Goal: Ask a question: Seek information or help from site administrators or community

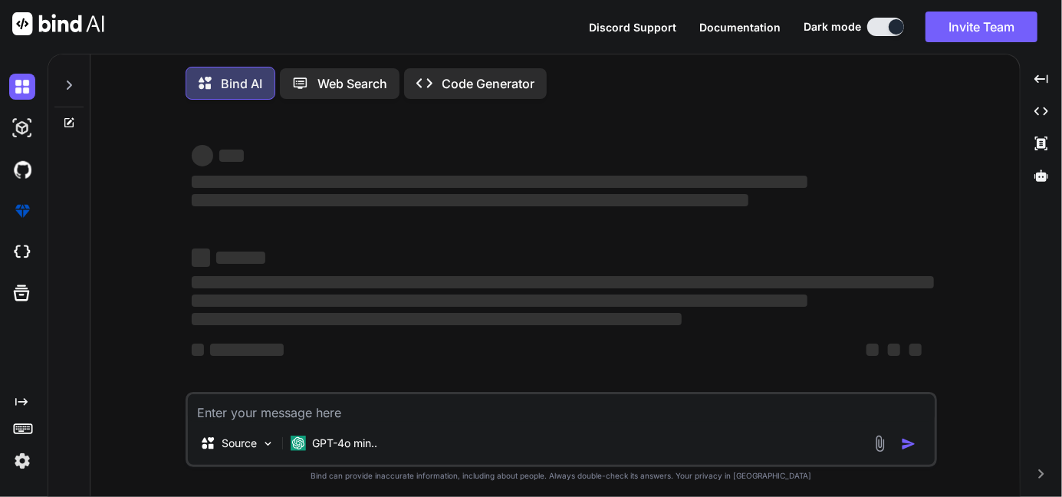
type textarea "x"
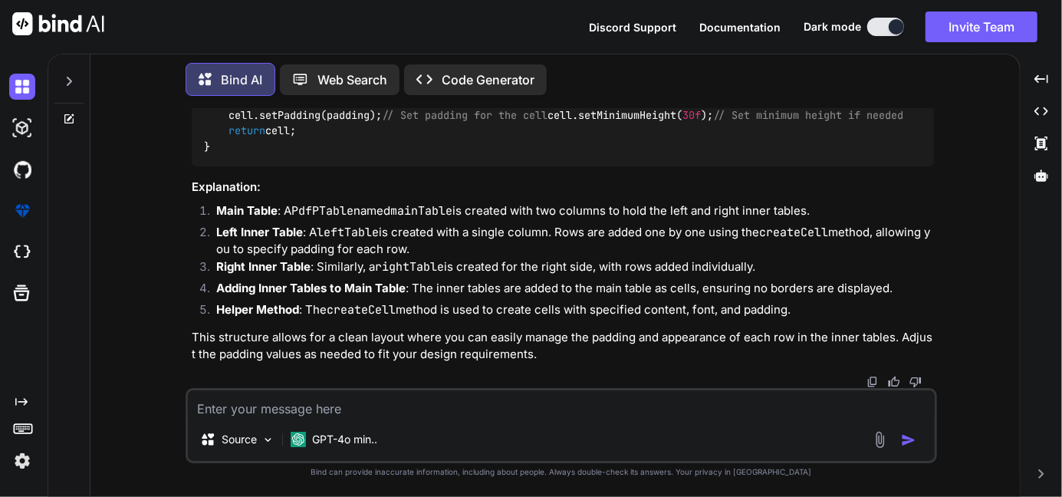
scroll to position [4512, 0]
click at [449, 400] on textarea at bounding box center [561, 404] width 747 height 28
type textarea "i"
type textarea "x"
type textarea "i"
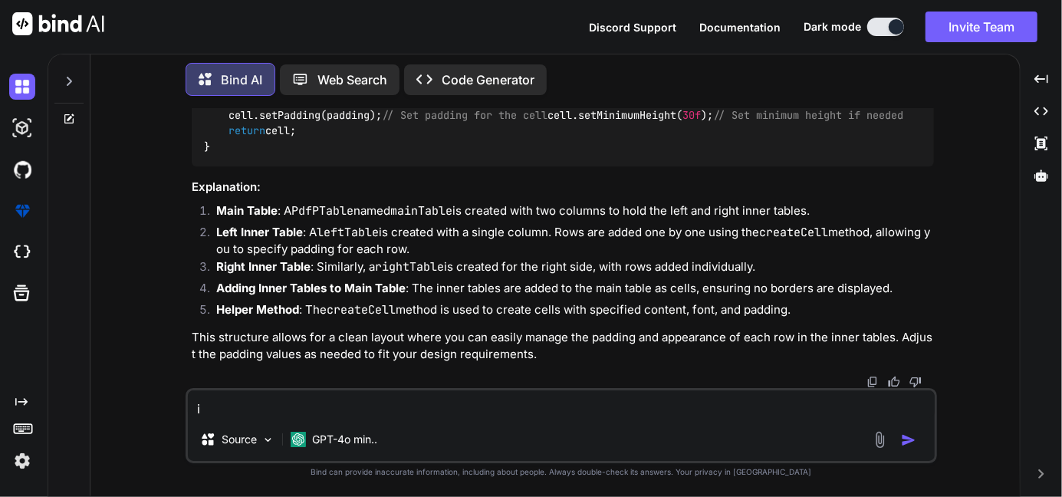
type textarea "x"
type textarea "i w"
type textarea "x"
type textarea "i wa"
type textarea "x"
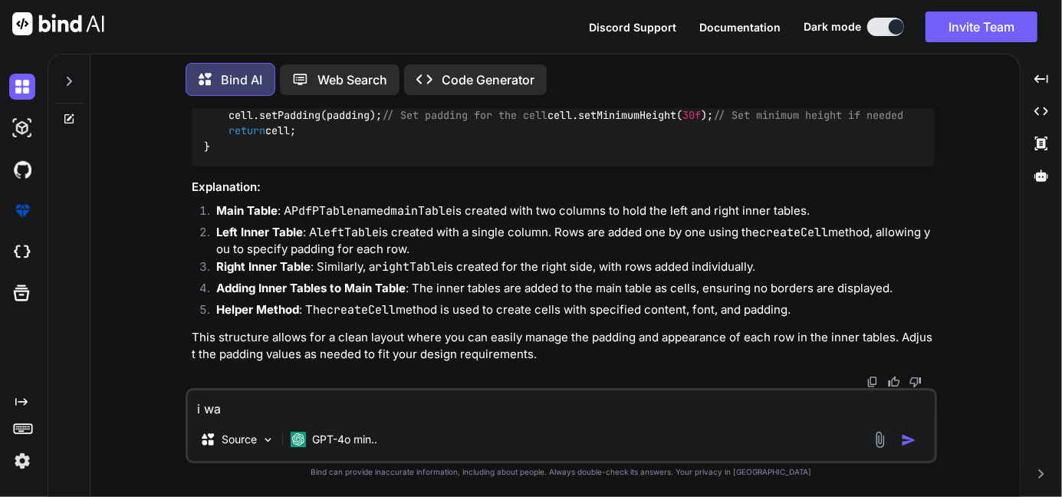
type textarea "i wan"
type textarea "x"
type textarea "i want"
type textarea "x"
type textarea "i want"
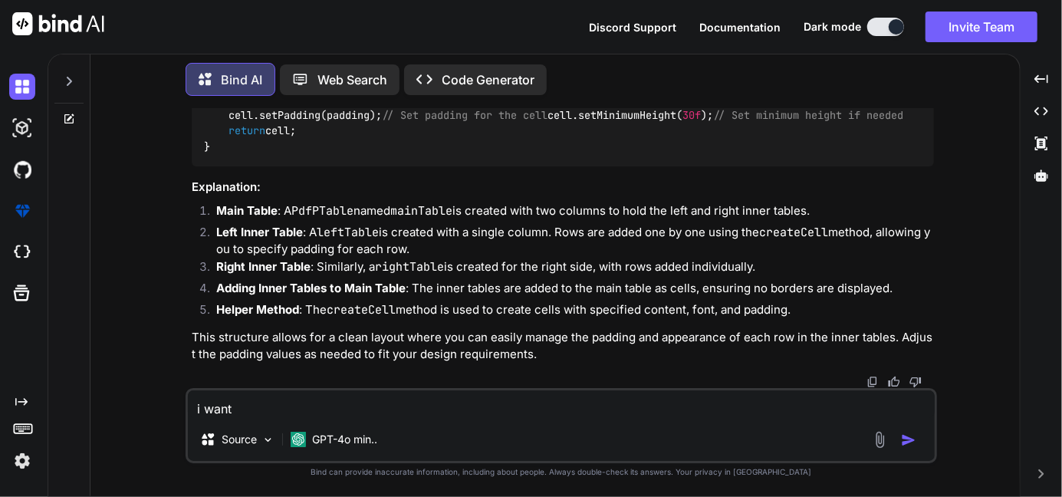
type textarea "x"
type textarea "i want ot"
type textarea "x"
type textarea "i want ot"
type textarea "x"
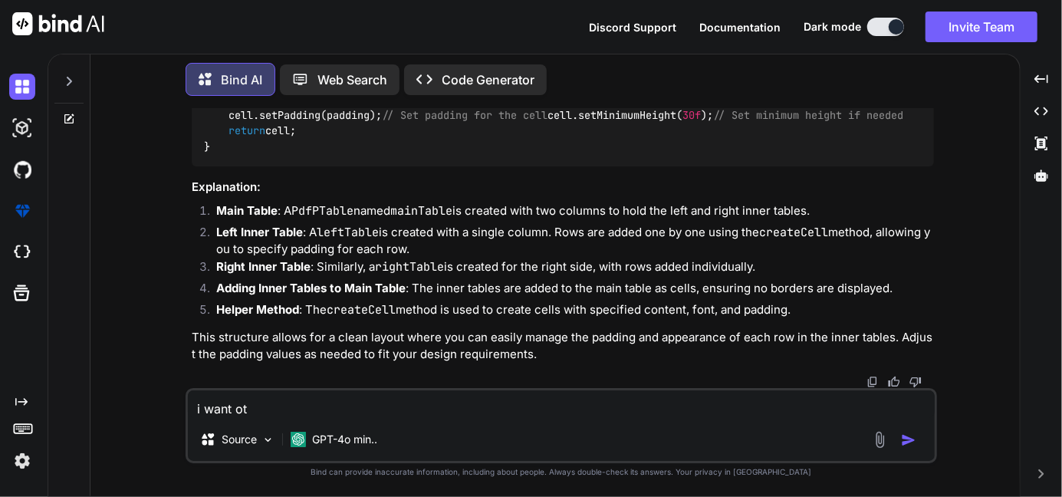
type textarea "i want ot"
type textarea "x"
type textarea "i want o"
type textarea "x"
type textarea "i want"
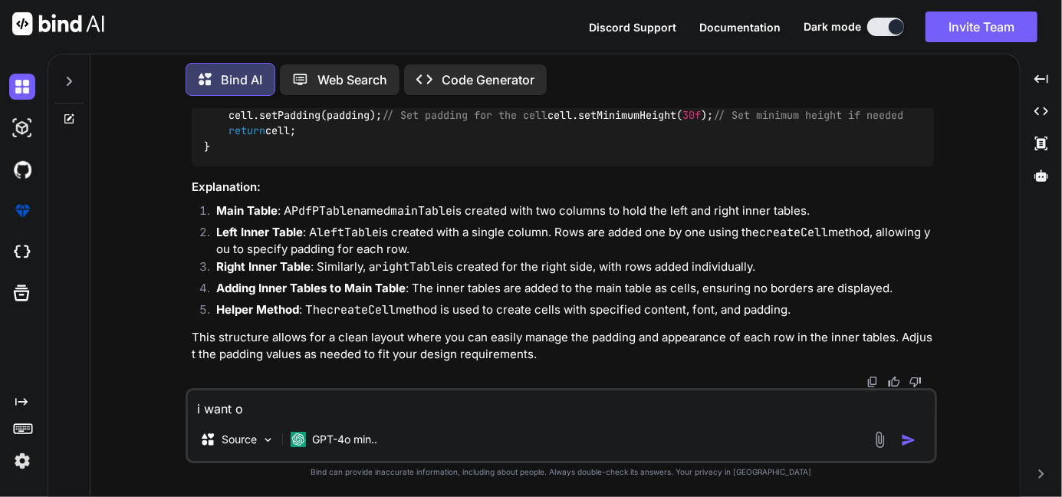
type textarea "x"
type textarea "i want t"
type textarea "x"
type textarea "i want to"
type textarea "x"
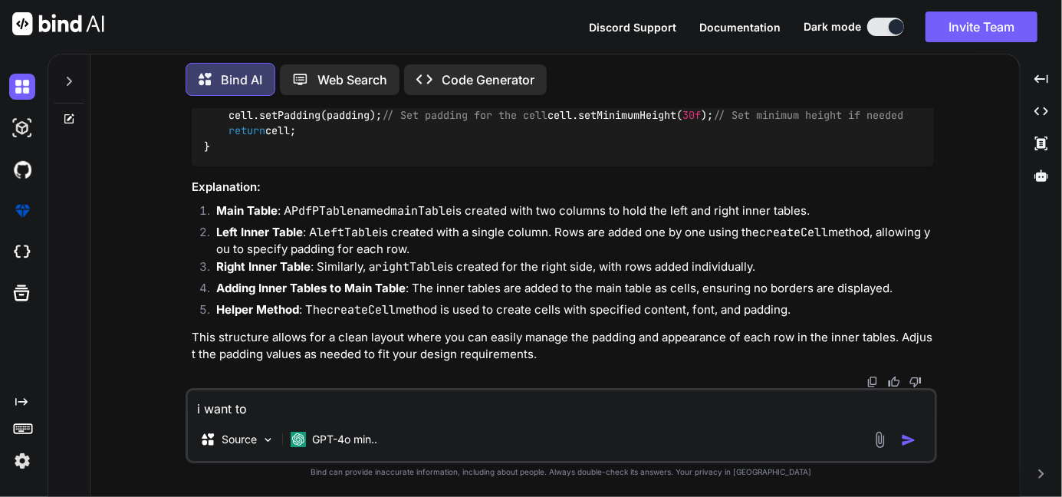
type textarea "i want ton"
type textarea "x"
type textarea "i want ton"
type textarea "x"
type textarea "i want ton"
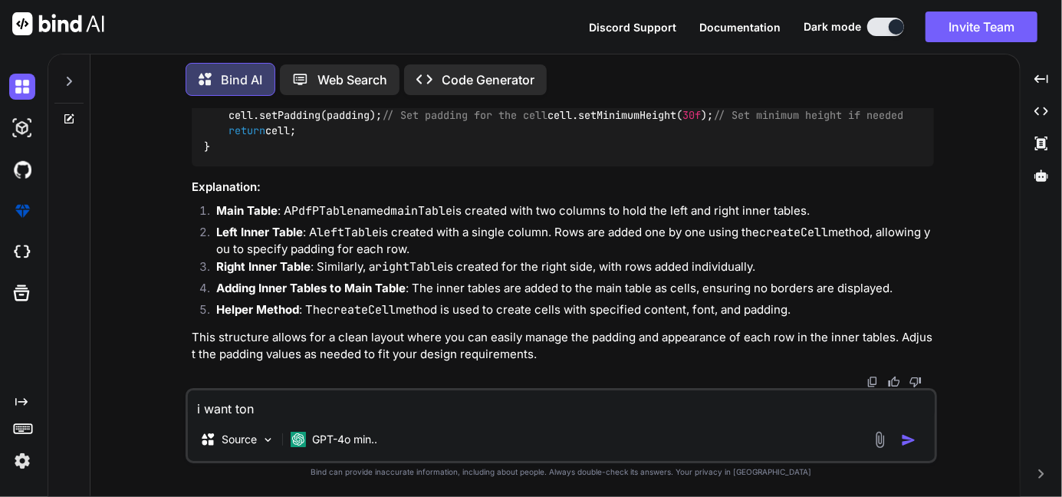
type textarea "x"
type textarea "i want to"
type textarea "x"
type textarea "i want to"
type textarea "x"
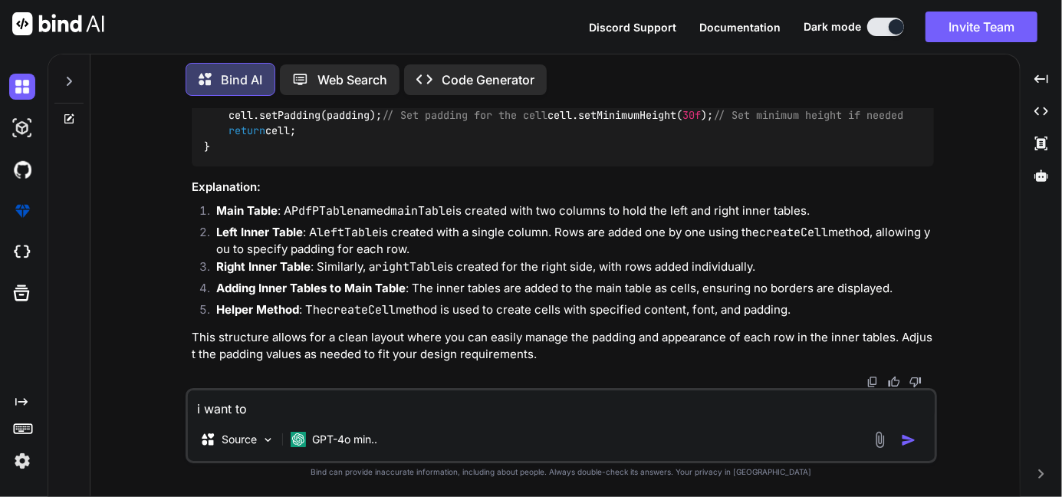
type textarea "i want to s"
type textarea "x"
type textarea "i want to se"
type textarea "x"
type textarea "i want to set"
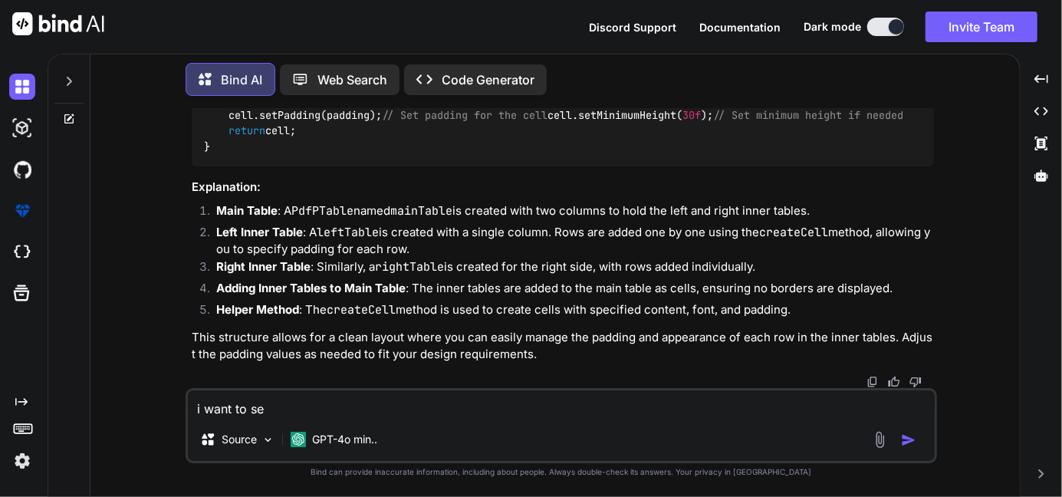
type textarea "x"
type textarea "i want to set"
type textarea "x"
type textarea "i want to set t"
type textarea "x"
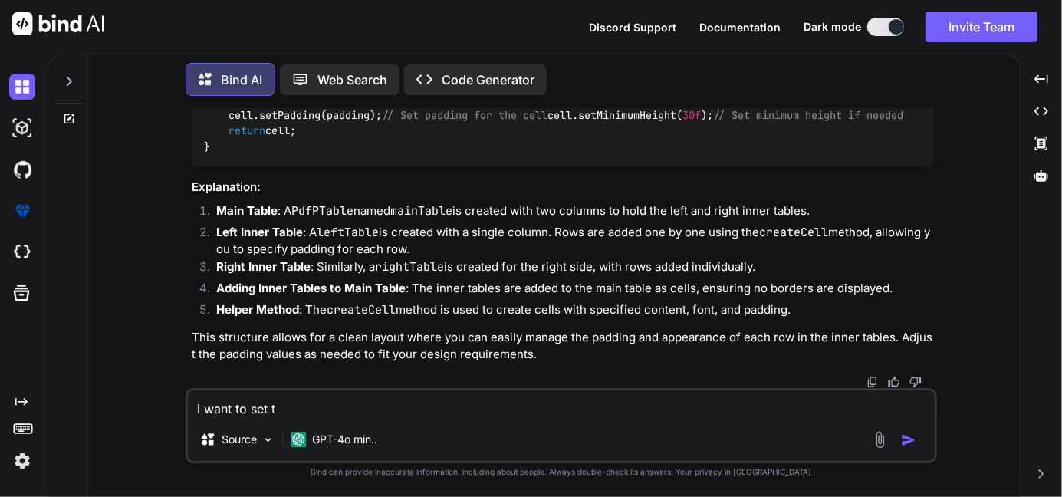
type textarea "i want to set th"
type textarea "x"
type textarea "i want to set the"
type textarea "x"
type textarea "i want to set the"
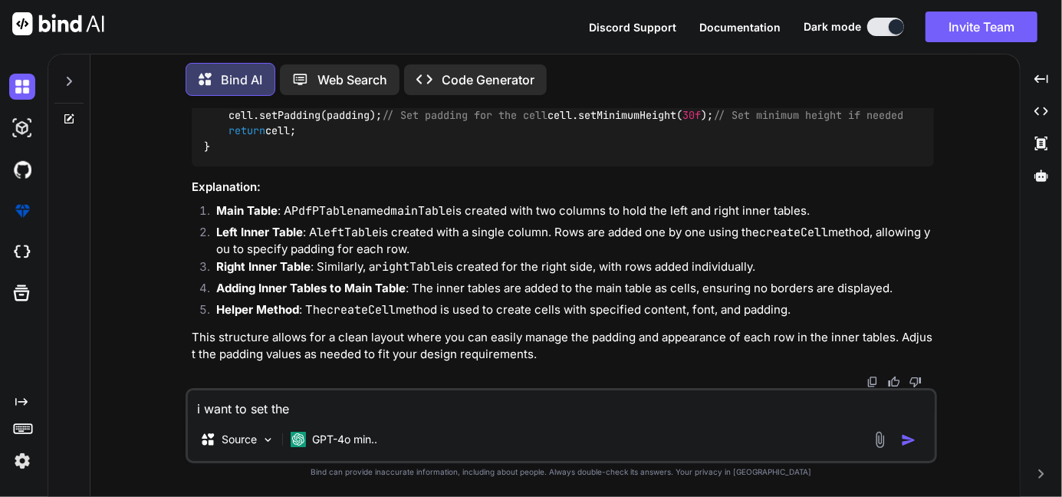
type textarea "x"
type textarea "i want to set the b"
type textarea "x"
type textarea "i want to set the bo"
type textarea "x"
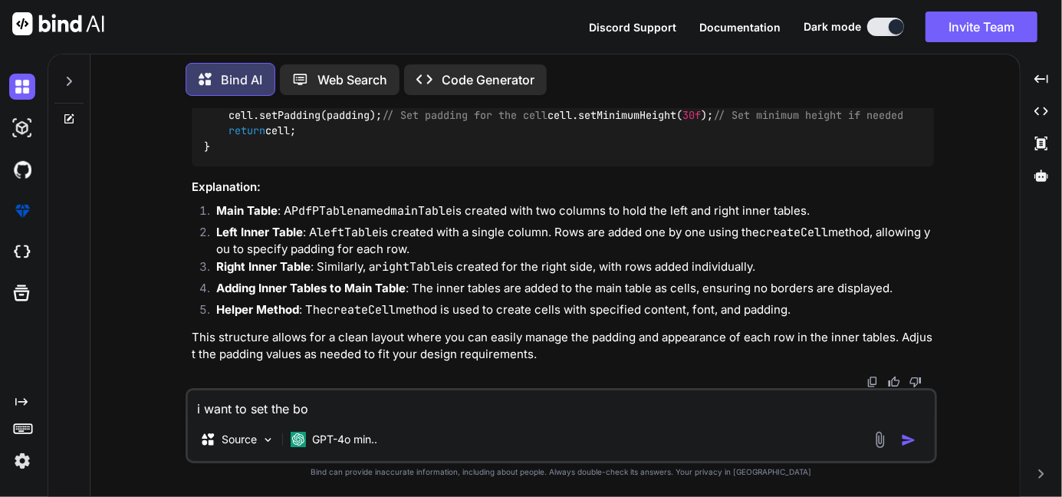
type textarea "i want to set the bor"
type textarea "x"
type textarea "i want to set the bord"
type textarea "x"
type textarea "i want to set the borde"
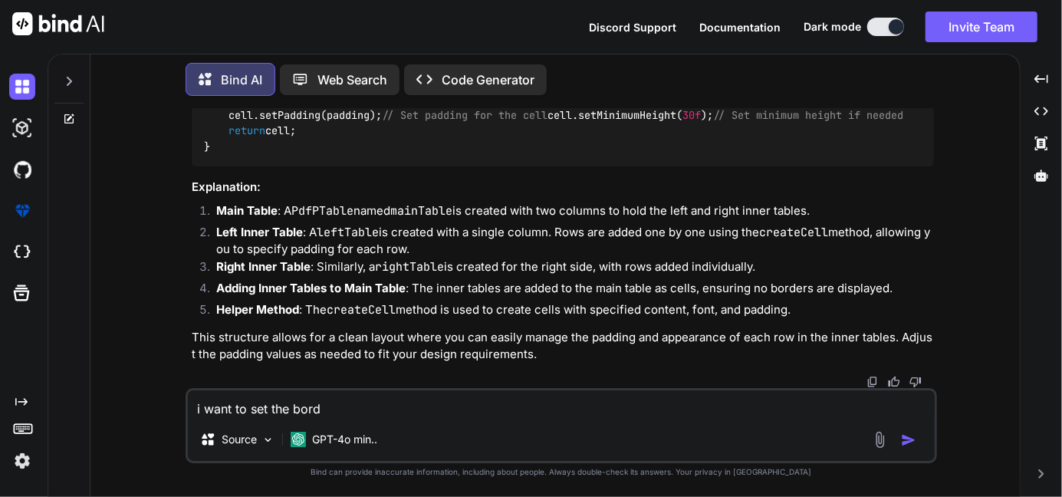
type textarea "x"
type textarea "i want to set the border"
type textarea "x"
type textarea "i want to set the border"
type textarea "x"
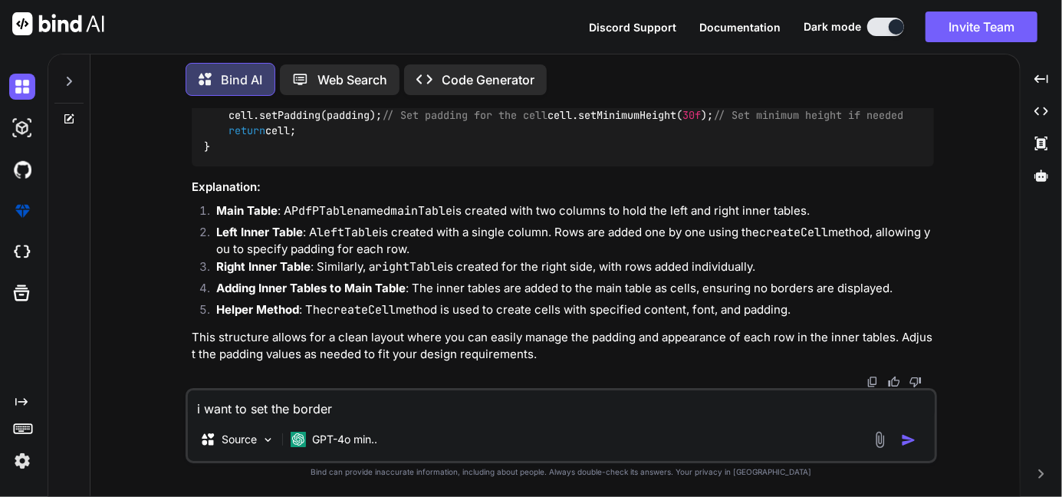
type textarea "i want to set the border o"
type textarea "x"
type textarea "i want to set the border on"
type textarea "x"
type textarea "i want to set the border onl"
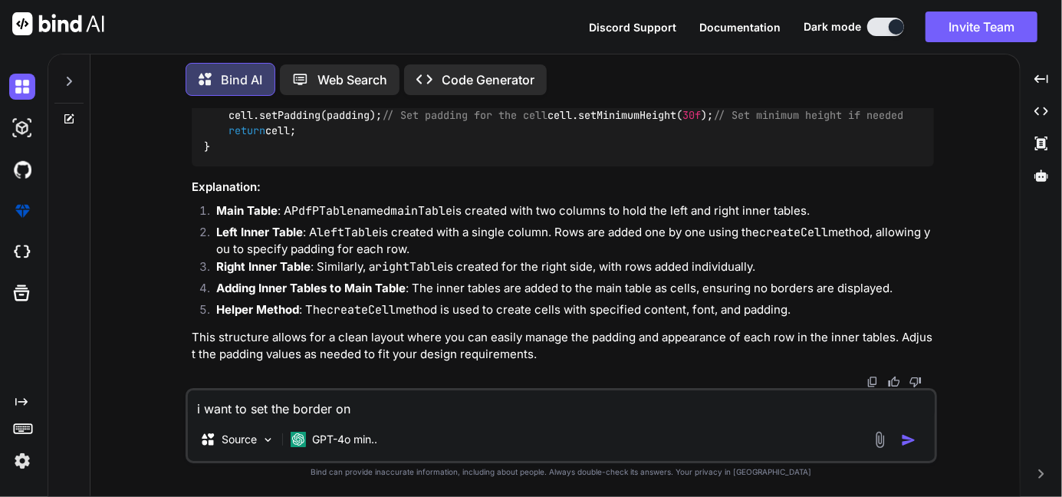
type textarea "x"
type textarea "i want to set the border onl"
type textarea "x"
type textarea "i want to set the border onl"
type textarea "x"
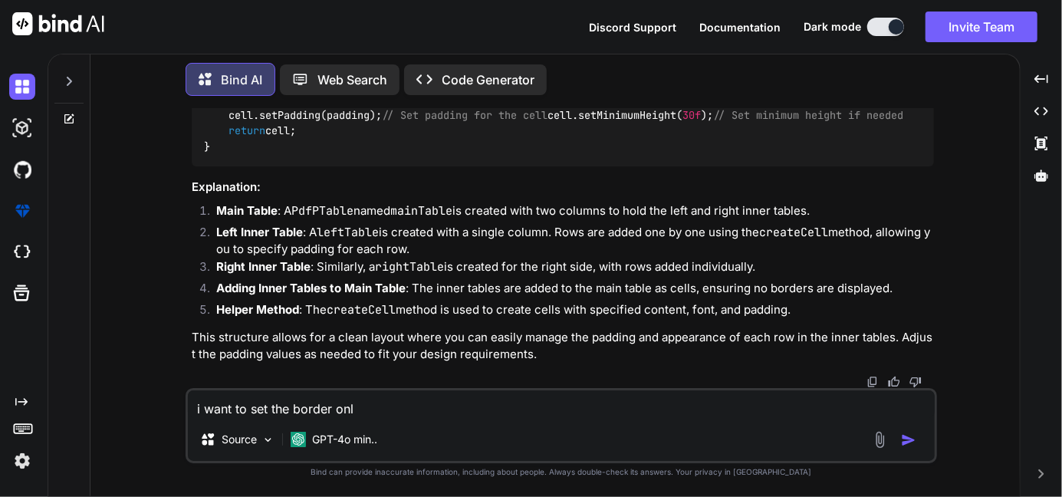
type textarea "i want to set the border only"
type textarea "x"
type textarea "i want to set the border only"
type textarea "x"
type textarea "i want to set the border only t"
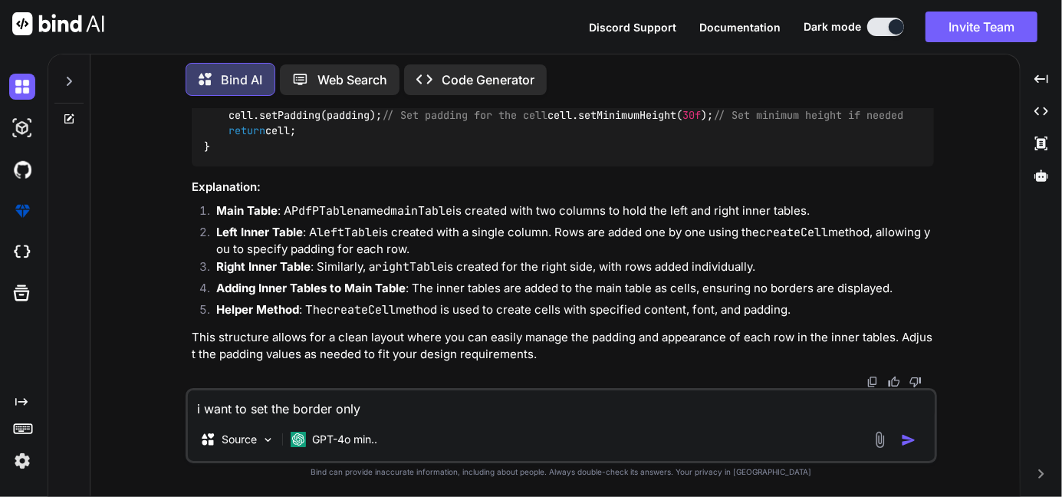
type textarea "x"
type textarea "i want to set the border only th"
type textarea "x"
type textarea "i want to set the border only the"
type textarea "x"
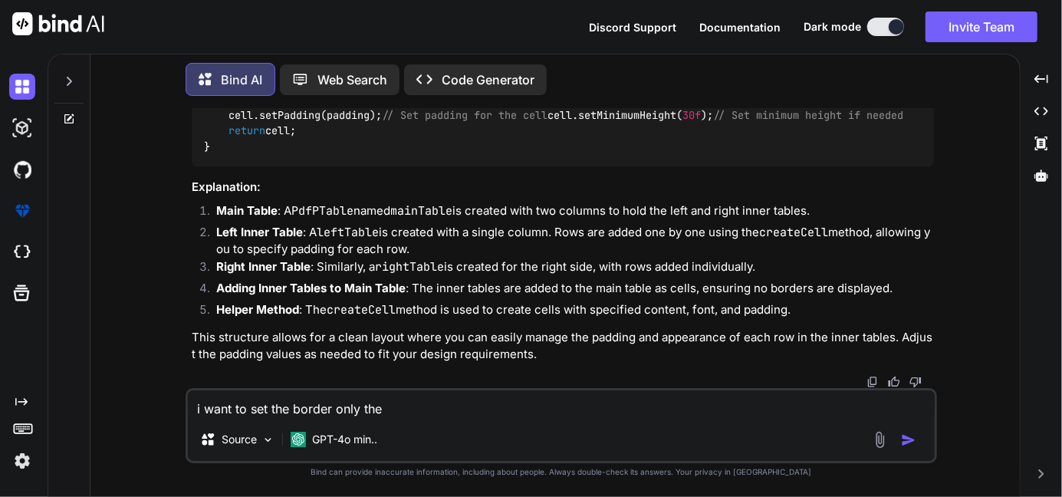
type textarea "i want to set the border only the"
type textarea "x"
type textarea "i want to set the border only the r"
type textarea "x"
type textarea "i want to set the border only the ri"
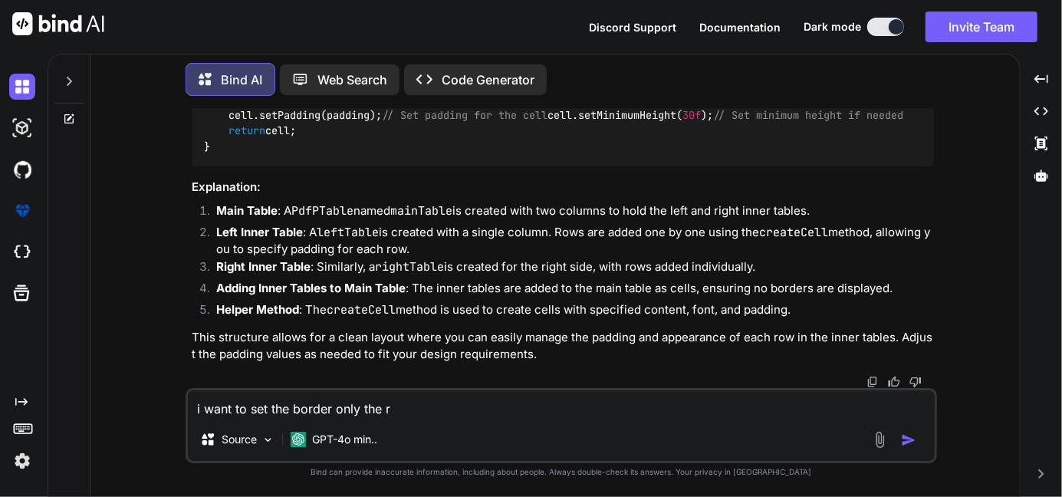
type textarea "x"
type textarea "i want to set the border only the rif"
type textarea "x"
type textarea "i want to set the border only the ri"
type textarea "x"
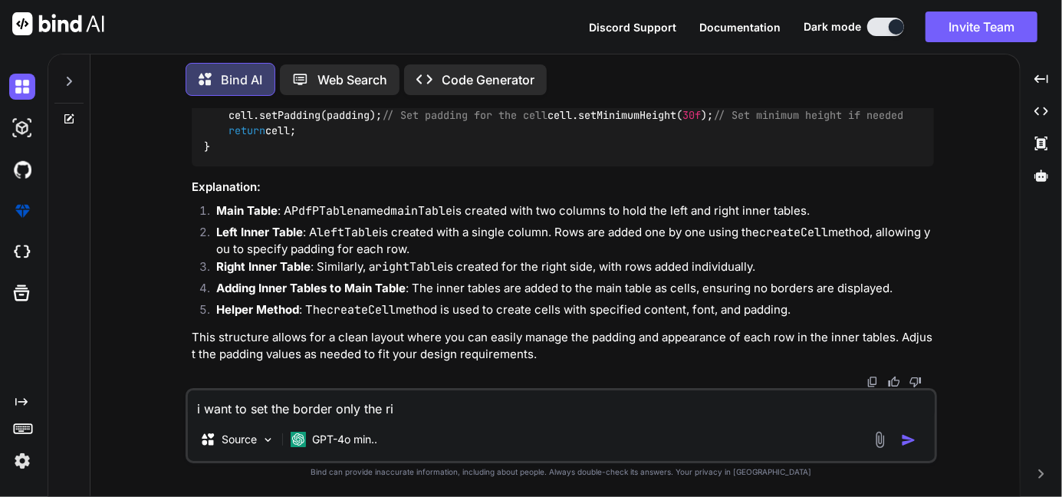
type textarea "i want to set the border only the rig"
type textarea "x"
type textarea "i want to set the border only the righ"
type textarea "x"
type textarea "i want to set the border only the right"
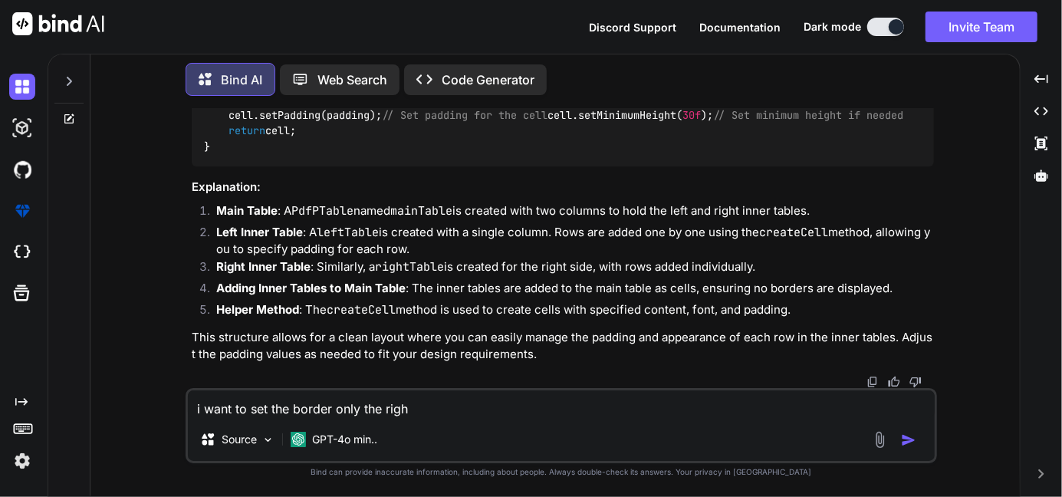
type textarea "x"
type textarea "i want to set the border only the right"
type textarea "x"
type textarea "i want to set the border only the right a"
type textarea "x"
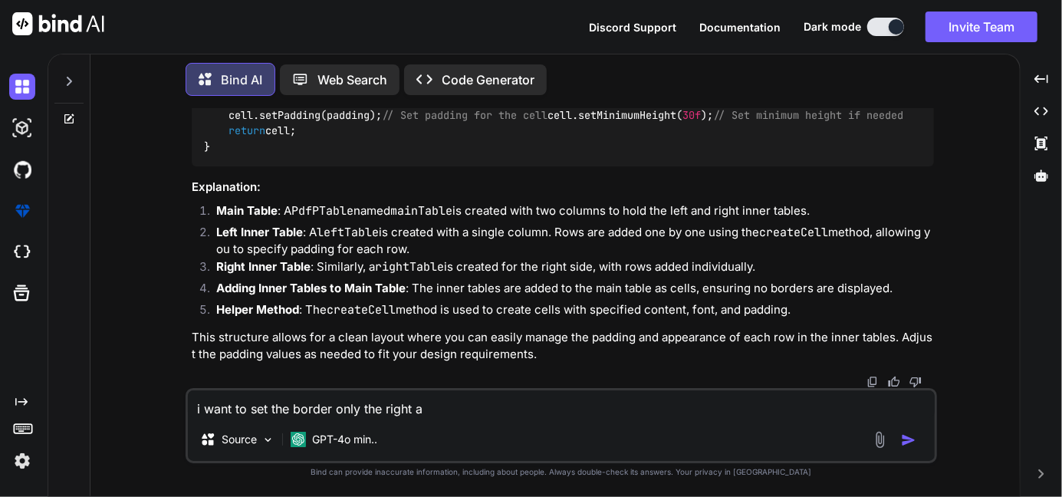
type textarea "i want to set the border only the right an"
type textarea "x"
type textarea "i want to set the border only the right and"
type textarea "x"
type textarea "i want to set the border only the right and"
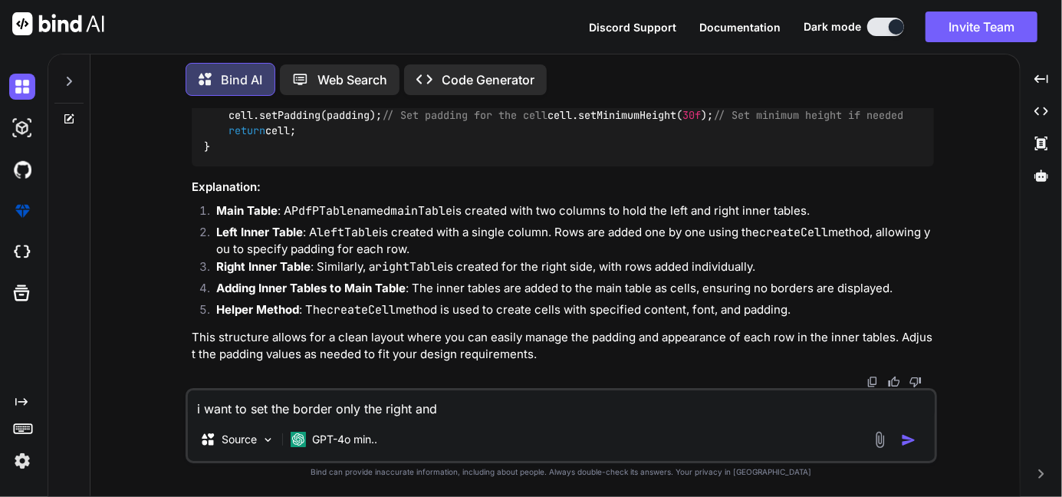
type textarea "x"
type textarea "i want to set the border only the right and b"
type textarea "x"
type textarea "i want to set the border only the right and bo"
type textarea "x"
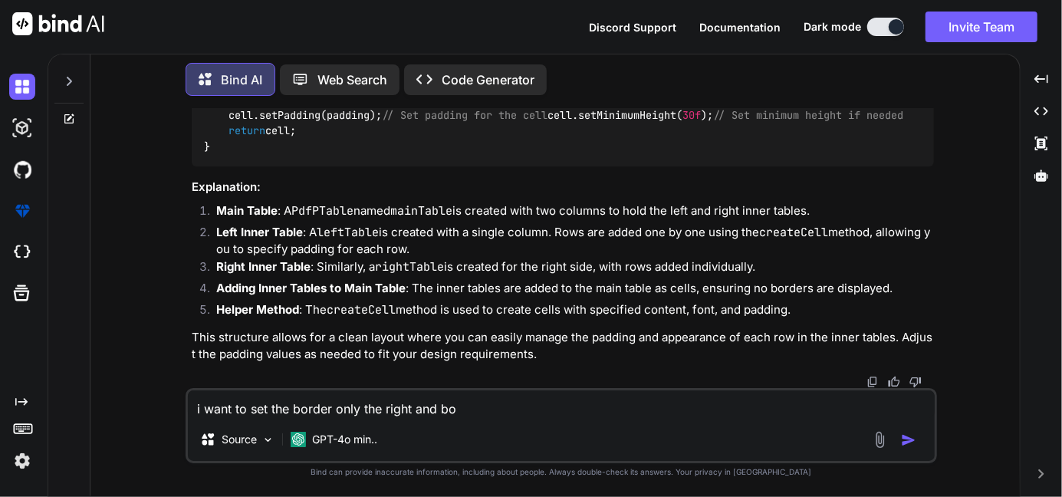
type textarea "i want to set the border only the right and b"
type textarea "x"
type textarea "i want to set the border only the right and"
type textarea "x"
type textarea "i want to set the border only the right and b"
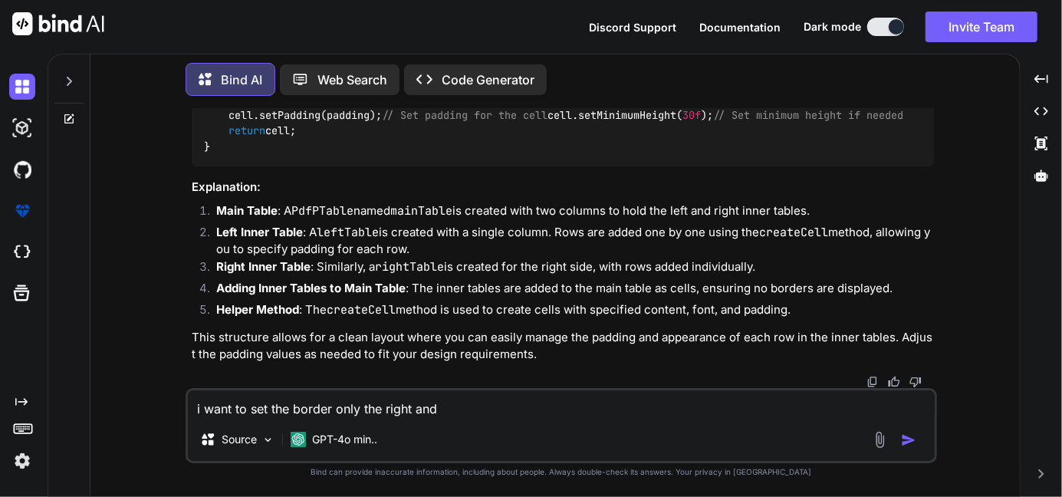
type textarea "x"
type textarea "i want to set the border only the right and bo"
type textarea "x"
type textarea "i want to set the border only the right and bot"
type textarea "x"
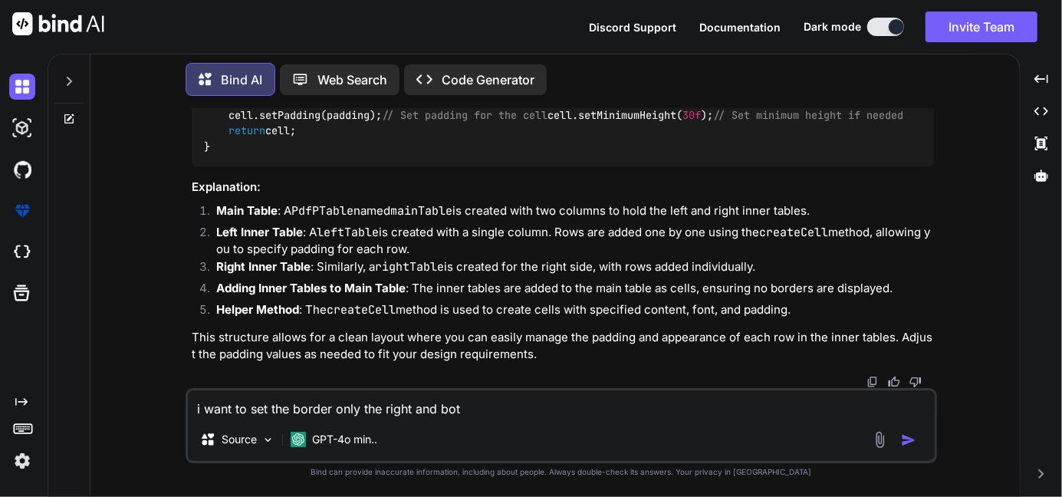
type textarea "i want to set the border only the right and bott"
type textarea "x"
type textarea "i want to set the border only the right and botto"
type textarea "x"
type textarea "i want to set the border only the right and bottom"
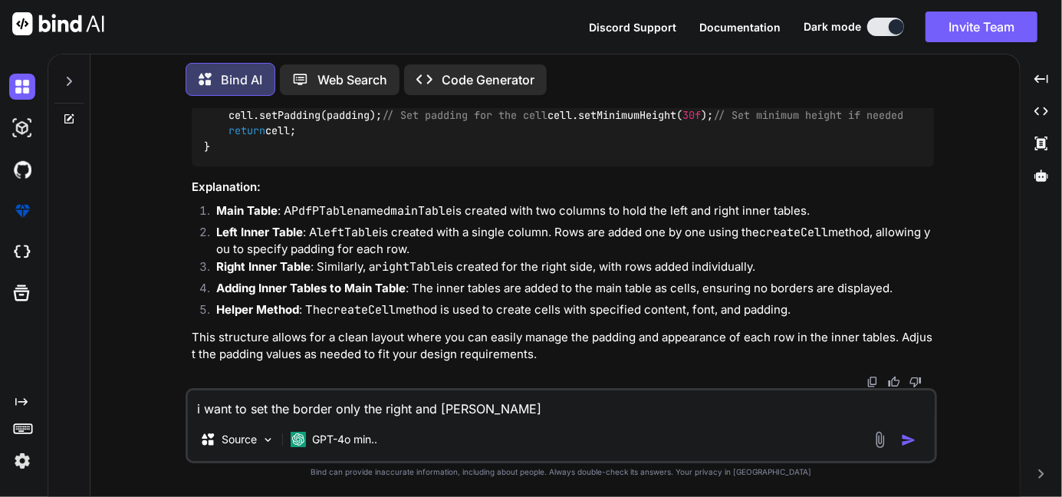
type textarea "x"
type textarea "i want to set the border only the right and bottom"
type textarea "x"
type textarea "i want to set the border only the right and bottom o"
type textarea "x"
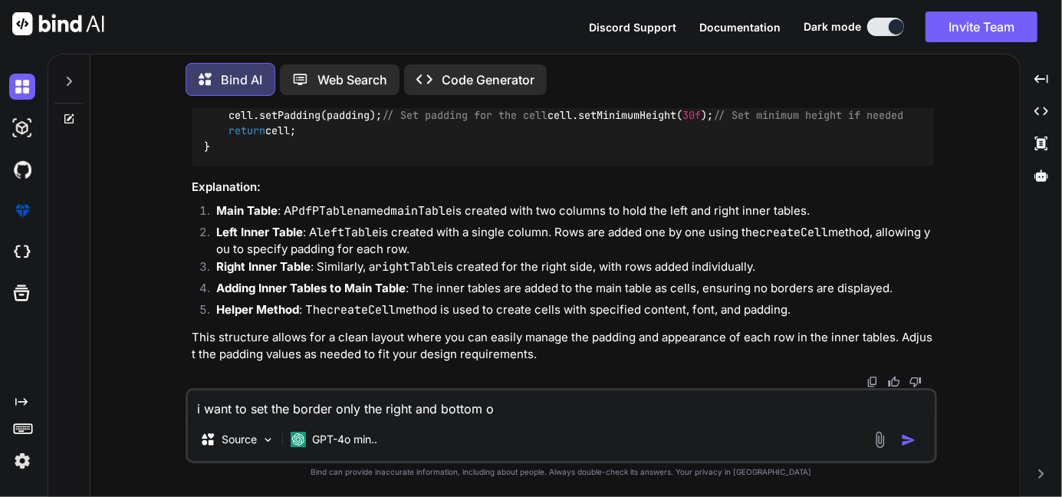
type textarea "i want to set the border only the right and bottom on"
type textarea "x"
type textarea "i want to set the border only the right and bottom onl"
type textarea "x"
type textarea "i want to set the border only the right and bottom only"
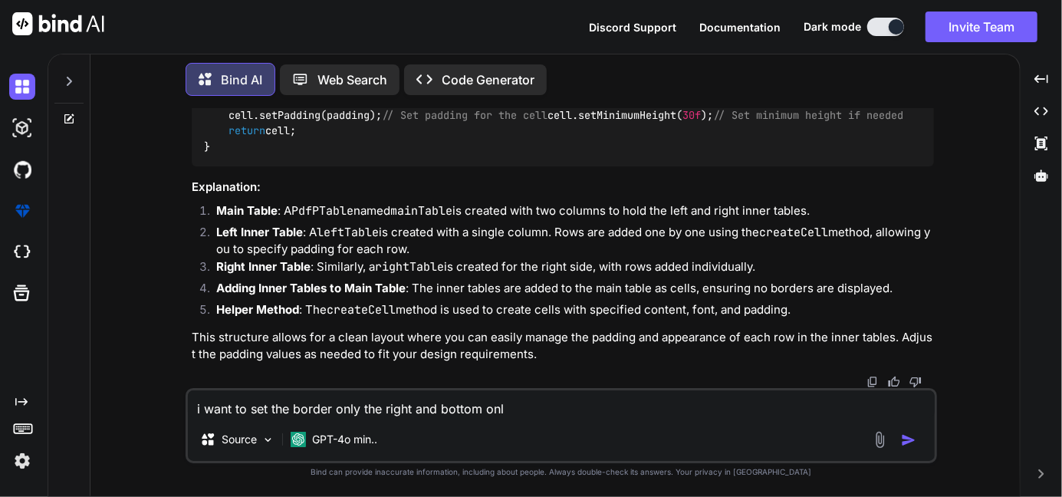
type textarea "x"
type textarea "i want to set the border only the right and bottom only"
type textarea "x"
type textarea "i want to set the border only the right and bottom only h"
type textarea "x"
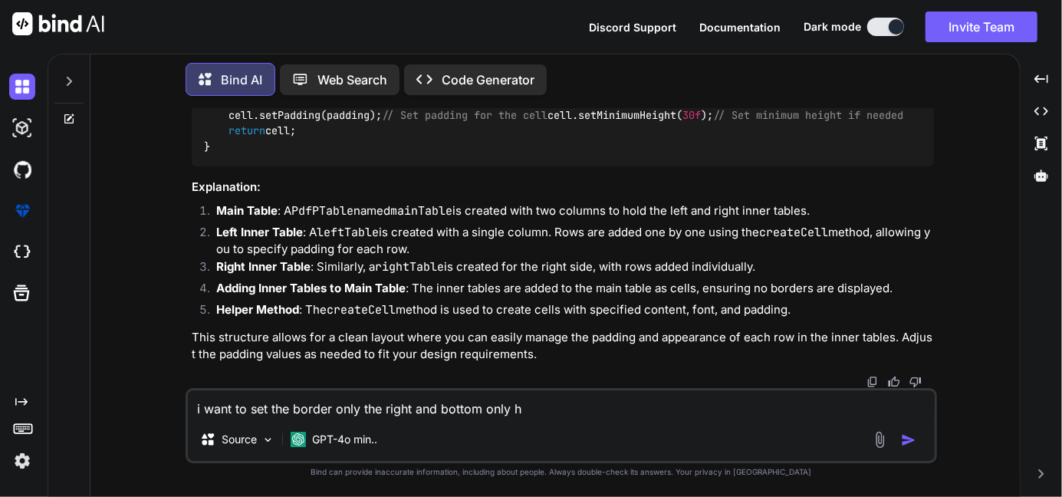
type textarea "i want to set the border only the right and bottom only ho"
type textarea "x"
type textarea "i want to set the border only the right and bottom only how"
type textarea "x"
type textarea "i want to set the border only the right and bottom only how"
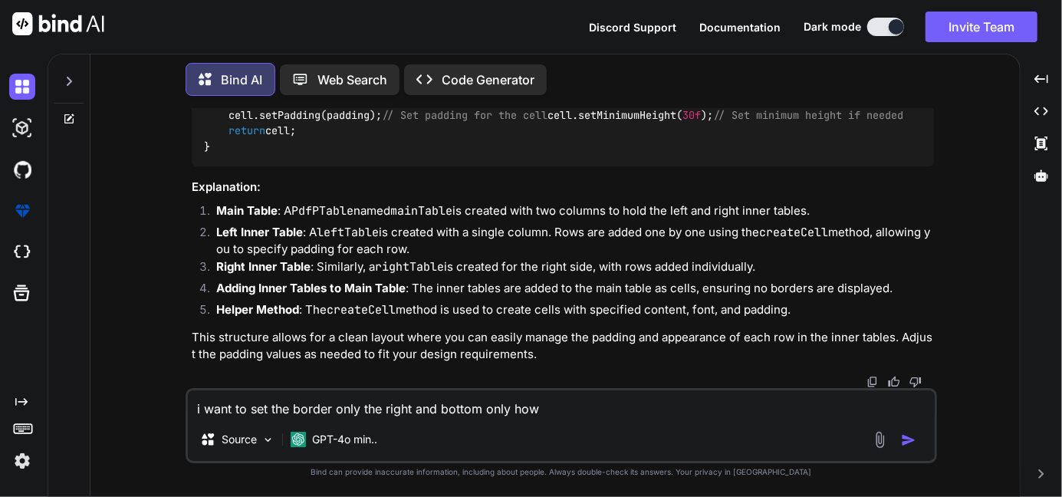
type textarea "x"
type textarea "i want to set the border only the right and bottom only how c"
type textarea "x"
type textarea "i want to set the border only the right and bottom only how ca"
type textarea "x"
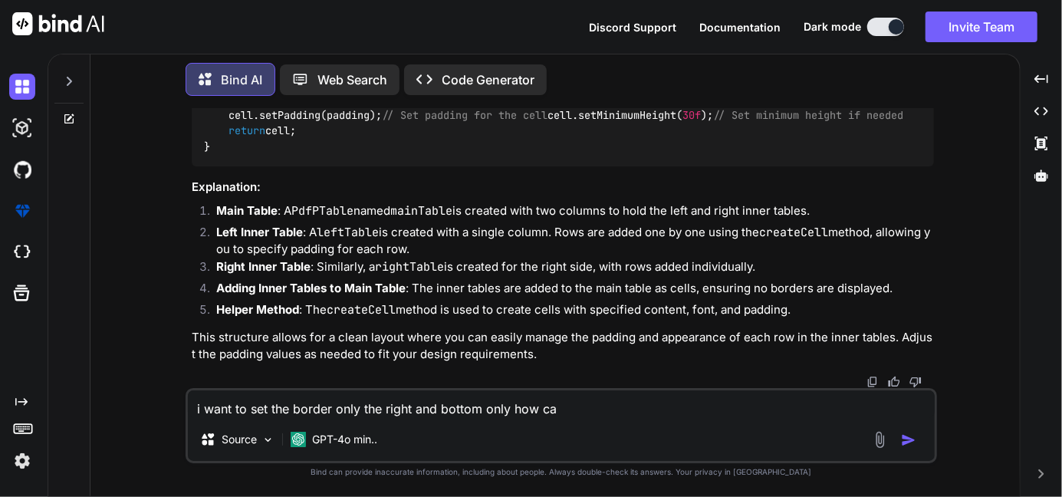
type textarea "i want to set the border only the right and bottom only how can"
type textarea "x"
type textarea "i want to set the border only the right and bottom only how can"
type textarea "x"
type textarea "i want to set the border only the right and bottom only how can i"
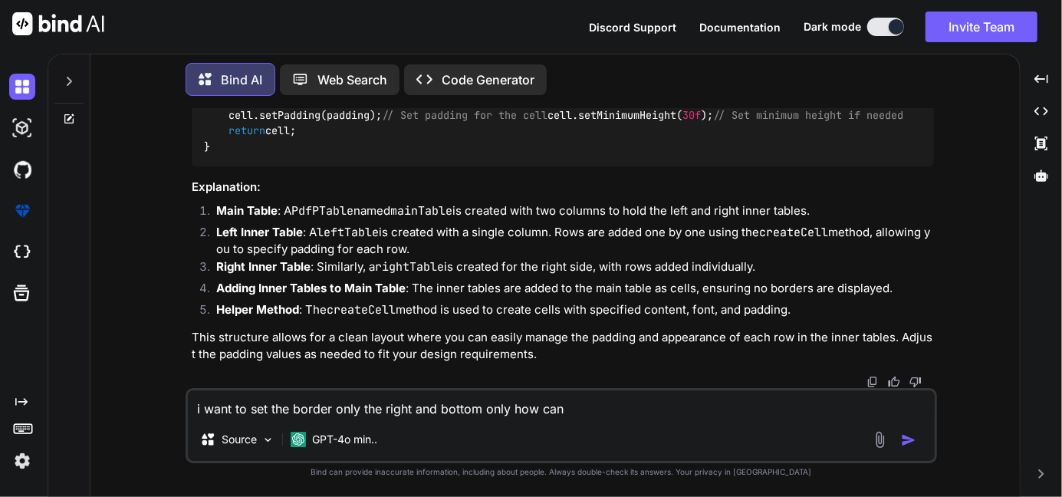
type textarea "x"
type textarea "i want to set the border only the right and bottom only how can i"
type textarea "x"
type textarea "i want to set the border only the right and bottom only how can i a"
type textarea "x"
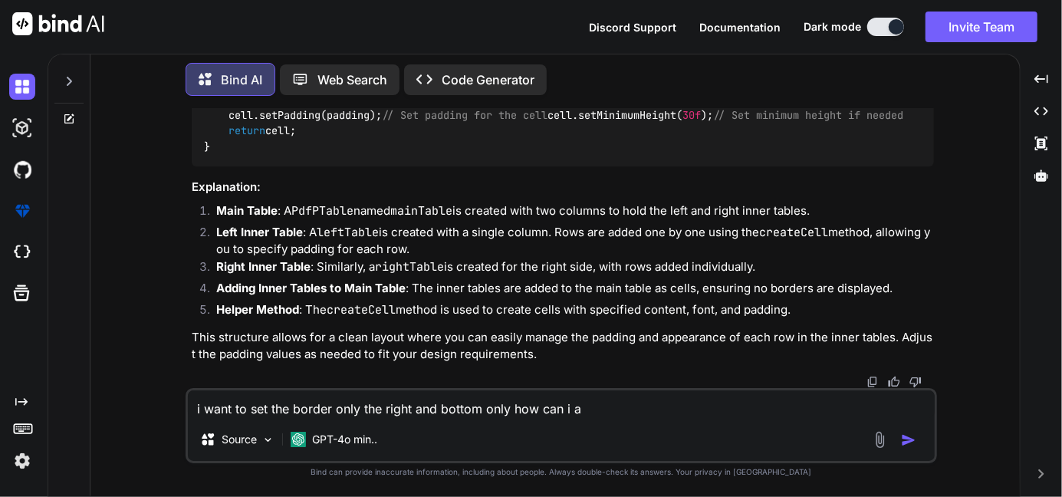
type textarea "i want to set the border only the right and bottom only how can i ac"
type textarea "x"
type textarea "i want to set the border only the right and bottom only how can i ach"
type textarea "x"
type textarea "i want to set the border only the right and bottom only how can i achi"
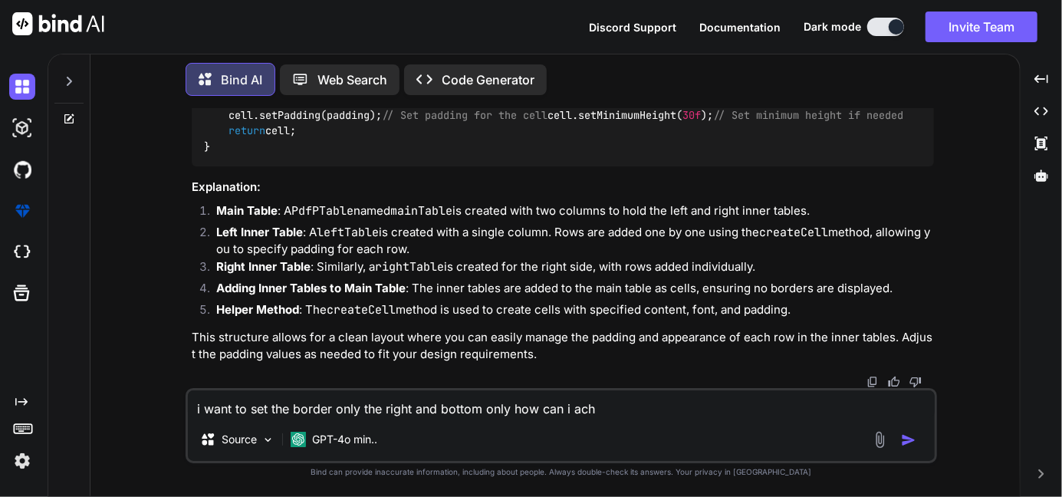
type textarea "x"
type textarea "i want to set the border only the right and bottom only how can i achiv"
type textarea "x"
type textarea "i want to set the border only the right and bottom only how can i achive"
type textarea "x"
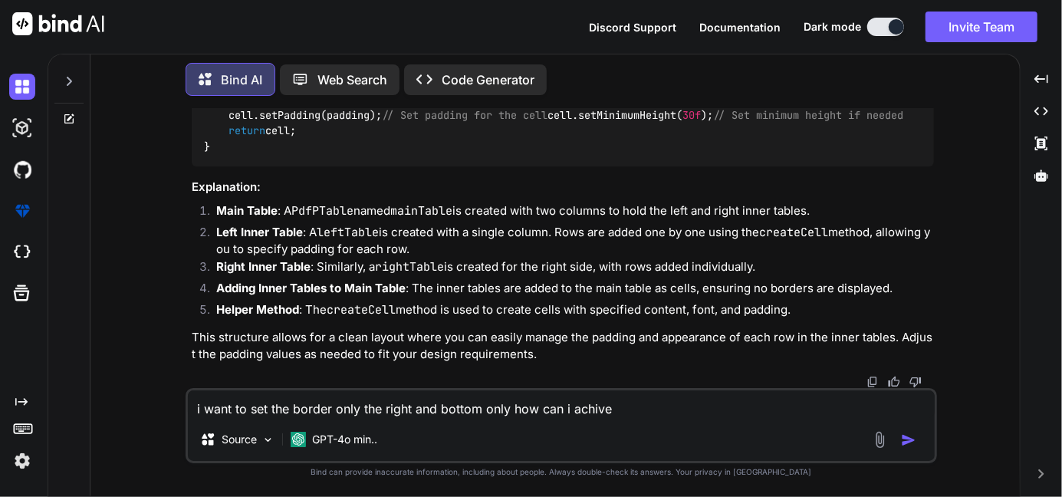
type textarea "i want to set the border only the right and bottom only how can i achive"
type textarea "x"
type textarea "i want to set the border only the right and bottom only how can i achive i"
type textarea "x"
type textarea "i want to set the border only the right and bottom only how can i achive it"
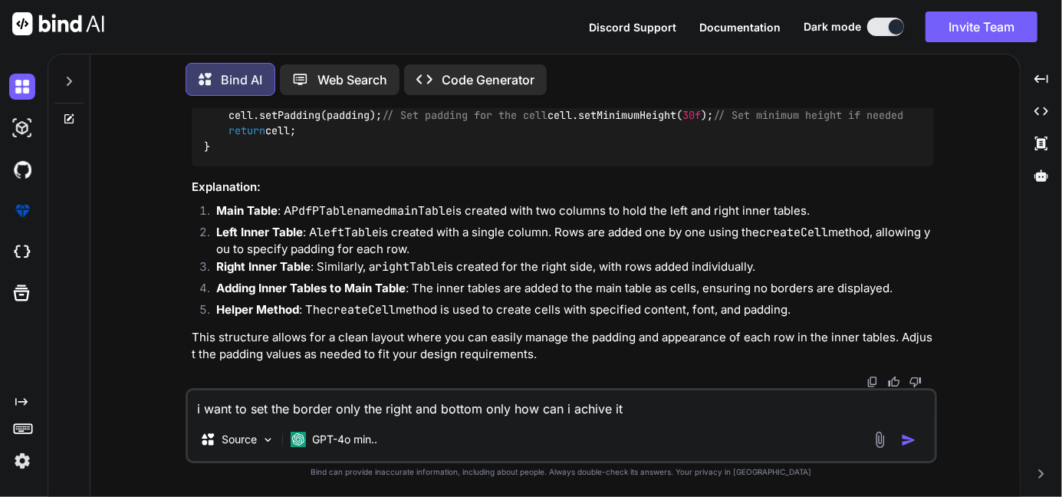
type textarea "x"
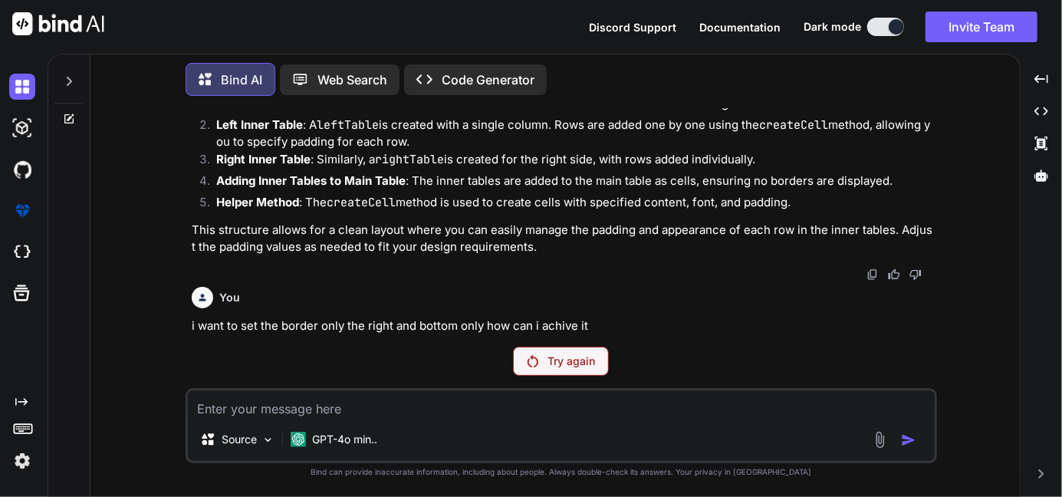
scroll to position [4620, 0]
click at [569, 364] on p "Try again" at bounding box center [572, 361] width 48 height 15
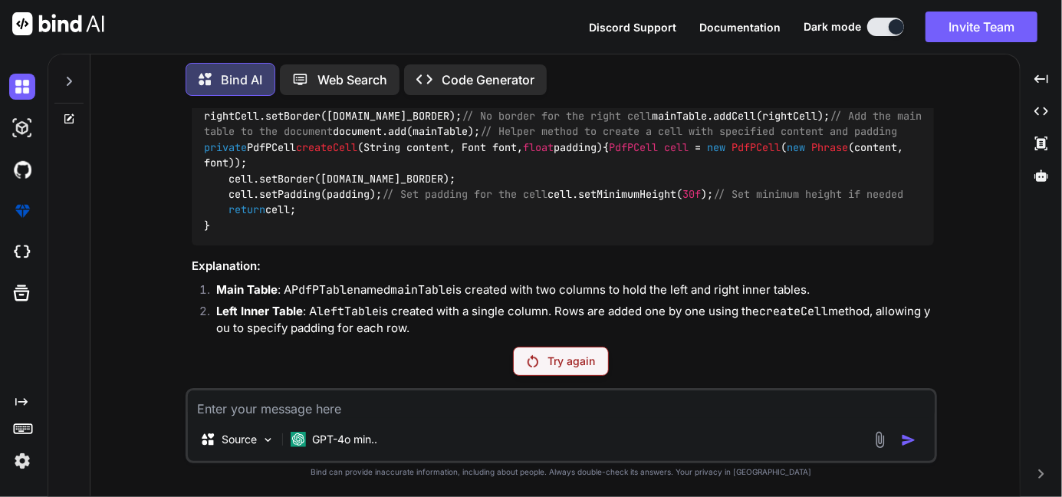
click at [65, 83] on icon at bounding box center [69, 81] width 12 height 12
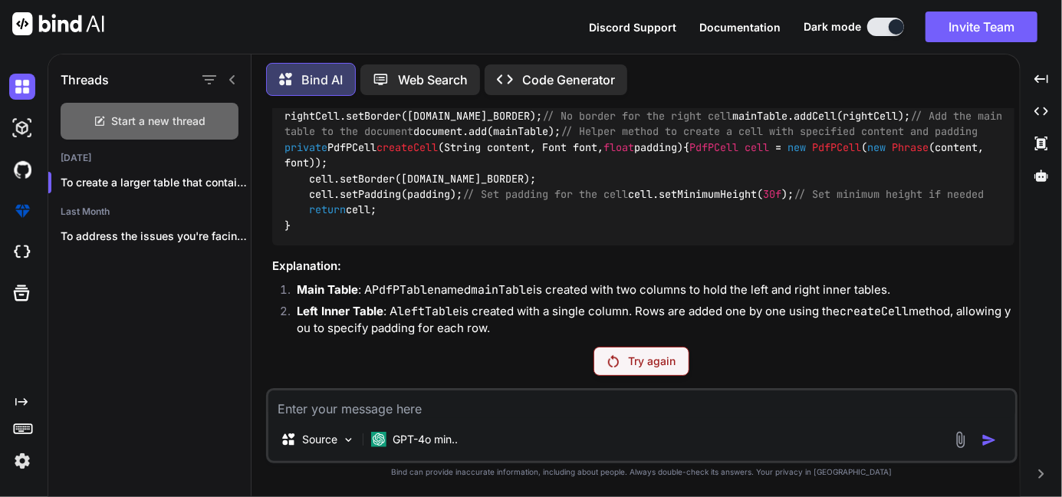
click at [173, 107] on div "Start a new thread" at bounding box center [150, 121] width 178 height 37
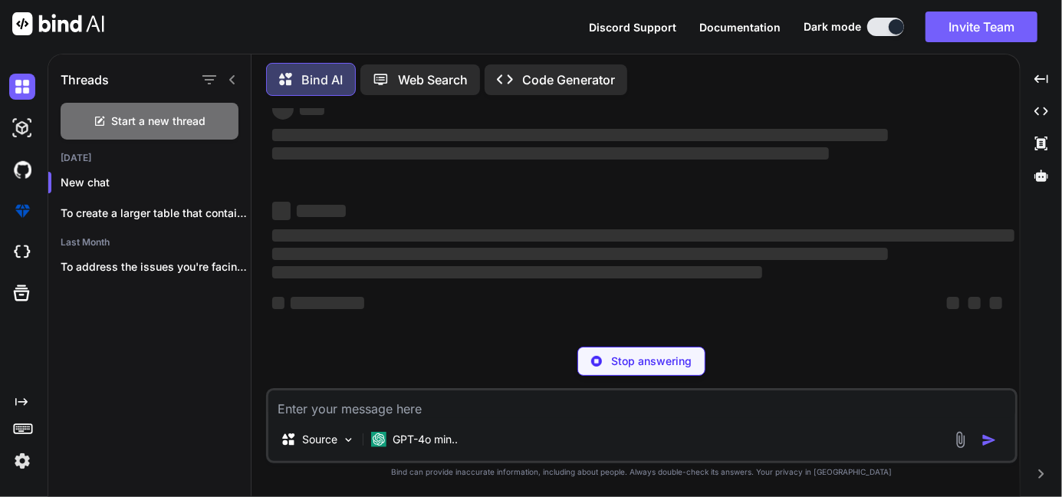
scroll to position [0, 0]
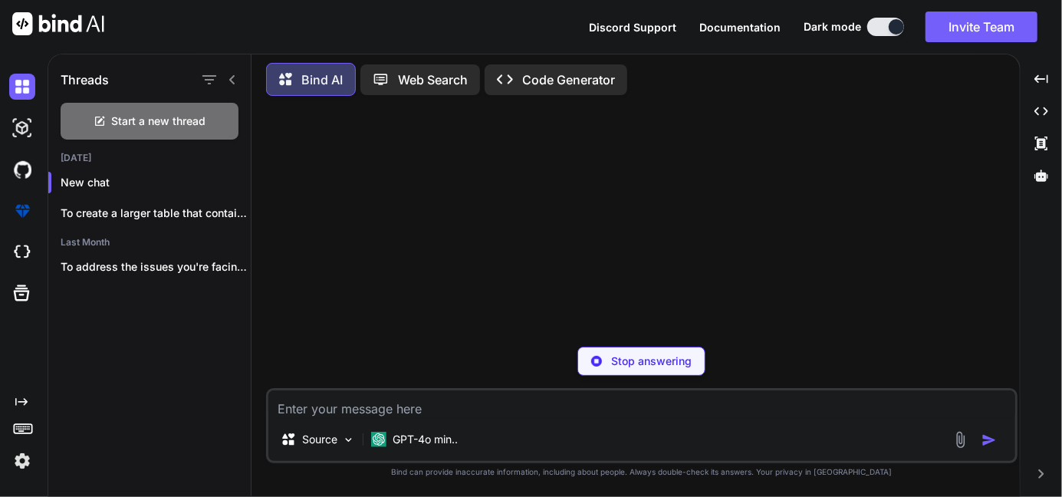
click at [390, 398] on textarea at bounding box center [641, 404] width 747 height 28
click at [198, 213] on p "To create a larger table that contains..." at bounding box center [156, 213] width 190 height 15
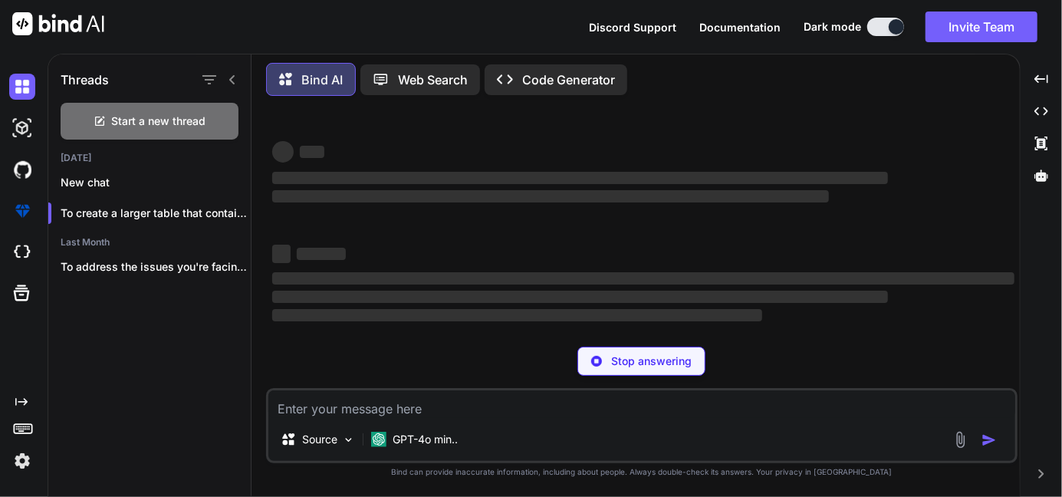
scroll to position [43, 0]
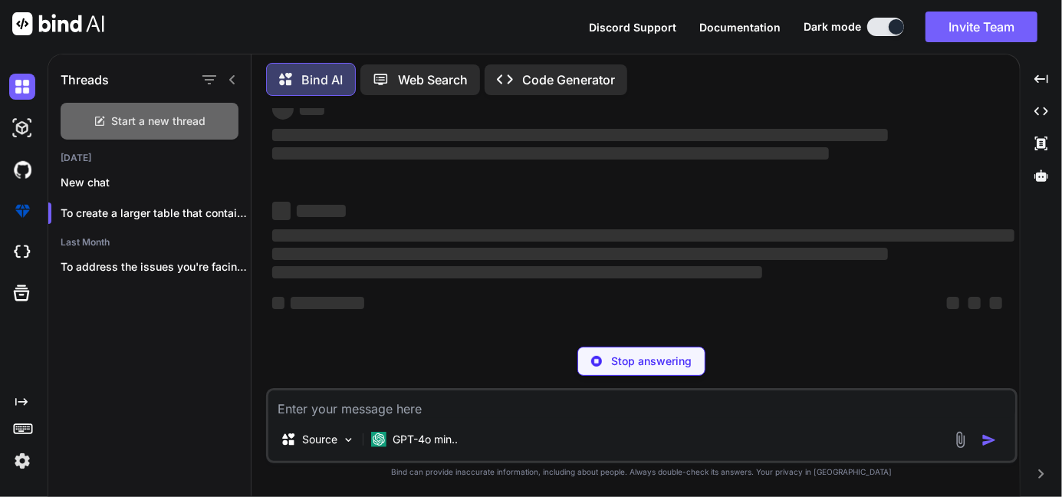
click at [182, 121] on span "Start a new thread" at bounding box center [159, 121] width 94 height 15
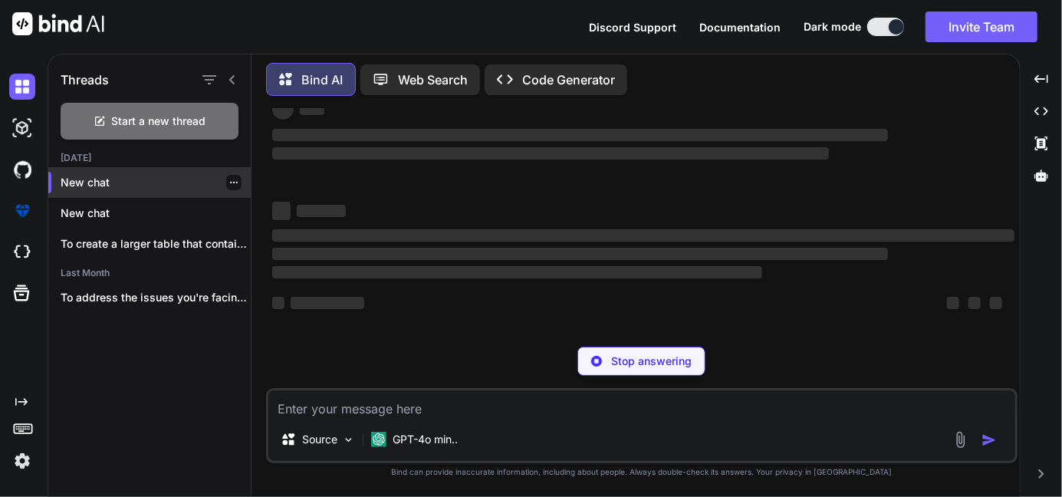
click at [163, 183] on p "New chat" at bounding box center [156, 182] width 190 height 15
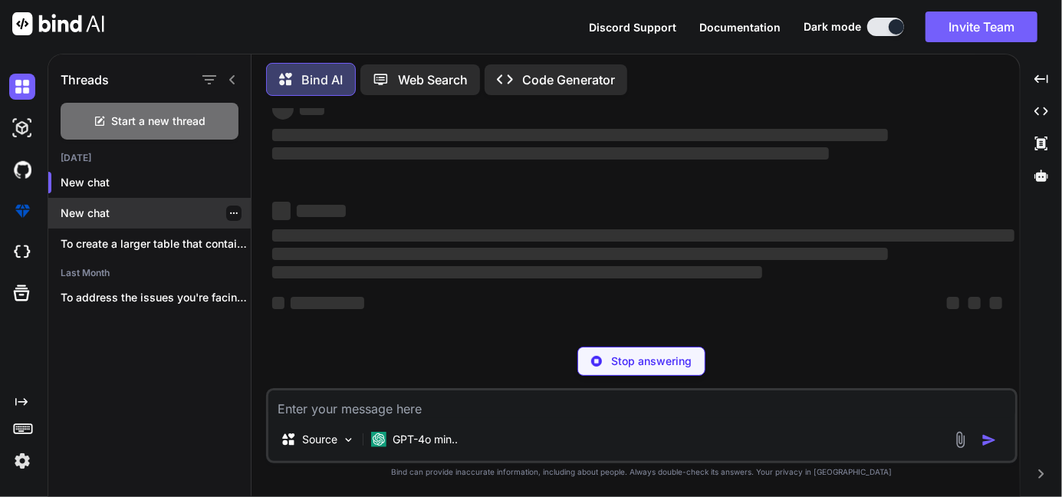
click at [159, 198] on div "New chat" at bounding box center [149, 213] width 202 height 31
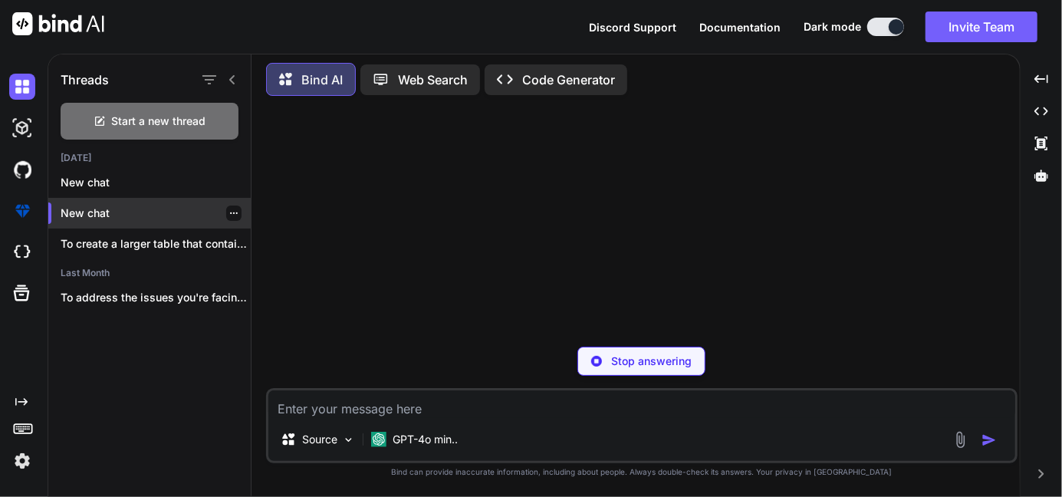
click at [152, 200] on div "New chat" at bounding box center [149, 213] width 202 height 31
click at [362, 413] on textarea at bounding box center [641, 404] width 747 height 28
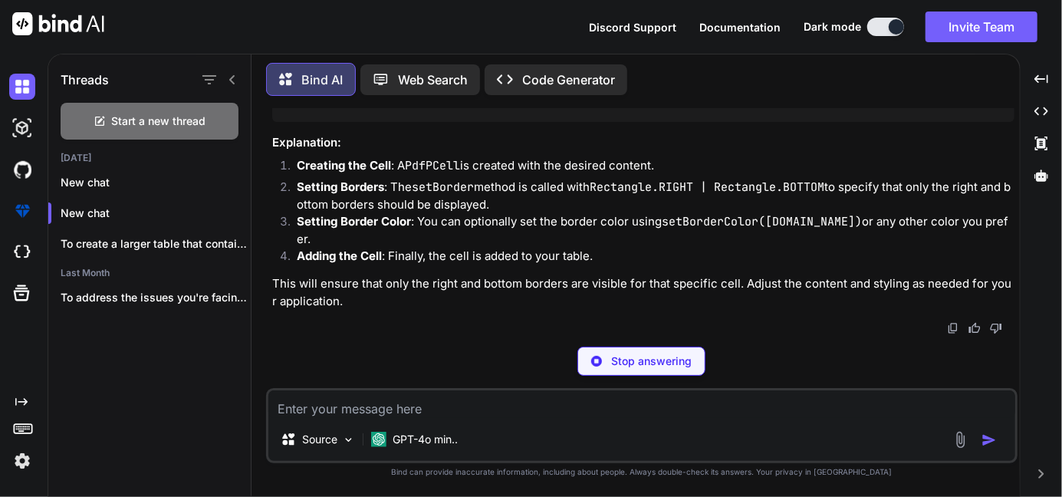
scroll to position [3988, 0]
click at [170, 183] on p "New chat" at bounding box center [156, 182] width 190 height 15
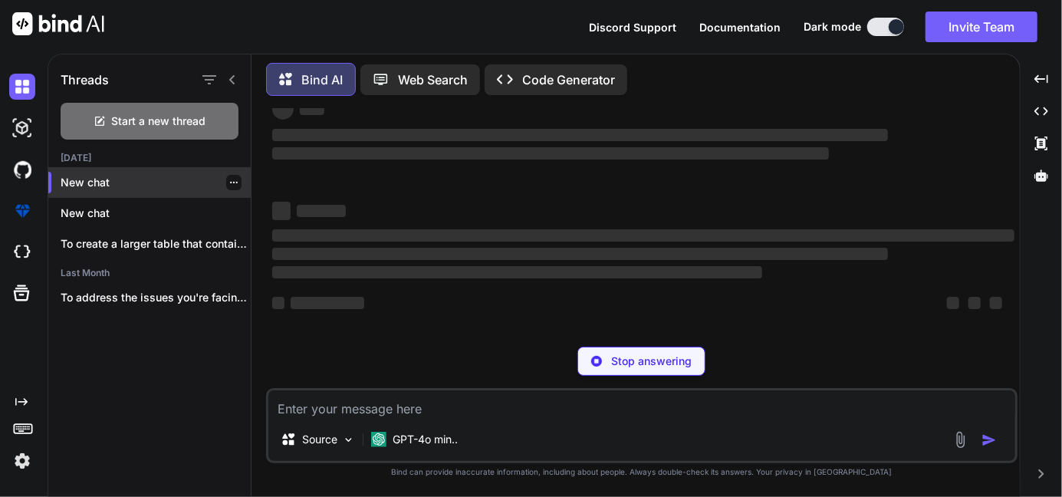
scroll to position [0, 0]
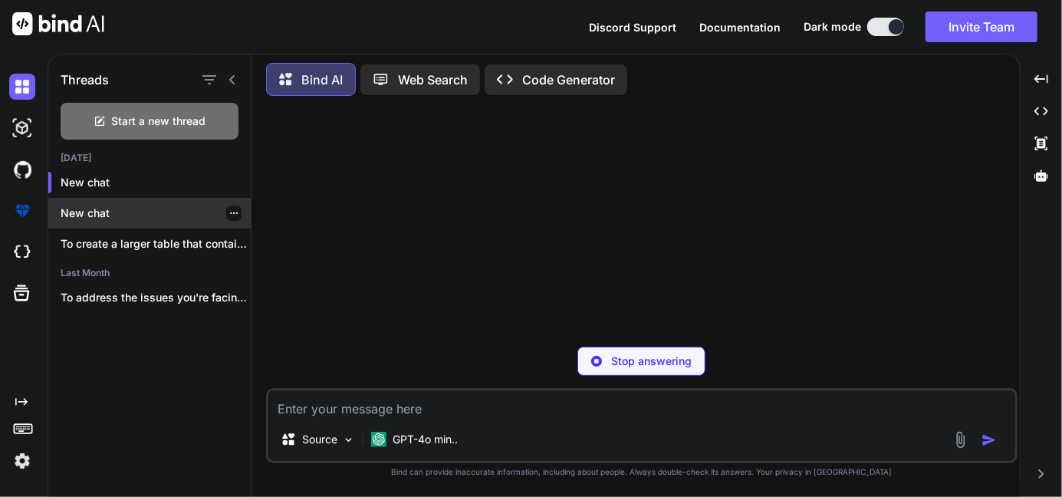
click at [160, 211] on p "New chat" at bounding box center [156, 213] width 190 height 15
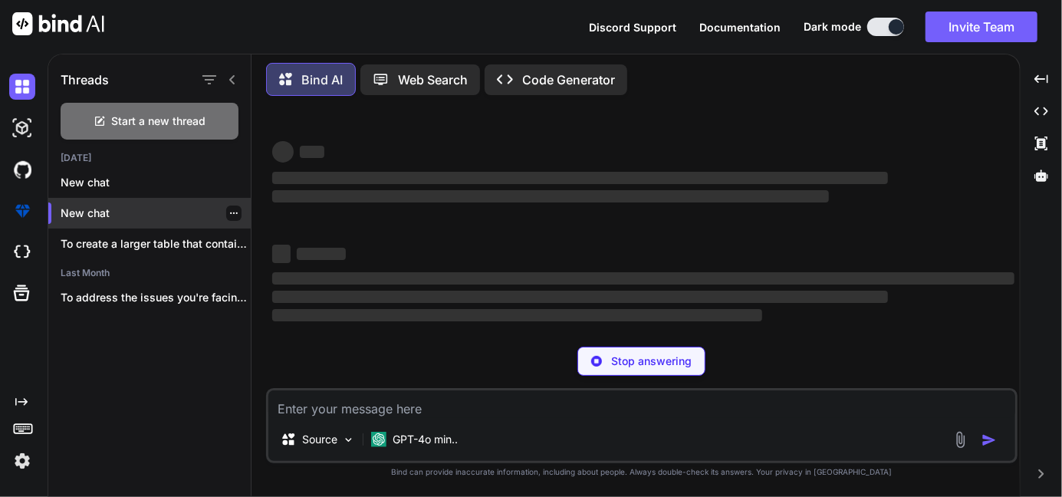
type textarea "x"
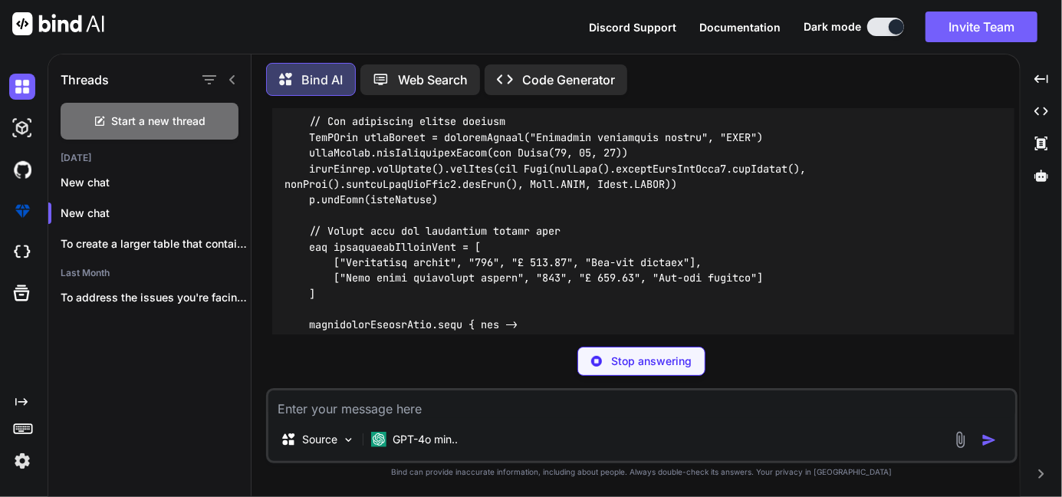
scroll to position [6769, 0]
click at [308, 410] on textarea at bounding box center [641, 404] width 747 height 28
paste textarea "List data = [] data.add(["Broadband package","","GIGAFAST",""]) for( def loop :…"
type textarea "List data = [] data.add(["Broadband package","","GIGAFAST",""]) for( def loop :…"
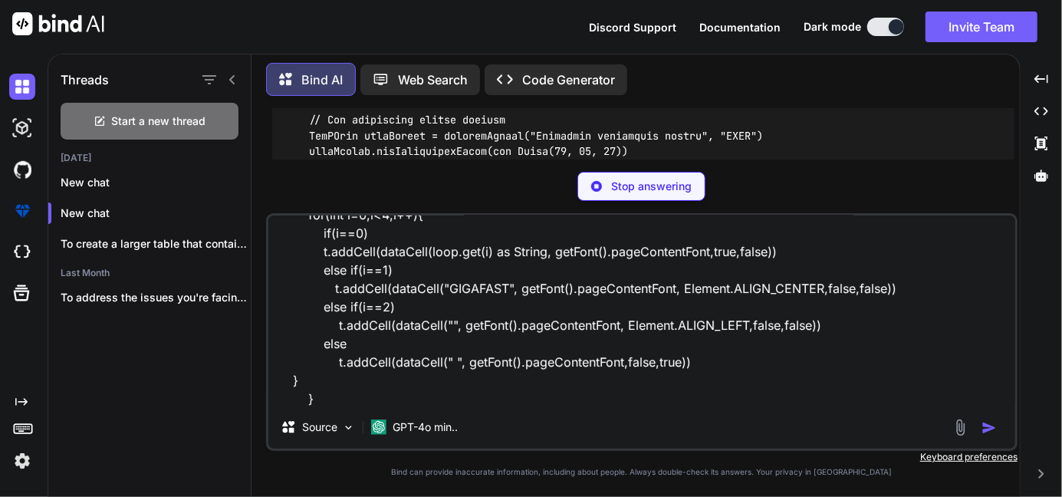
type textarea "x"
type textarea "List data = [] data.add(["Broadband package","","GIGAFAST",""]) for( def loop :…"
type textarea "x"
type textarea "List data = [] data.add(["Broadband package","","GIGAFAST",""]) for( def loop :…"
type textarea "x"
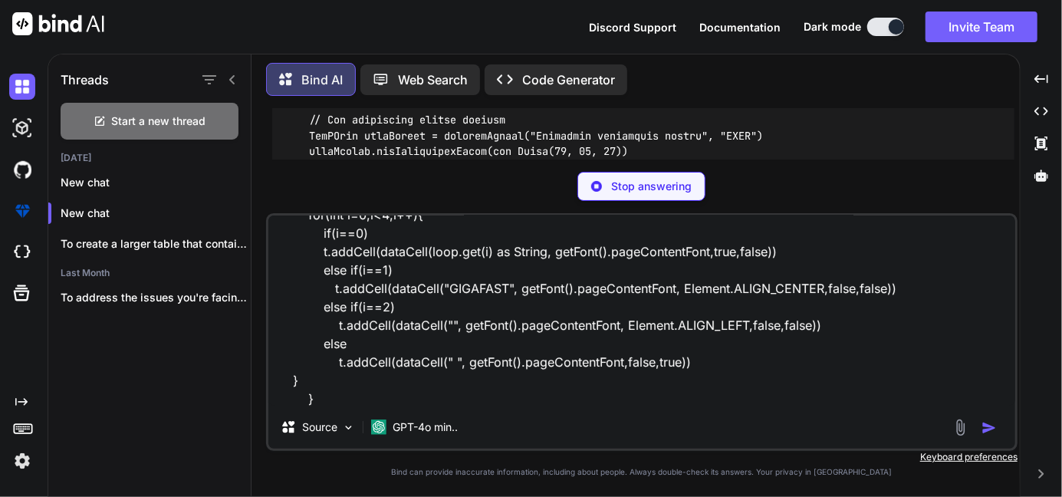
scroll to position [111, 0]
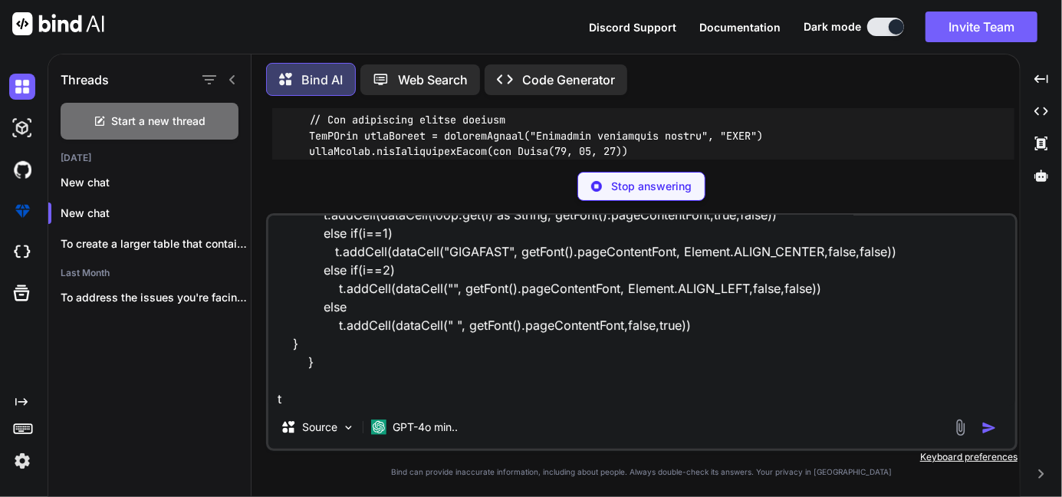
type textarea "List data = [] data.add(["Broadband package","","GIGAFAST",""]) for( def loop :…"
type textarea "x"
type textarea "List data = [] data.add(["Broadband package","","GIGAFAST",""]) for( def loop :…"
type textarea "x"
type textarea "List data = [] data.add(["Broadband package","","GIGAFAST",""]) for( def loop :…"
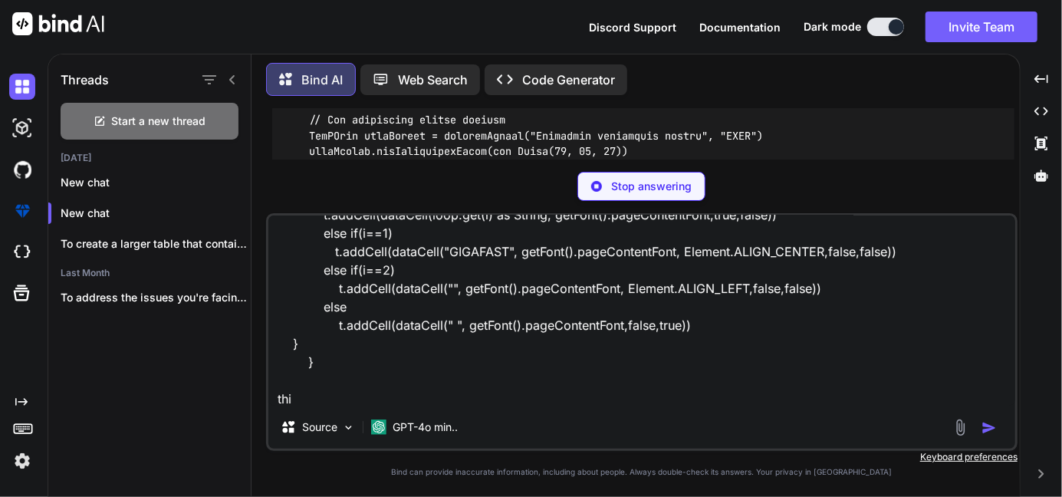
type textarea "x"
type textarea "List data = [] data.add(["Broadband package","","GIGAFAST",""]) for( def loop :…"
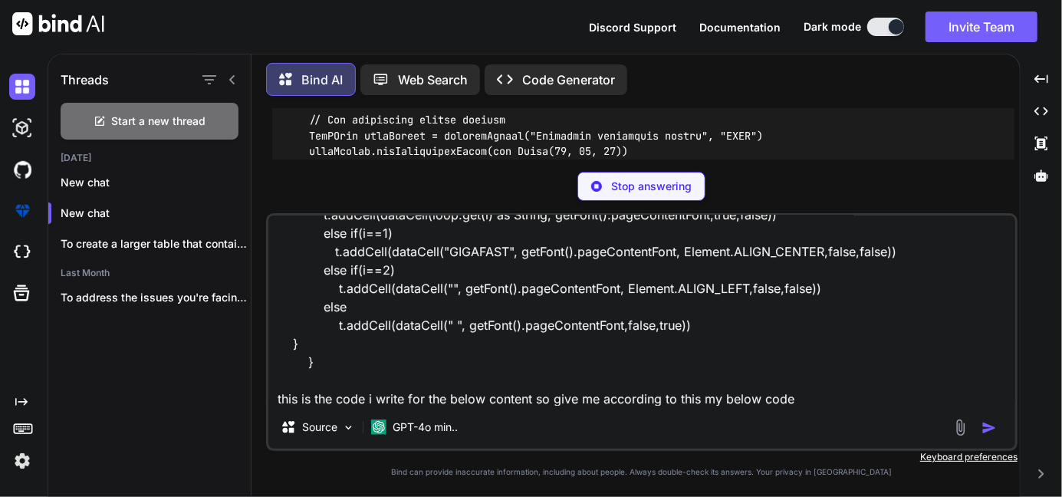
scroll to position [130, 0]
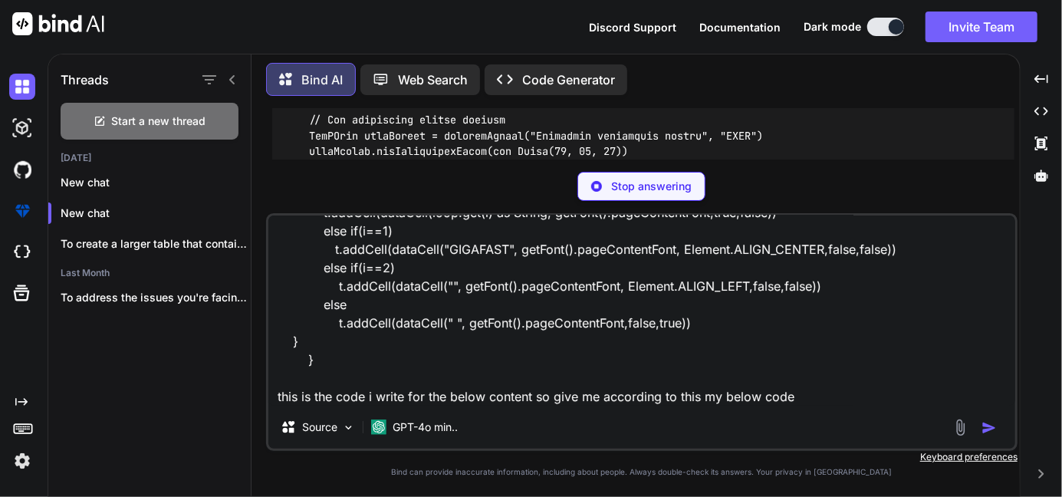
paste textarea "// // Package summary rows (3 rows) // t.addCell(dataCell("Broadband package", …"
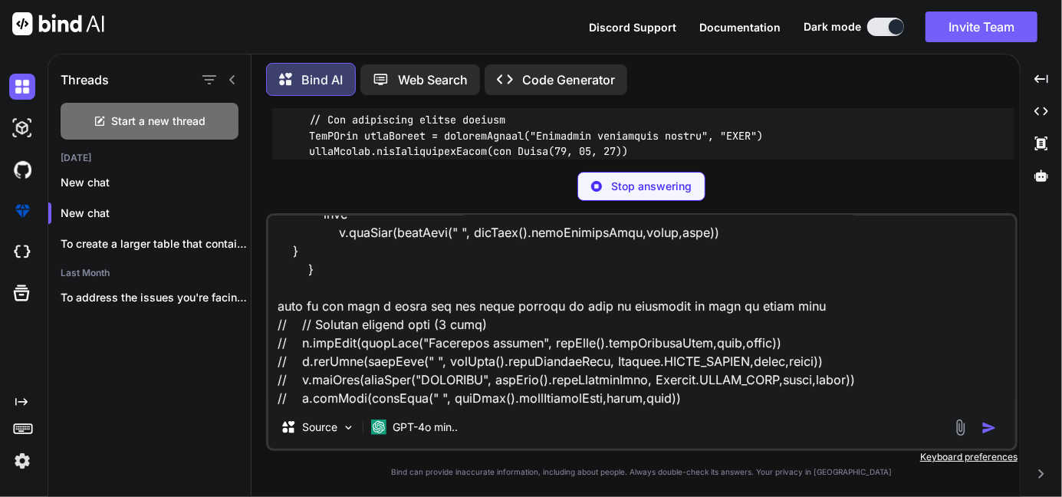
scroll to position [259, 0]
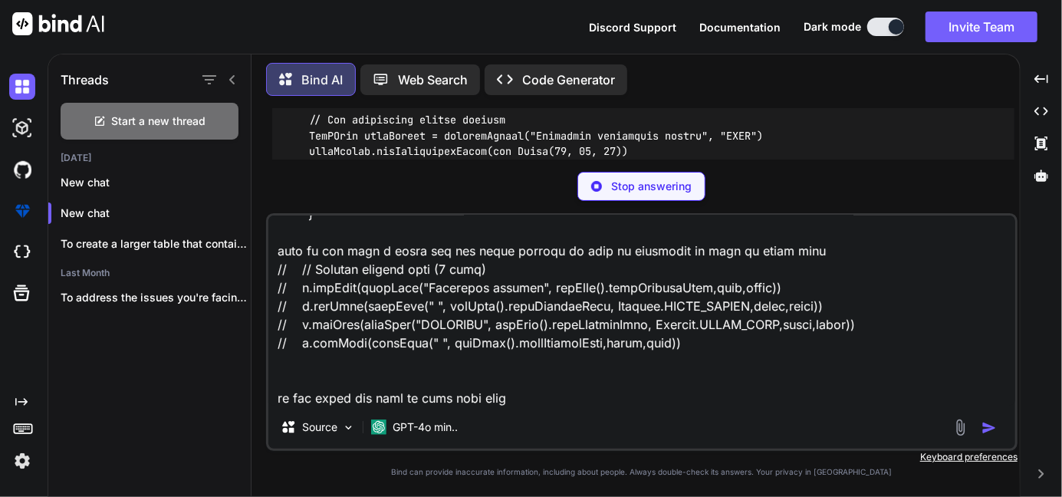
paste textarea "// t.addCell(dataCell("Speed", getFont().pageContentFont)) // t.addCell(dataCel…"
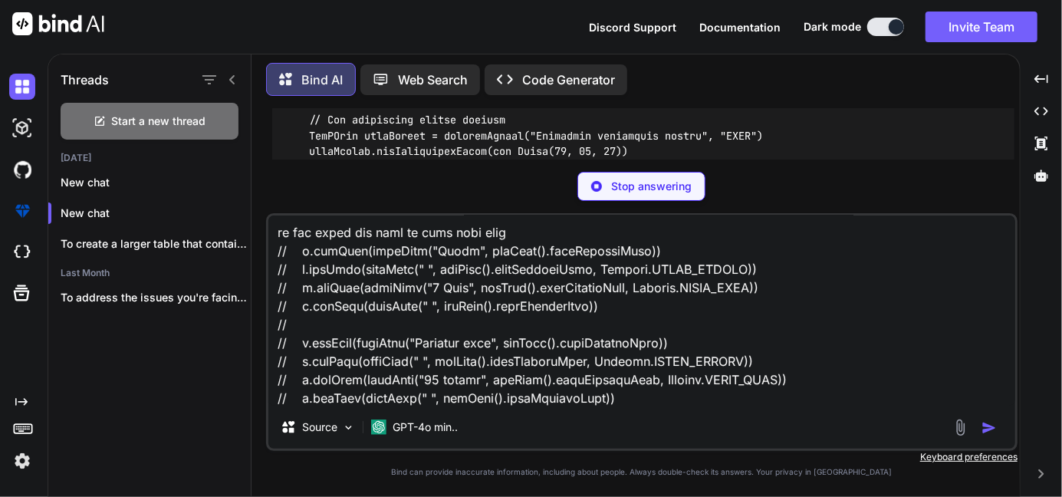
click at [335, 71] on p "Bind AI" at bounding box center [321, 80] width 41 height 18
click at [635, 189] on p "Stop answering" at bounding box center [651, 186] width 81 height 15
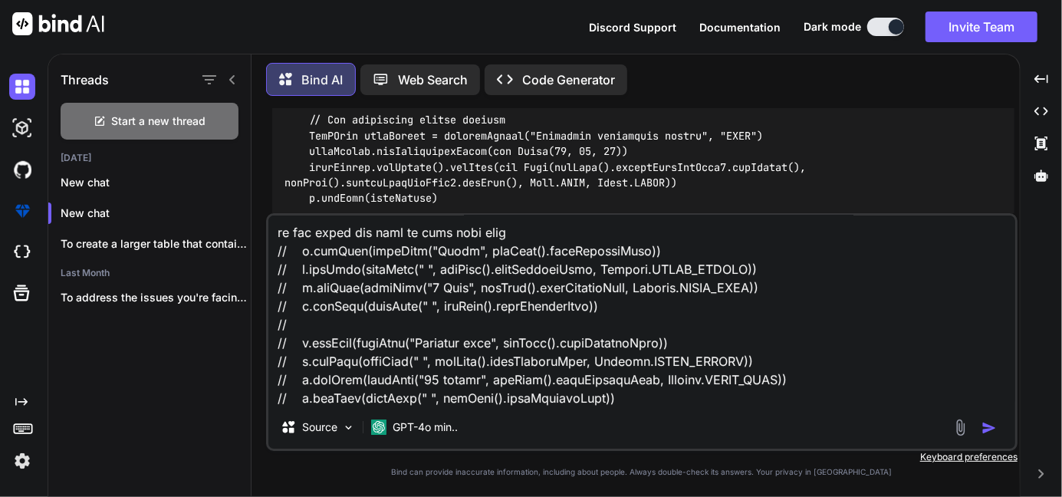
click at [991, 435] on img "button" at bounding box center [989, 427] width 15 height 15
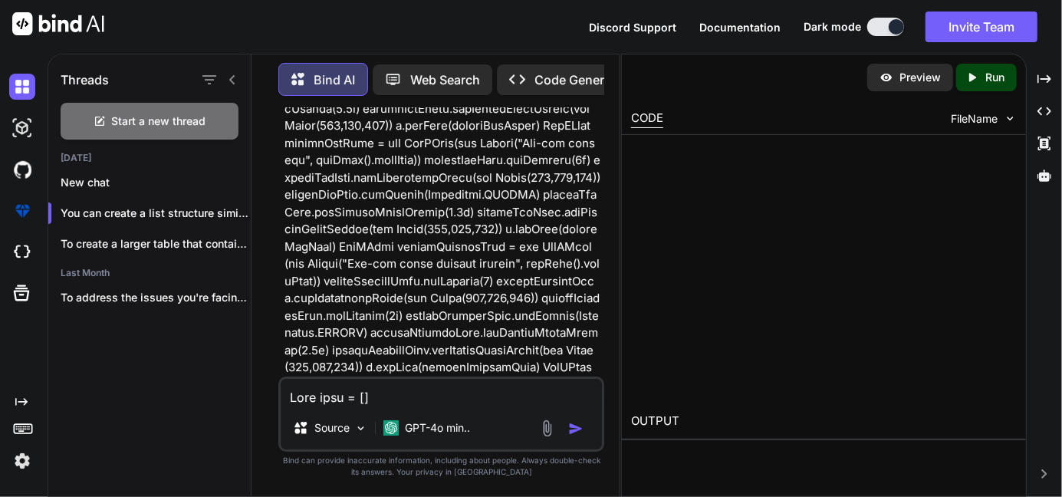
scroll to position [18056, 0]
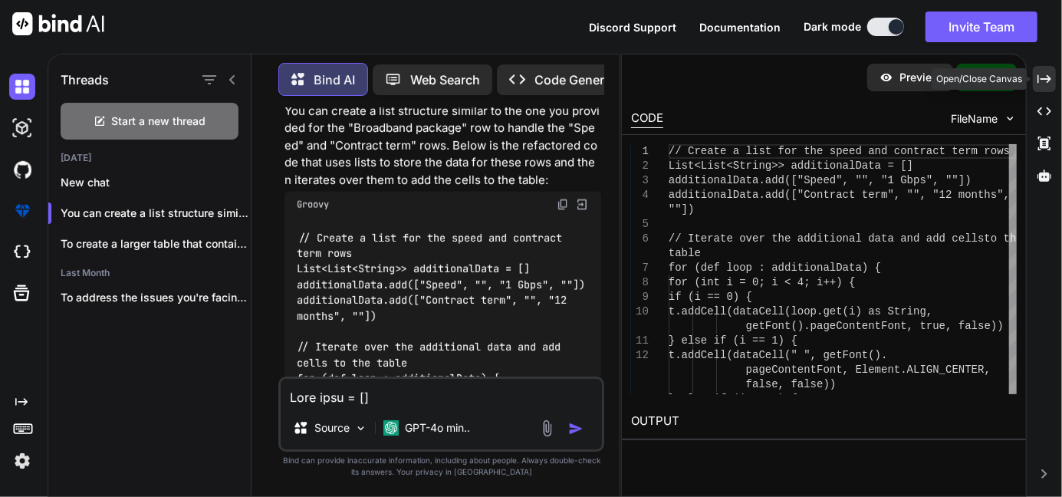
click at [1039, 74] on icon "Created with Pixso." at bounding box center [1045, 79] width 14 height 14
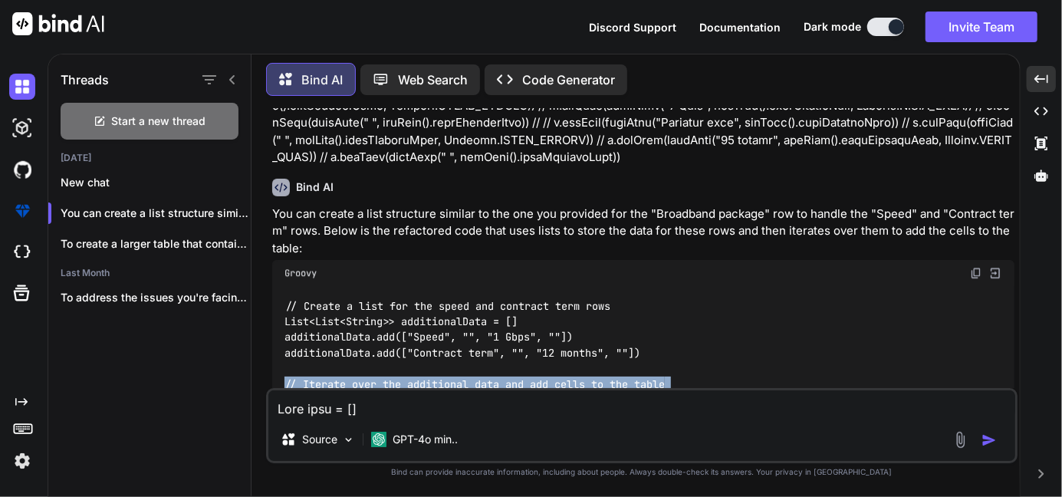
scroll to position [9205, 0]
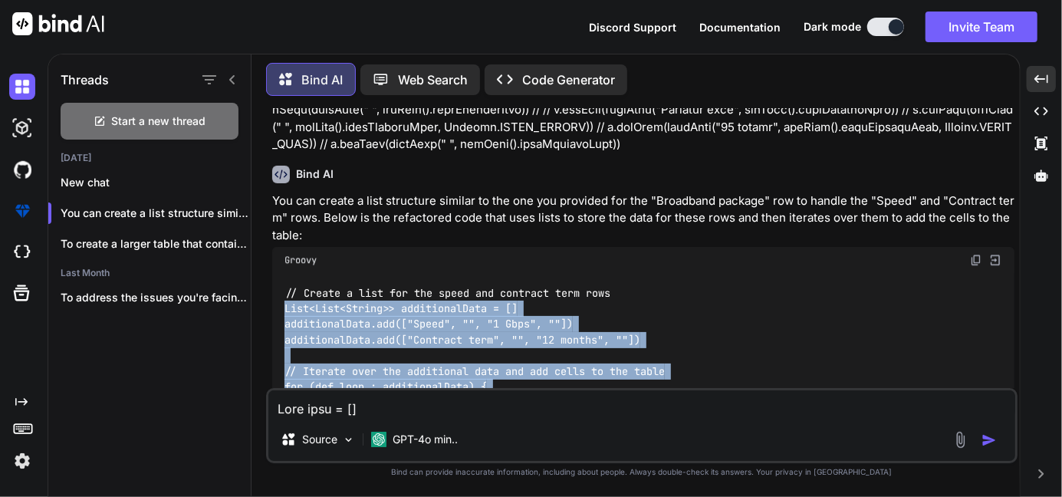
drag, startPoint x: 290, startPoint y: 318, endPoint x: 272, endPoint y: 277, distance: 45.3
click at [272, 277] on div "// Create a list for the speed and contract term rows List<List<String>> additi…" at bounding box center [643, 433] width 742 height 321
copy code "List<List<String>> additionalData = [] additionalData.add(["Speed", "", "1 Gbps…"
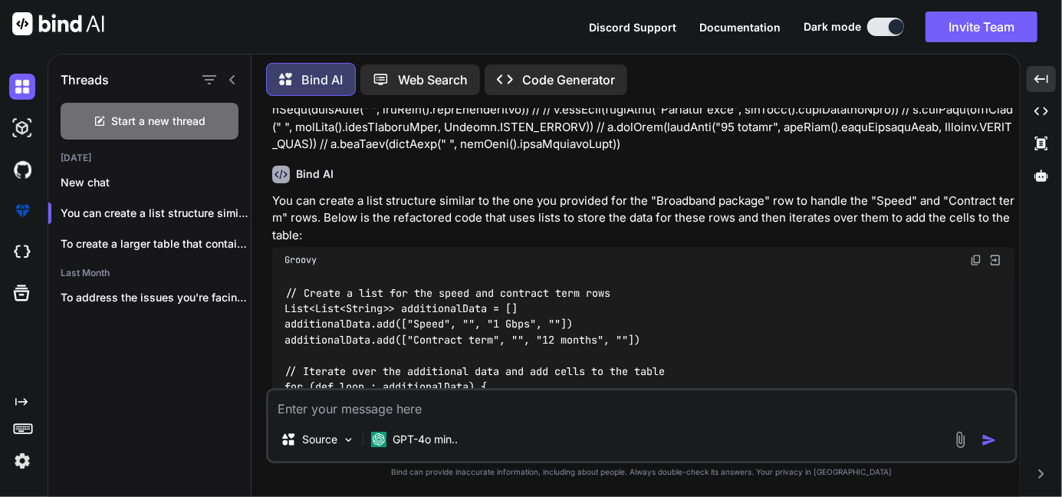
click at [384, 415] on textarea at bounding box center [641, 404] width 747 height 28
paste textarea "PdfPCell rentalSubtotalDesc = new PdfPCell(new Phrase("Broadband rental charge …"
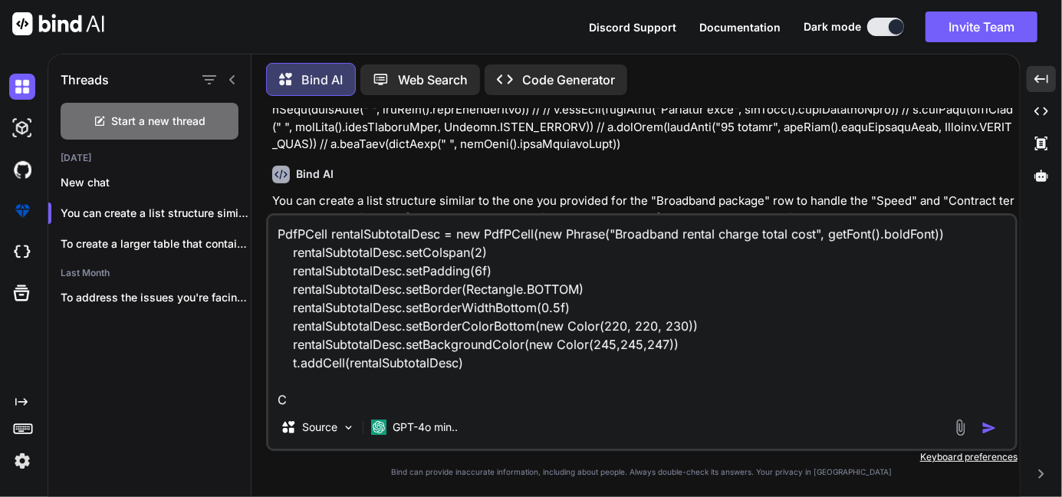
scroll to position [2, 0]
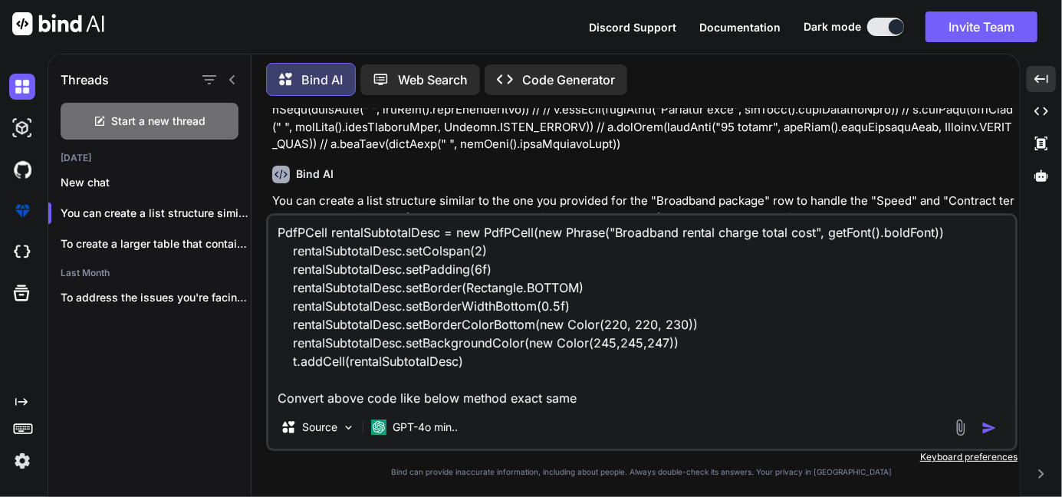
click at [596, 405] on textarea "PdfPCell rentalSubtotalDesc = new PdfPCell(new Phrase("Broadband rental charge …" at bounding box center [641, 311] width 747 height 190
paste textarea "PdfPCell rentalHeader = sectionHeader("Broadband rental charge " + " Qty Price …"
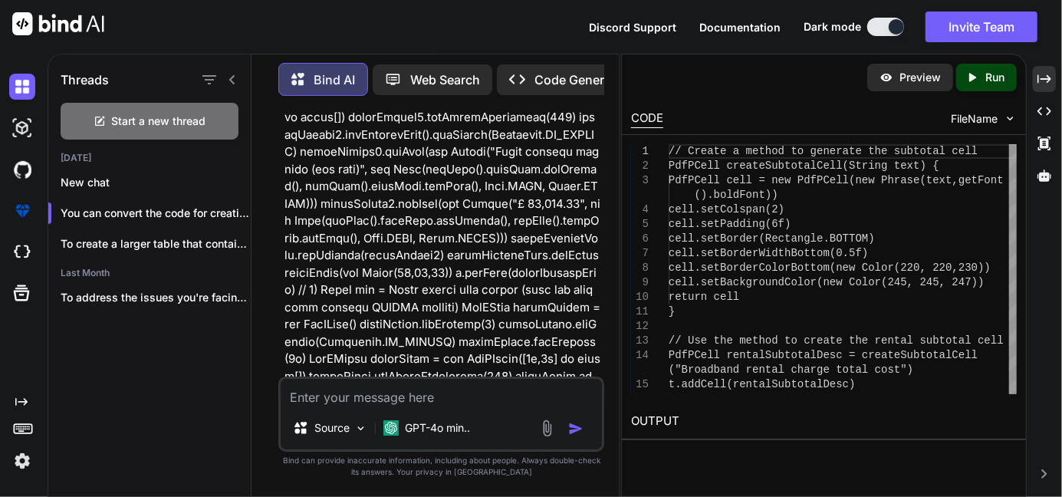
scroll to position [19469, 0]
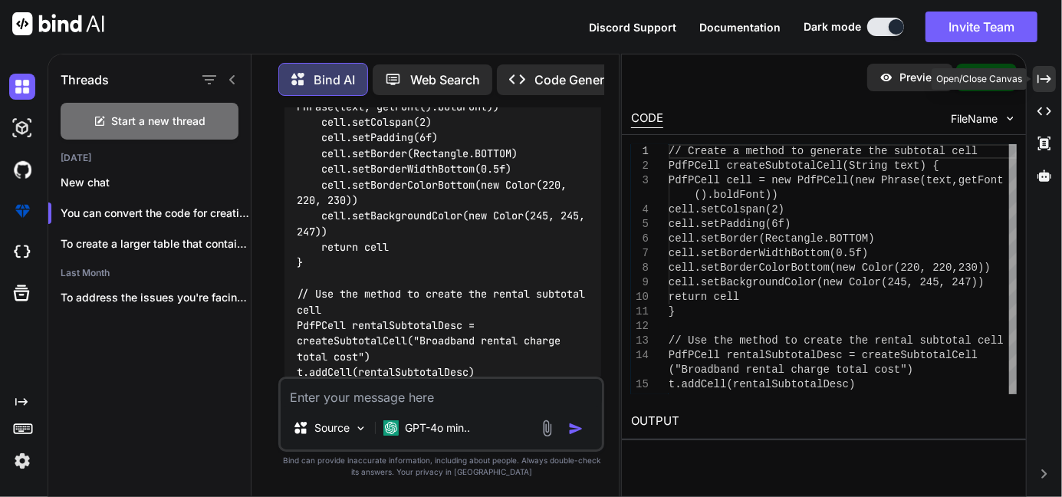
click at [1042, 83] on icon "Created with Pixso." at bounding box center [1045, 79] width 14 height 14
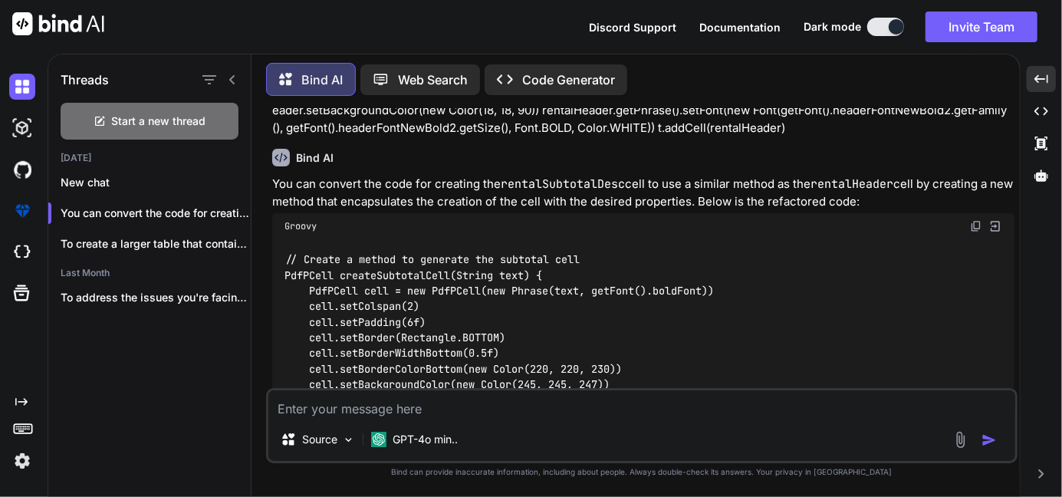
scroll to position [10026, 0]
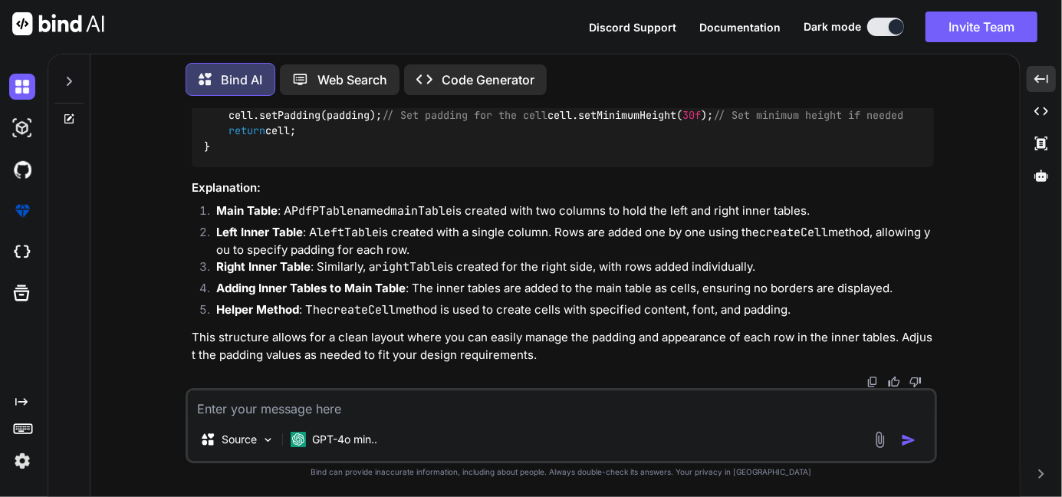
scroll to position [11490, 0]
click at [351, 406] on textarea at bounding box center [561, 404] width 747 height 28
paste textarea "def firstPage(Document document){ // -------- top pill header (full width) ----…"
type textarea "def firstPage(Document document){ // -------- top pill header (full width) ----…"
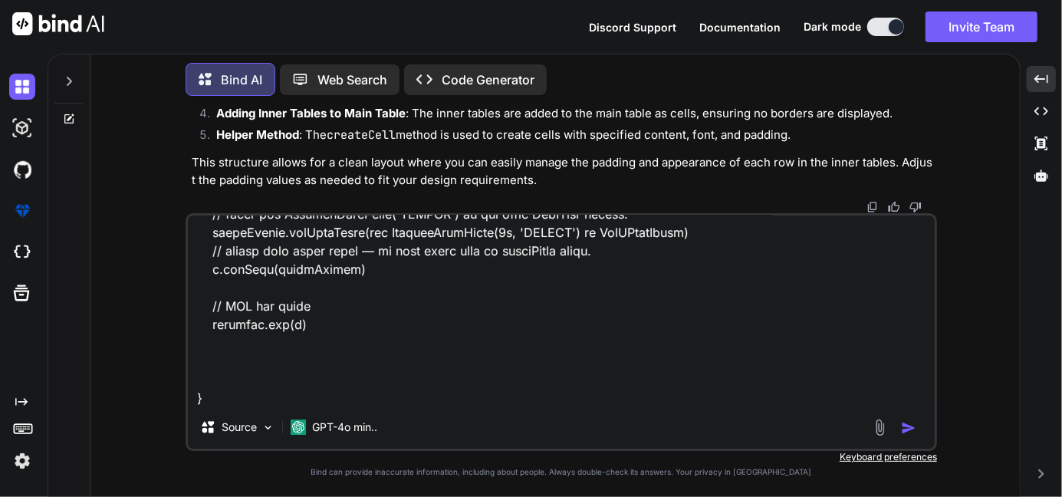
type textarea "x"
type textarea "def firstPage(Document document){ // -------- top pill header (full width) ----…"
type textarea "x"
type textarea "def firstPage(Document document){ // -------- top pill header (full width) ----…"
type textarea "x"
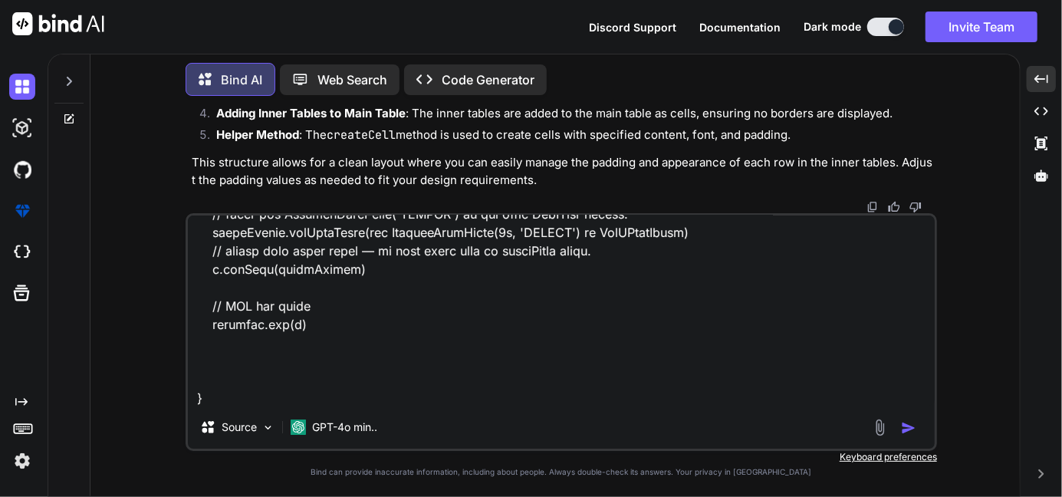
type textarea "def firstPage(Document document){ // -------- top pill header (full width) ----…"
type textarea "x"
type textarea "def firstPage(Document document){ // -------- top pill header (full width) ----…"
type textarea "x"
type textarea "def firstPage(Document document){ // -------- top pill header (full width) ----…"
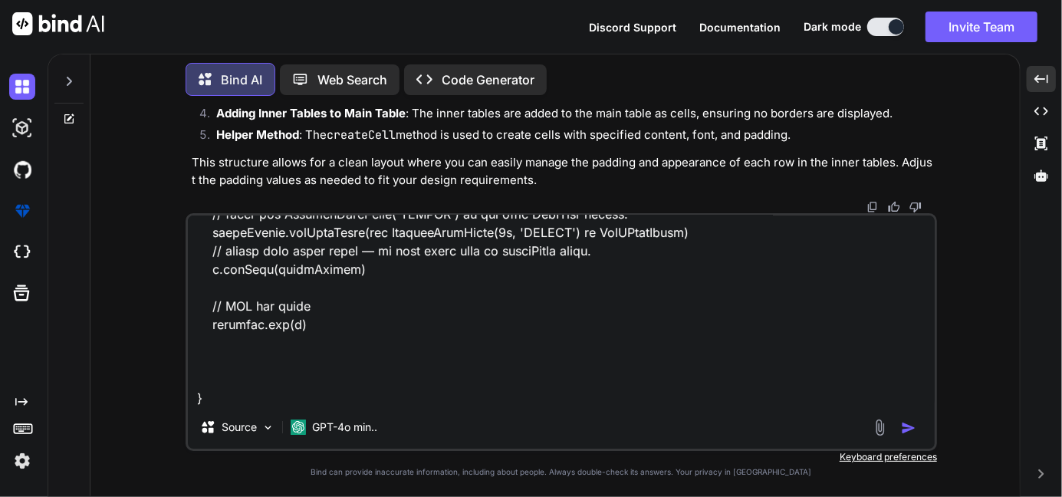
click at [314, 403] on textarea at bounding box center [561, 311] width 747 height 190
type textarea "x"
type textarea "def firstPage(Document document){ // -------- top pill header (full width) ----…"
type textarea "x"
type textarea "def firstPage(Document document){ // -------- top pill header (full width) ----…"
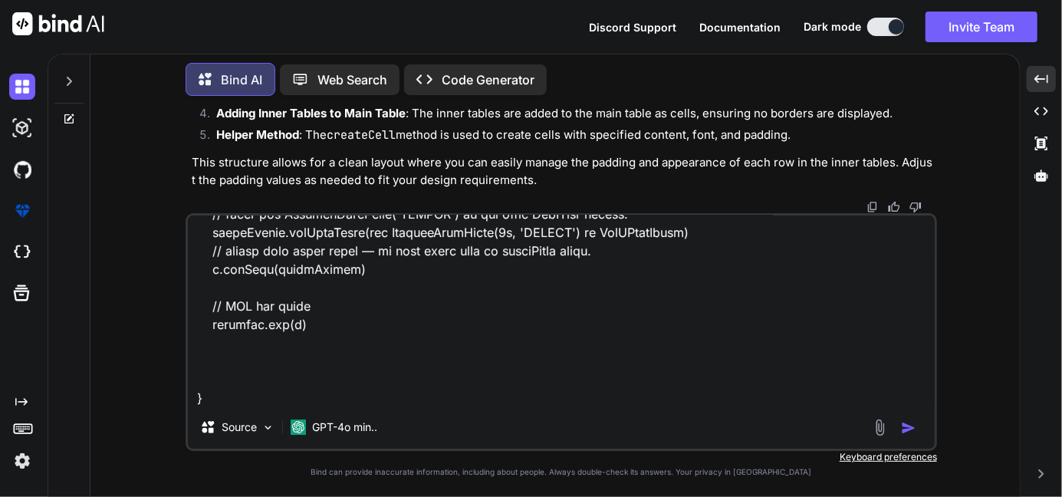
type textarea "x"
type textarea "def firstPage(Document document){ // -------- top pill header (full width) ----…"
click at [907, 427] on img "button" at bounding box center [908, 427] width 15 height 15
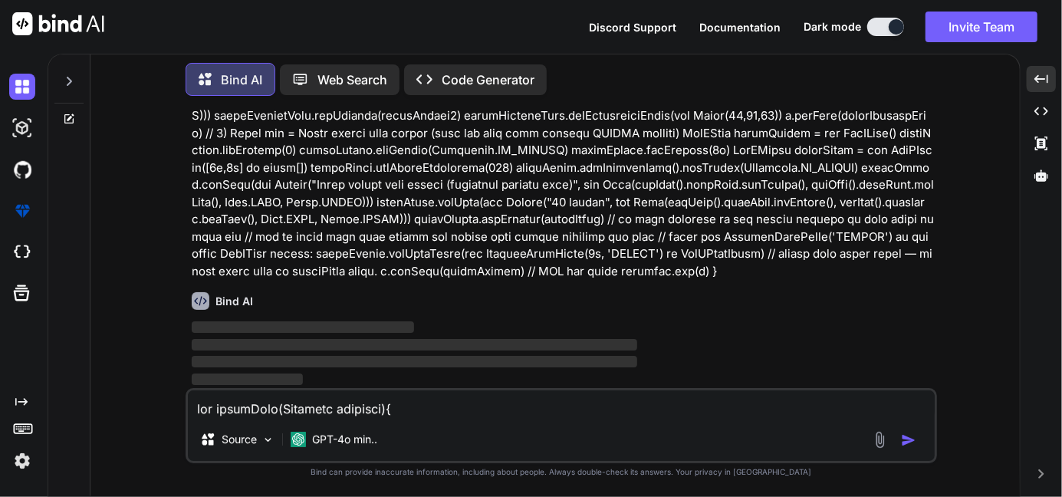
scroll to position [13827, 0]
click at [73, 79] on icon at bounding box center [69, 81] width 12 height 12
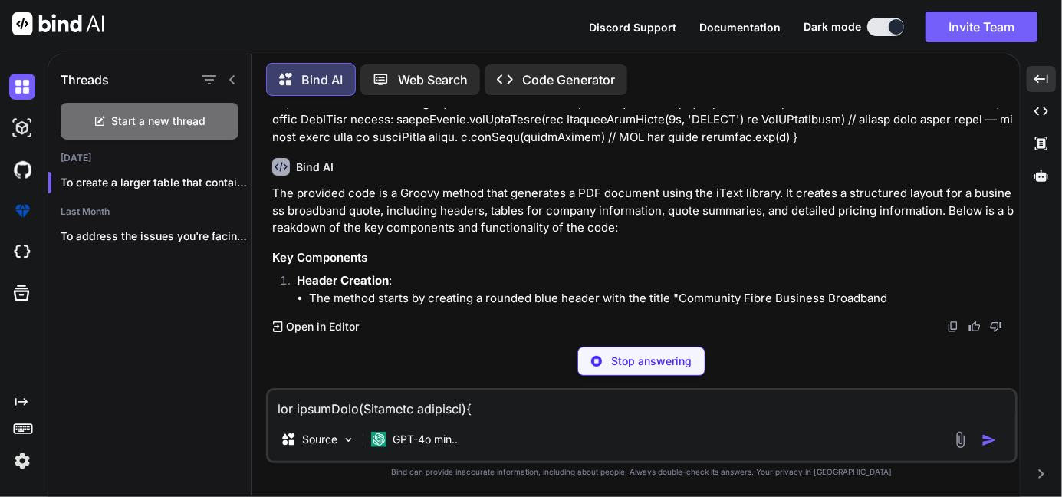
click at [647, 359] on p "Stop answering" at bounding box center [651, 361] width 81 height 15
type textarea "x"
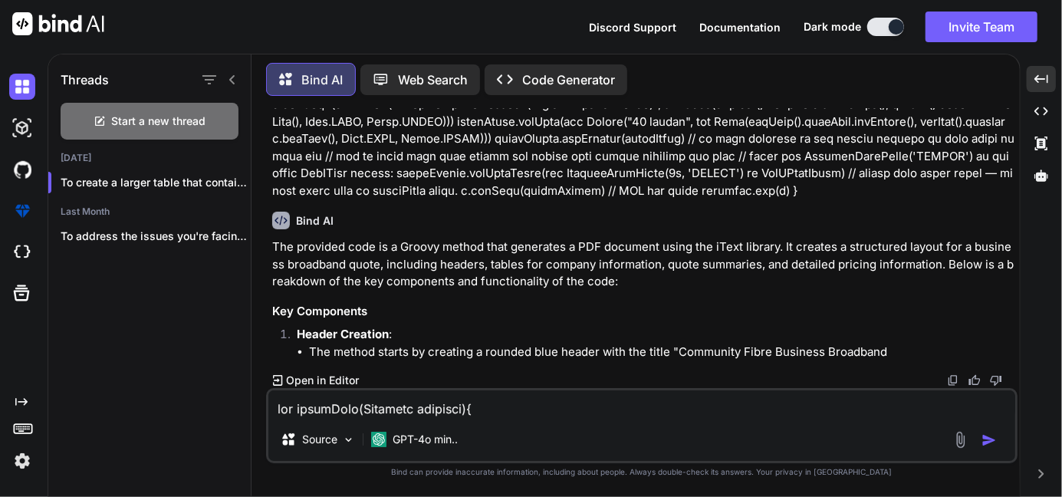
click at [376, 407] on textarea at bounding box center [641, 404] width 747 height 28
paste textarea "def firstPage(Document document){ // -------- top pill header (full width) ----…"
type textarea "def firstPage(Document document){ // -------- top pill header (full width) ----…"
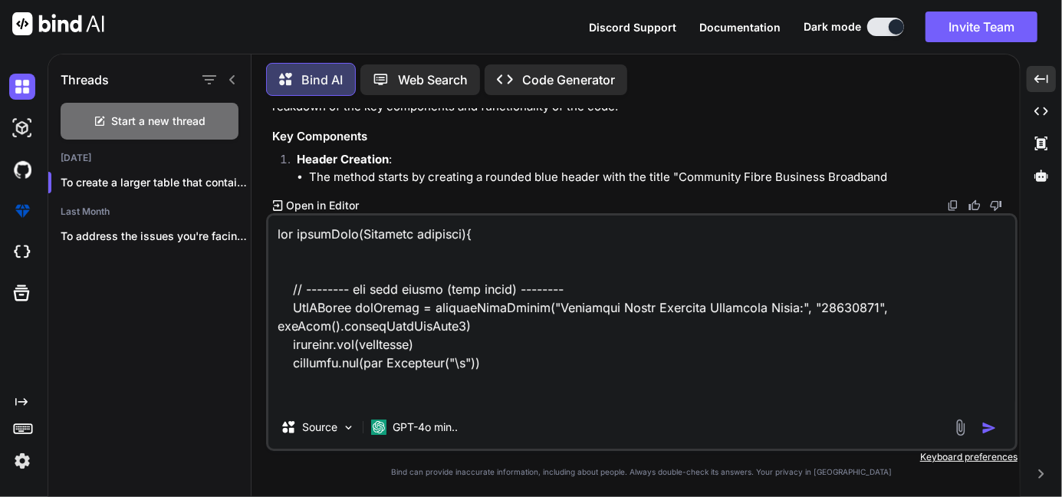
scroll to position [6776, 0]
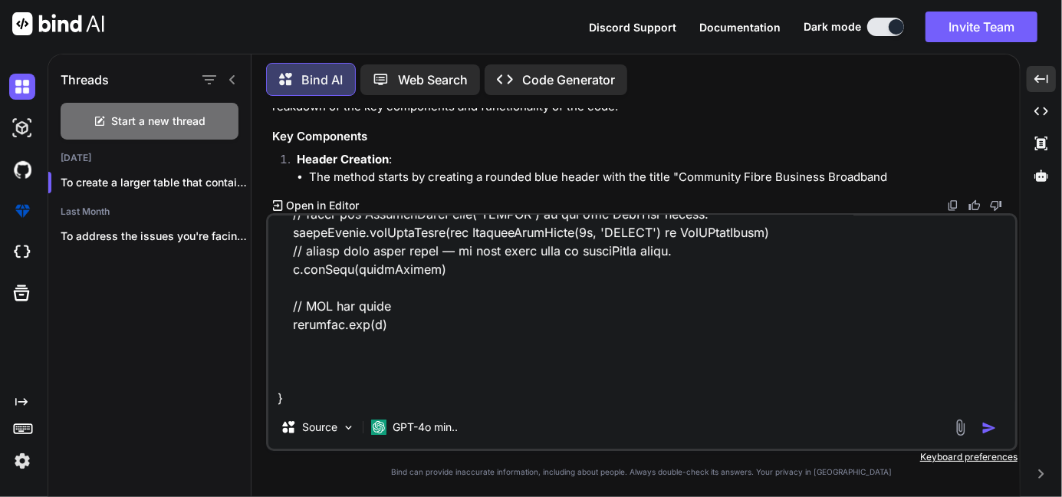
type textarea "x"
type textarea "def firstPage(Document document){ // -------- top pill header (full width) ----…"
type textarea "x"
type textarea "def firstPage(Document document){ // -------- top pill header (full width) ----…"
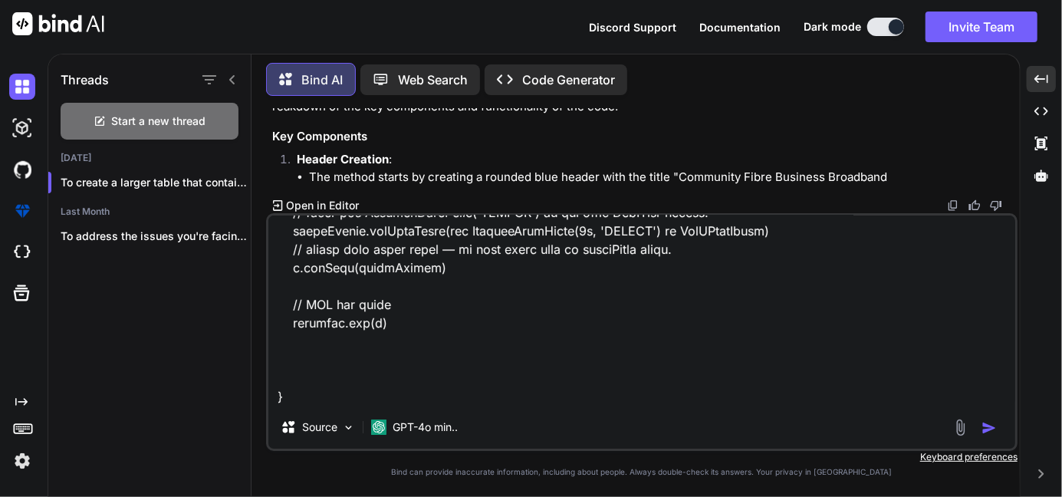
type textarea "x"
type textarea "def firstPage(Document document){ // -------- top pill header (full width) ----…"
type textarea "x"
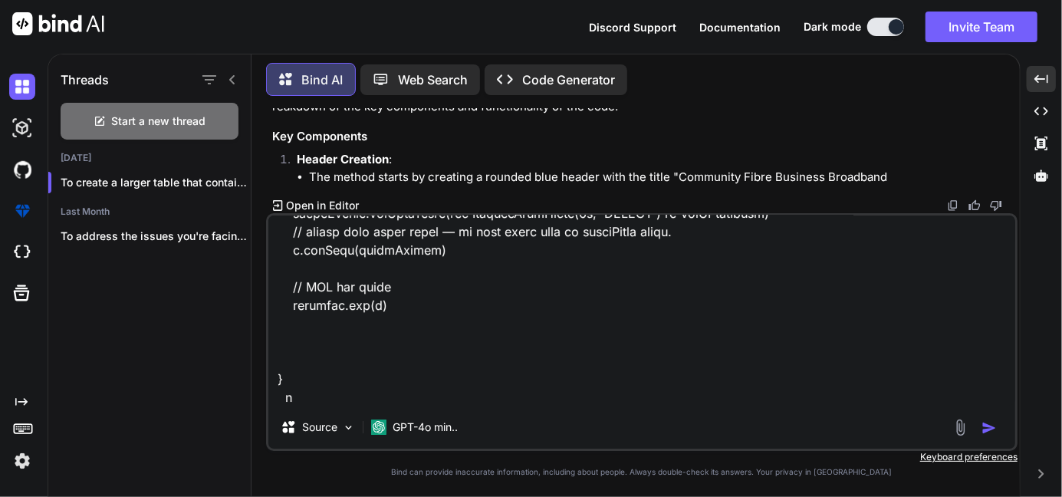
type textarea "def firstPage(Document document){ // -------- top pill header (full width) ----…"
type textarea "x"
type textarea "def firstPage(Document document){ // -------- top pill header (full width) ----…"
type textarea "x"
type textarea "def firstPage(Document document){ // -------- top pill header (full width) ----…"
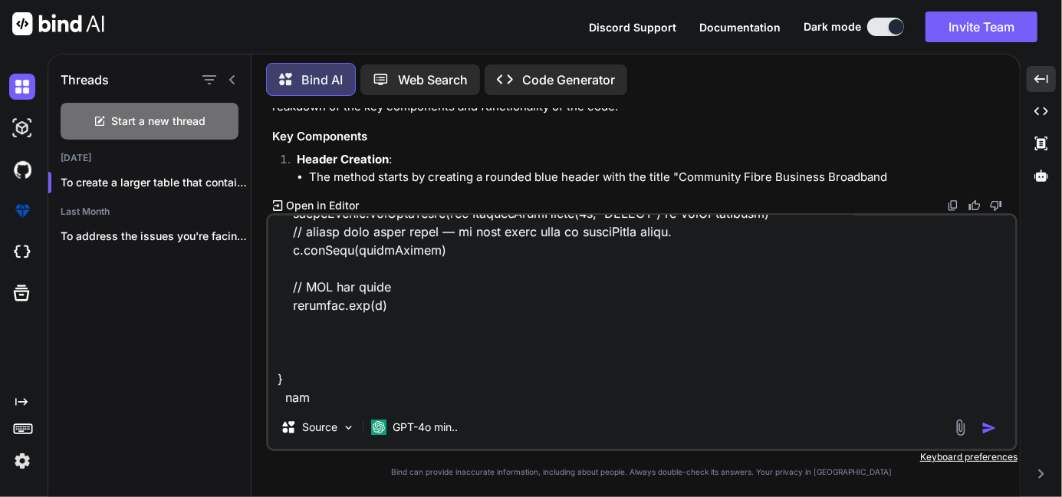
type textarea "x"
type textarea "def firstPage(Document document){ // -------- top pill header (full width) ----…"
type textarea "x"
type textarea "def firstPage(Document document){ // -------- top pill header (full width) ----…"
type textarea "x"
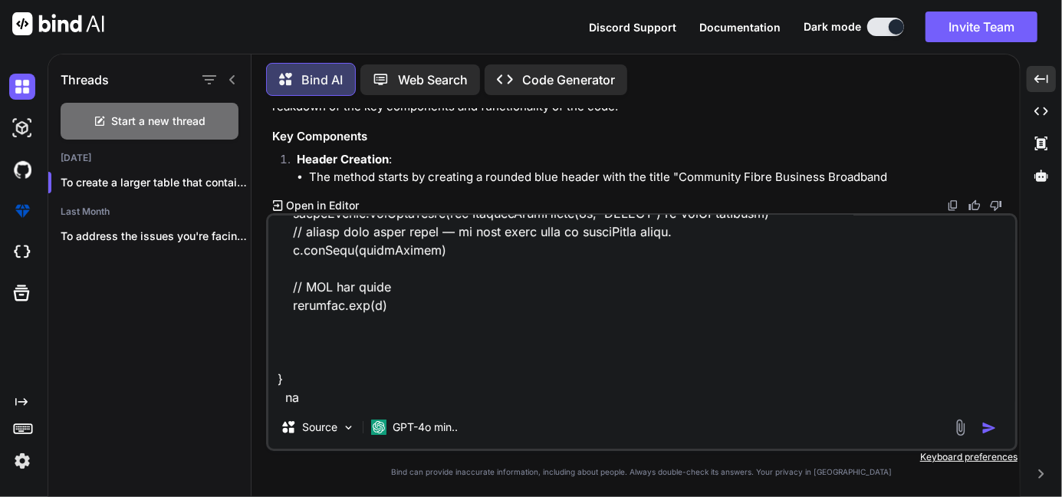
type textarea "def firstPage(Document document){ // -------- top pill header (full width) ----…"
type textarea "x"
type textarea "def firstPage(Document document){ // -------- top pill header (full width) ----…"
type textarea "x"
type textarea "def firstPage(Document document){ // -------- top pill header (full width) ----…"
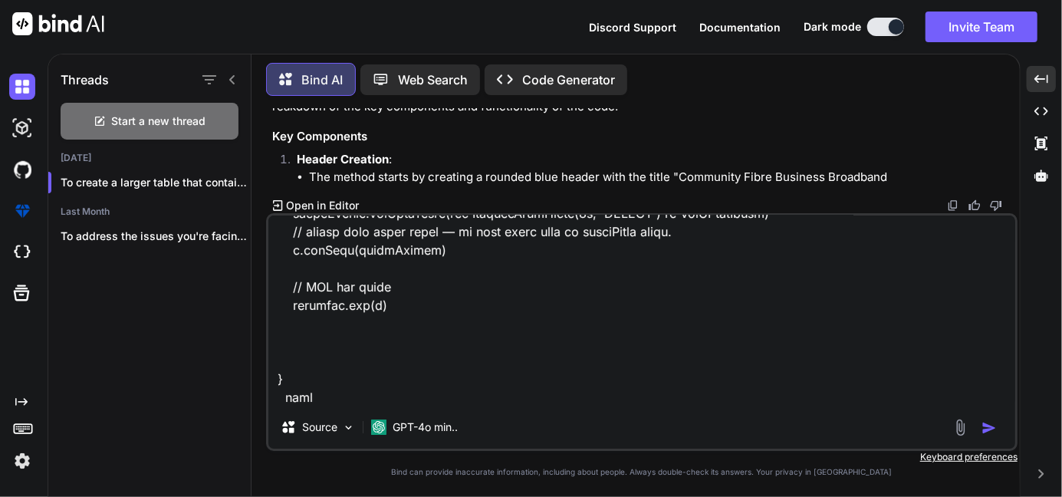
type textarea "x"
type textarea "def firstPage(Document document){ // -------- top pill header (full width) ----…"
type textarea "x"
type textarea "def firstPage(Document document){ // -------- top pill header (full width) ----…"
type textarea "x"
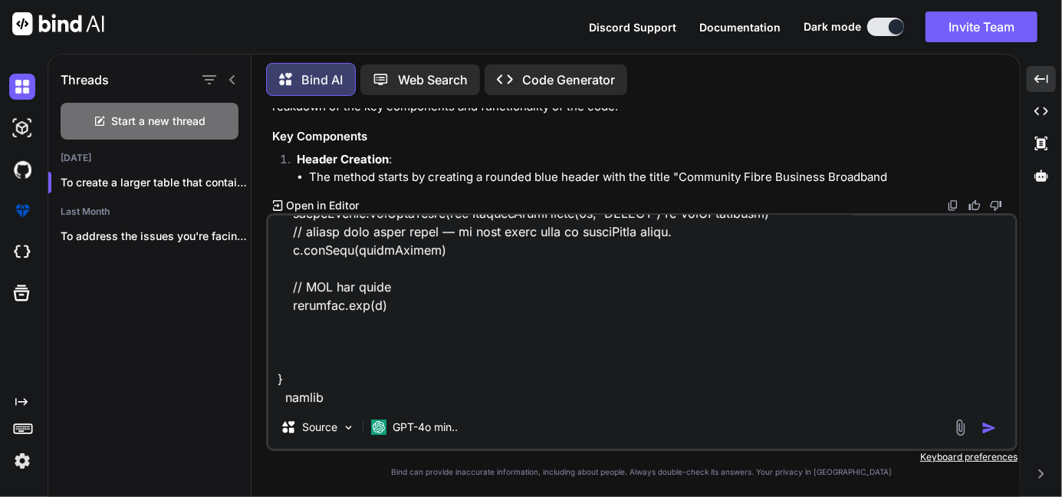
type textarea "def firstPage(Document document){ // -------- top pill header (full width) ----…"
type textarea "x"
type textarea "def firstPage(Document document){ // -------- top pill header (full width) ----…"
type textarea "x"
type textarea "def firstPage(Document document){ // -------- top pill header (full width) ----…"
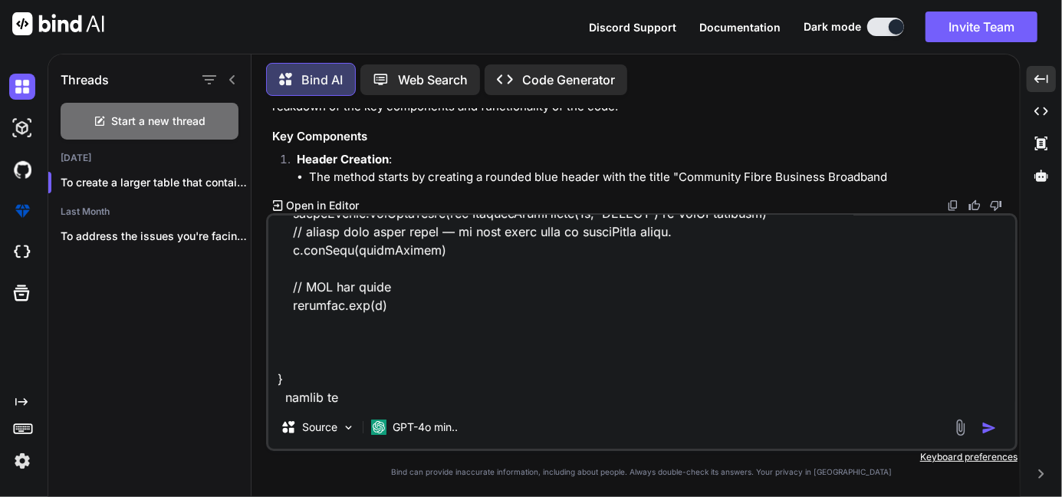
type textarea "x"
type textarea "def firstPage(Document document){ // -------- top pill header (full width) ----…"
type textarea "x"
type textarea "def firstPage(Document document){ // -------- top pill header (full width) ----…"
type textarea "x"
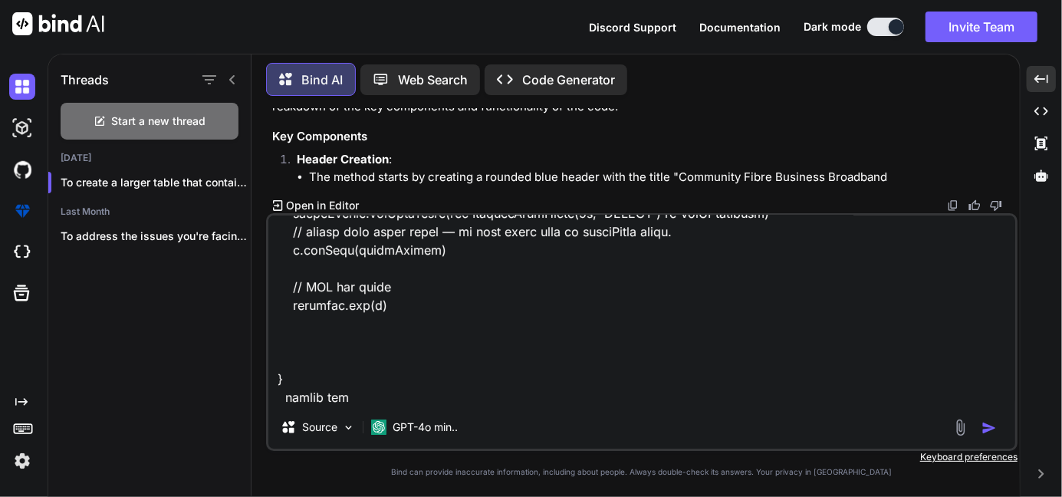
type textarea "def firstPage(Document document){ // -------- top pill header (full width) ----…"
type textarea "x"
type textarea "def firstPage(Document document){ // -------- top pill header (full width) ----…"
type textarea "x"
type textarea "def firstPage(Document document){ // -------- top pill header (full width) ----…"
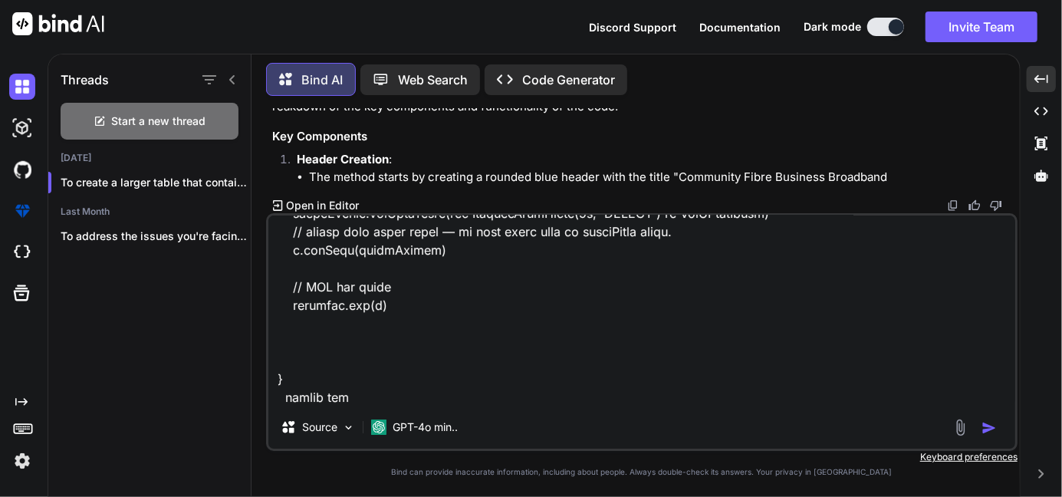
type textarea "x"
type textarea "def firstPage(Document document){ // -------- top pill header (full width) ----…"
type textarea "x"
type textarea "def firstPage(Document document){ // -------- top pill header (full width) ----…"
type textarea "x"
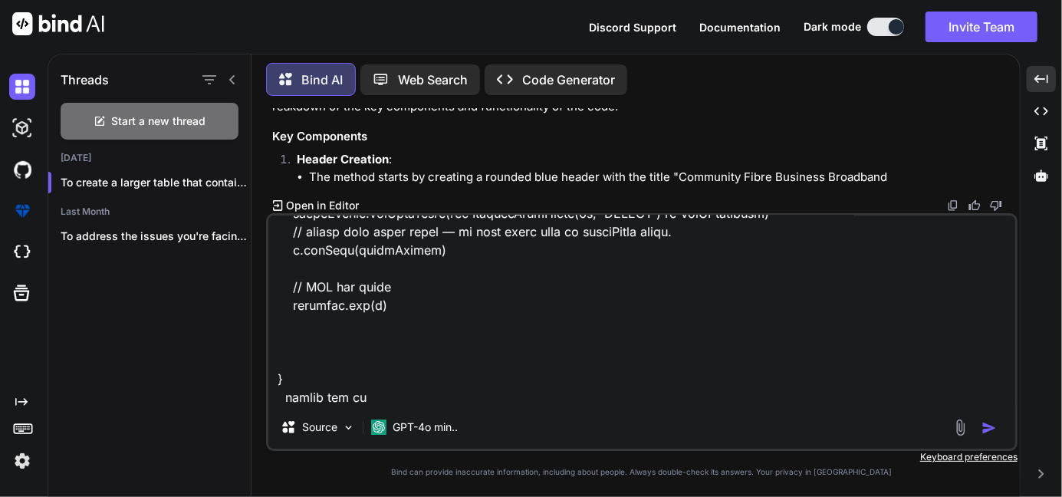
type textarea "def firstPage(Document document){ // -------- top pill header (full width) ----…"
type textarea "x"
type textarea "def firstPage(Document document){ // -------- top pill header (full width) ----…"
type textarea "x"
type textarea "def firstPage(Document document){ // -------- top pill header (full width) ----…"
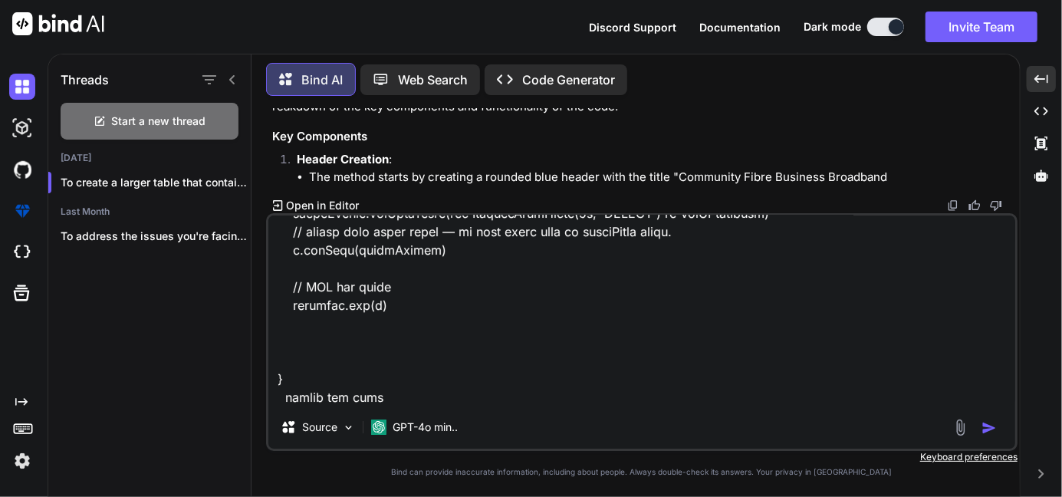
type textarea "x"
type textarea "def firstPage(Document document){ // -------- top pill header (full width) ----…"
type textarea "x"
type textarea "def firstPage(Document document){ // -------- top pill header (full width) ----…"
type textarea "x"
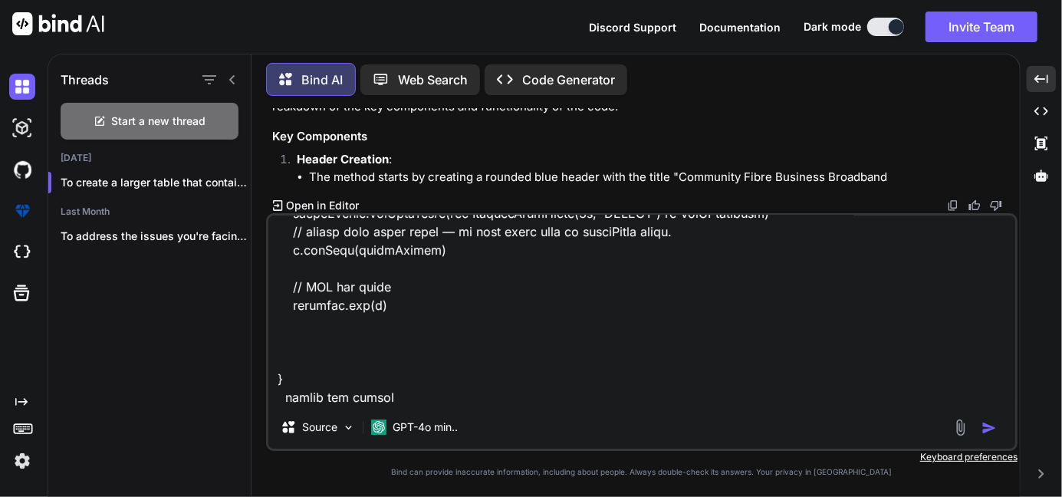
type textarea "def firstPage(Document document){ // -------- top pill header (full width) ----…"
type textarea "x"
type textarea "def firstPage(Document document){ // -------- top pill header (full width) ----…"
type textarea "x"
type textarea "def firstPage(Document document){ // -------- top pill header (full width) ----…"
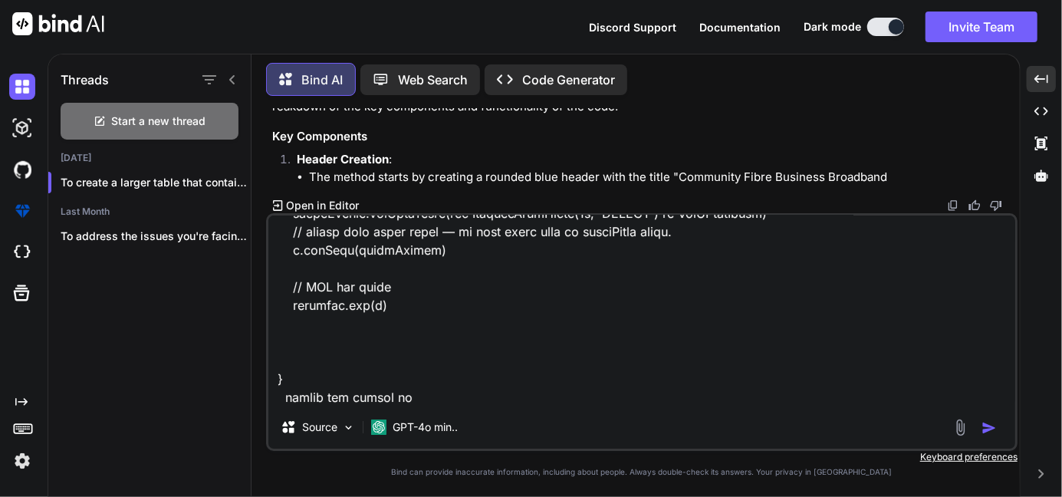
type textarea "x"
type textarea "def firstPage(Document document){ // -------- top pill header (full width) ----…"
type textarea "x"
type textarea "def firstPage(Document document){ // -------- top pill header (full width) ----…"
type textarea "x"
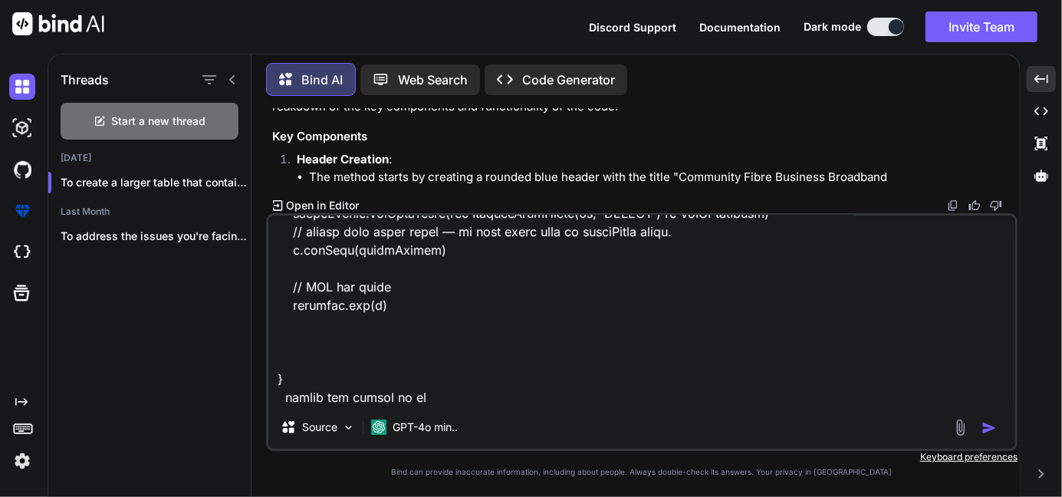
type textarea "def firstPage(Document document){ // -------- top pill header (full width) ----…"
type textarea "x"
type textarea "def firstPage(Document document){ // -------- top pill header (full width) ----…"
type textarea "x"
type textarea "def firstPage(Document document){ // -------- top pill header (full width) ----…"
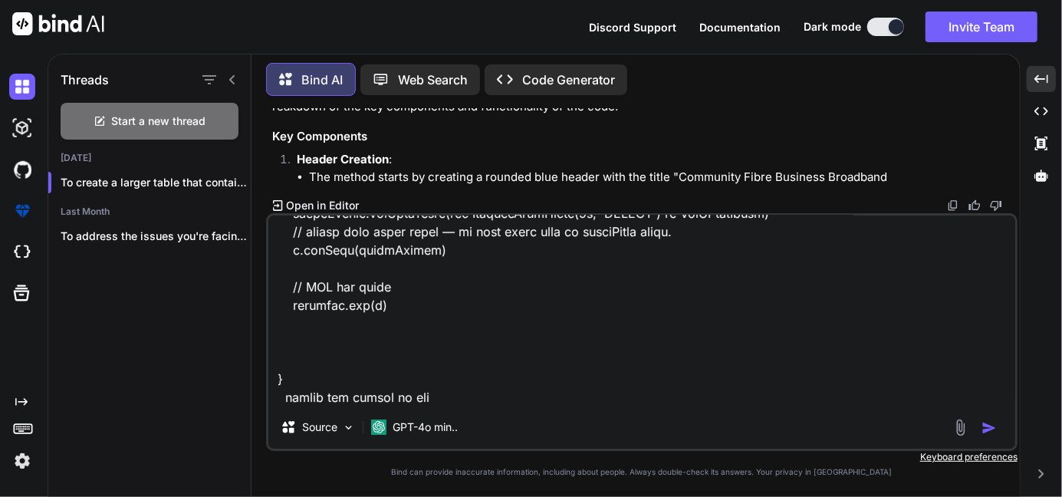
type textarea "x"
type textarea "def firstPage(Document document){ // -------- top pill header (full width) ----…"
type textarea "x"
type textarea "def firstPage(Document document){ // -------- top pill header (full width) ----…"
type textarea "x"
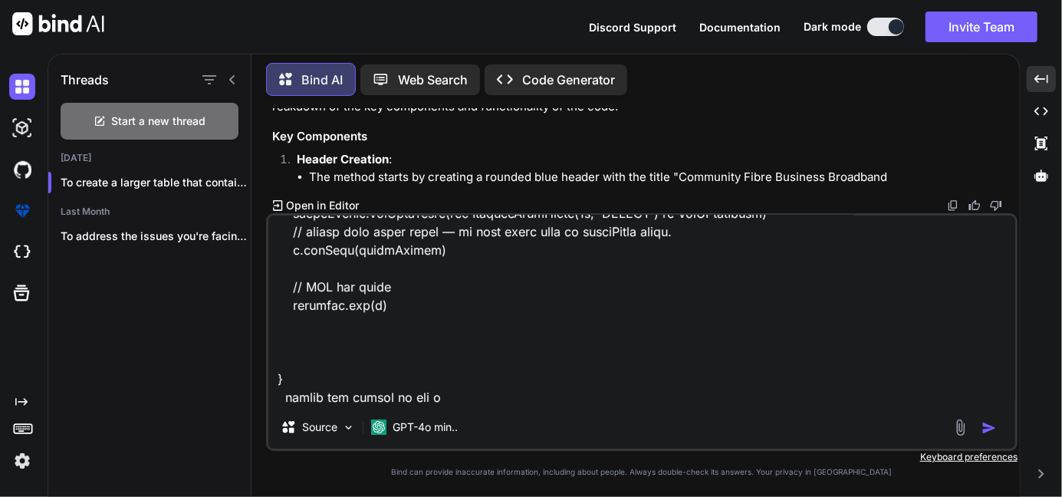
type textarea "def firstPage(Document document){ // -------- top pill header (full width) ----…"
type textarea "x"
type textarea "def firstPage(Document document){ // -------- top pill header (full width) ----…"
type textarea "x"
type textarea "def firstPage(Document document){ // -------- top pill header (full width) ----…"
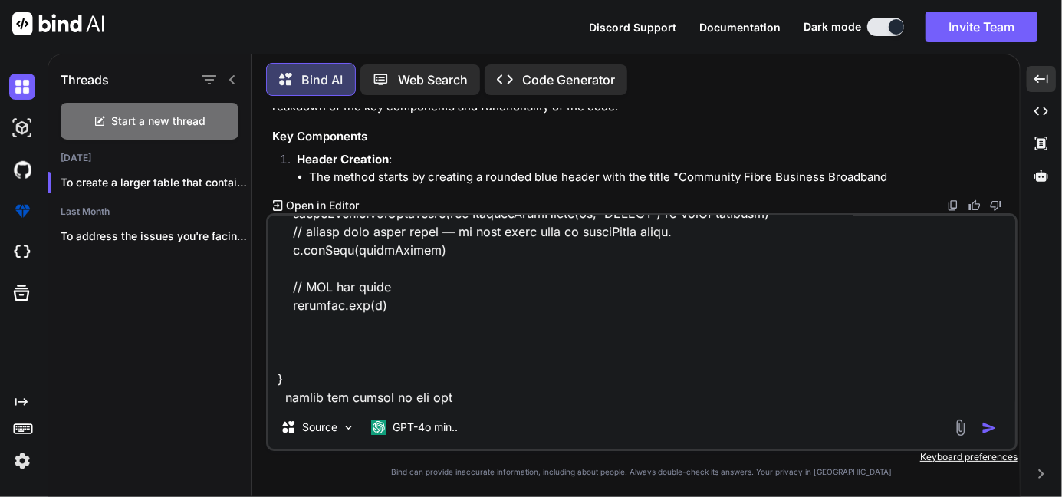
type textarea "x"
type textarea "def firstPage(Document document){ // -------- top pill header (full width) ----…"
type textarea "x"
type textarea "def firstPage(Document document){ // -------- top pill header (full width) ----…"
type textarea "x"
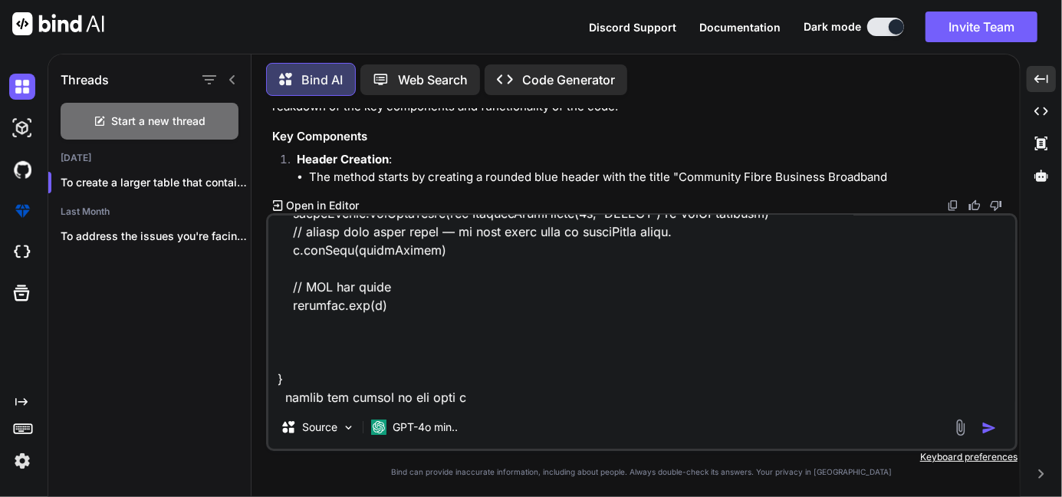
type textarea "def firstPage(Document document){ // -------- top pill header (full width) ----…"
type textarea "x"
type textarea "def firstPage(Document document){ // -------- top pill header (full width) ----…"
type textarea "x"
type textarea "def firstPage(Document document){ // -------- top pill header (full width) ----…"
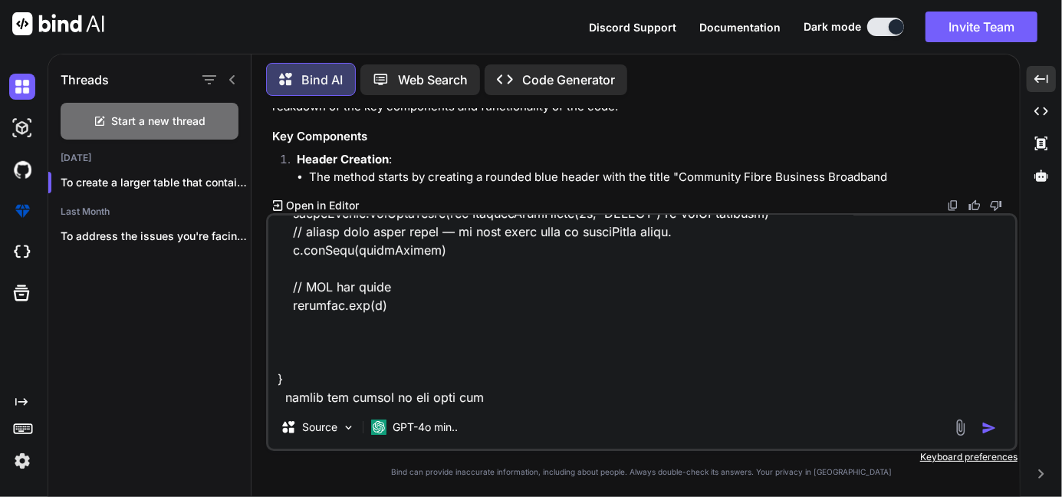
type textarea "x"
type textarea "def firstPage(Document document){ // -------- top pill header (full width) ----…"
type textarea "x"
type textarea "def firstPage(Document document){ // -------- top pill header (full width) ----…"
type textarea "x"
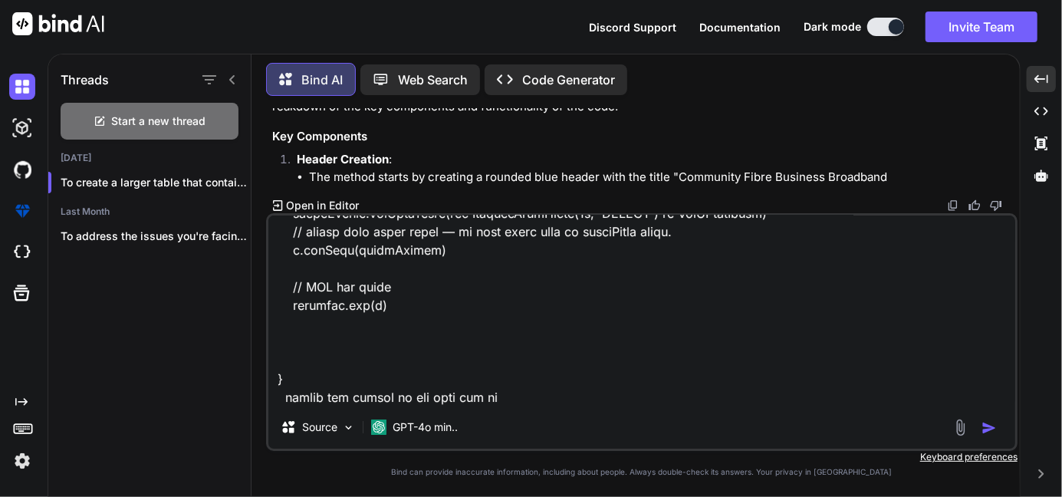
type textarea "def firstPage(Document document){ // -------- top pill header (full width) ----…"
type textarea "x"
type textarea "def firstPage(Document document){ // -------- top pill header (full width) ----…"
type textarea "x"
type textarea "def firstPage(Document document){ // -------- top pill header (full width) ----…"
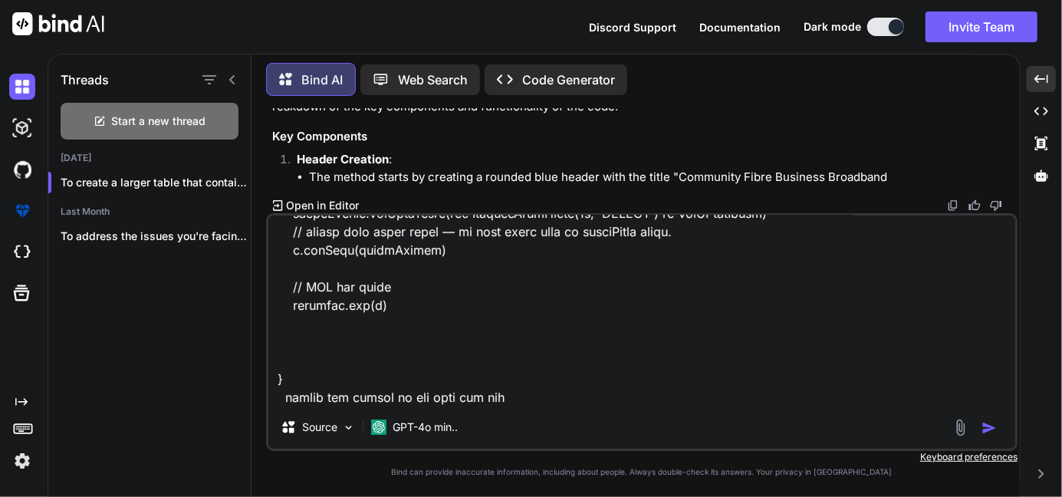
type textarea "x"
type textarea "def firstPage(Document document){ // -------- top pill header (full width) ----…"
type textarea "x"
type textarea "def firstPage(Document document){ // -------- top pill header (full width) ----…"
type textarea "x"
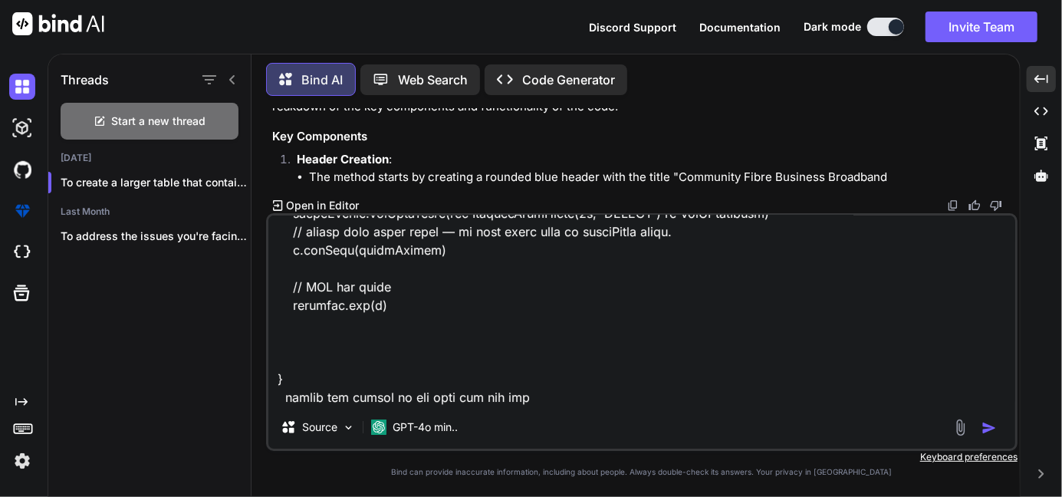
type textarea "def firstPage(Document document){ // -------- top pill header (full width) ----…"
type textarea "x"
type textarea "def firstPage(Document document){ // -------- top pill header (full width) ----…"
type textarea "x"
type textarea "def firstPage(Document document){ // -------- top pill header (full width) ----…"
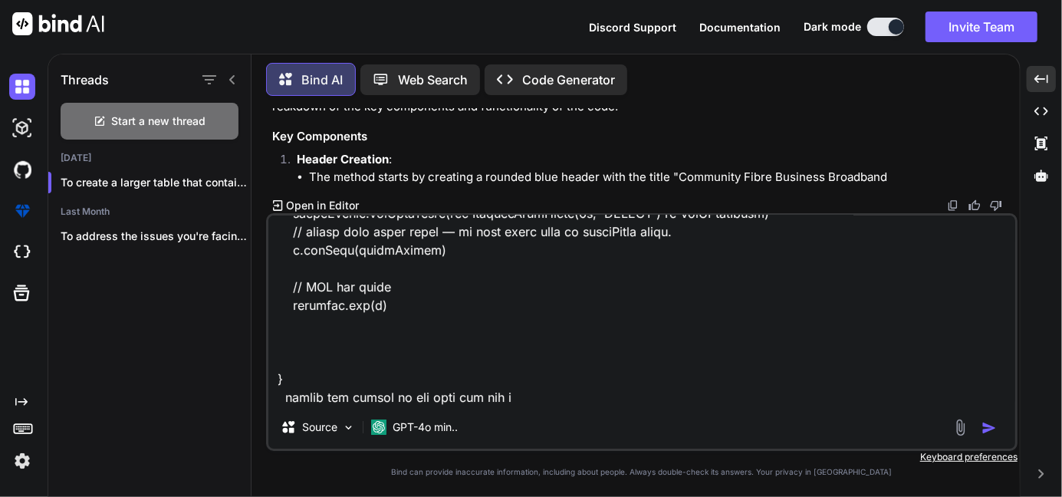
type textarea "x"
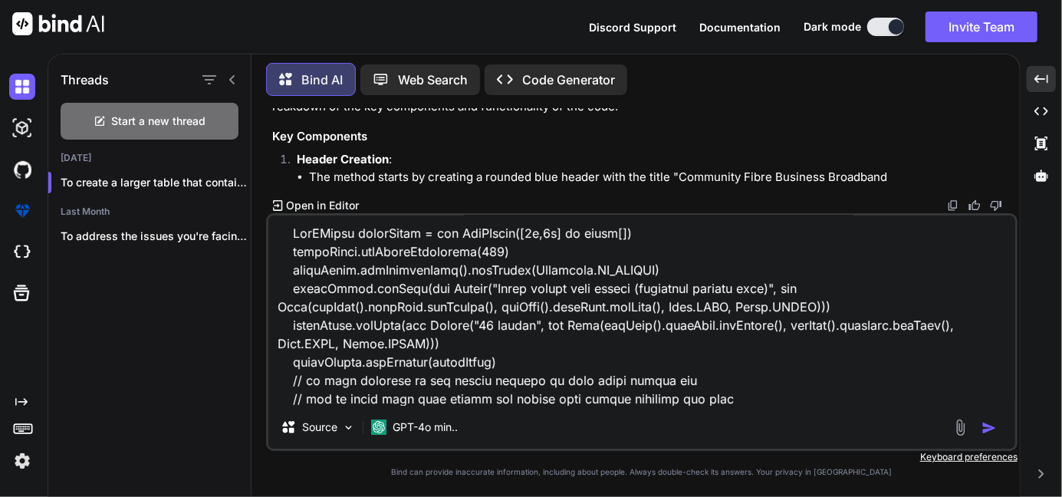
scroll to position [6796, 0]
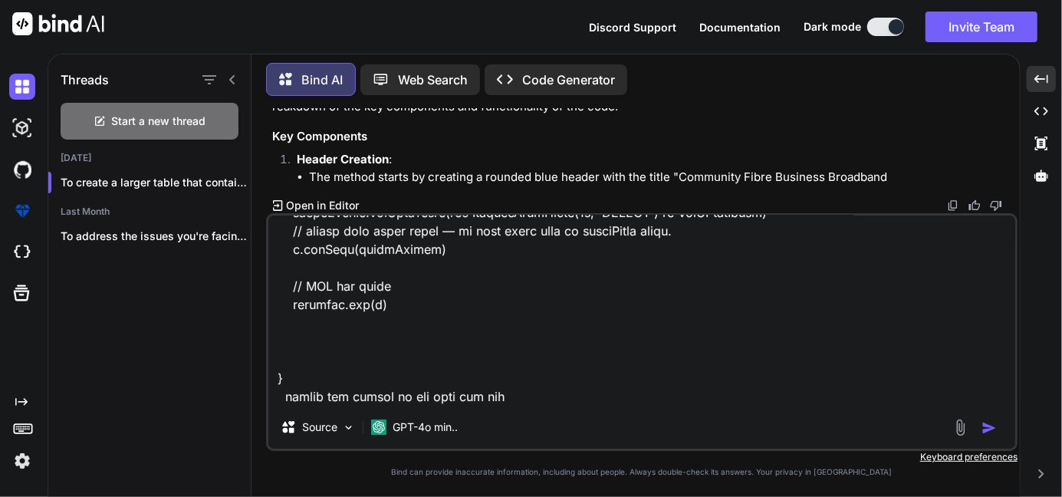
type textarea "def firstPage(Document document){ // -------- top pill header (full width) ----…"
type textarea "x"
type textarea "def firstPage(Document document){ // -------- top pill header (full width) ----…"
type textarea "x"
type textarea "def firstPage(Document document){ // -------- top pill header (full width) ----…"
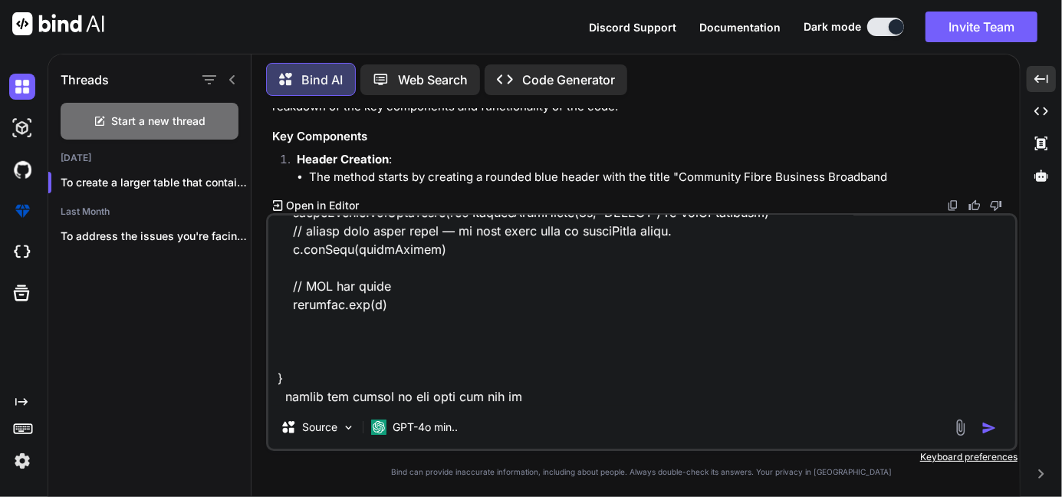
type textarea "x"
type textarea "def firstPage(Document document){ // -------- top pill header (full width) ----…"
type textarea "x"
type textarea "def firstPage(Document document){ // -------- top pill header (full width) ----…"
type textarea "x"
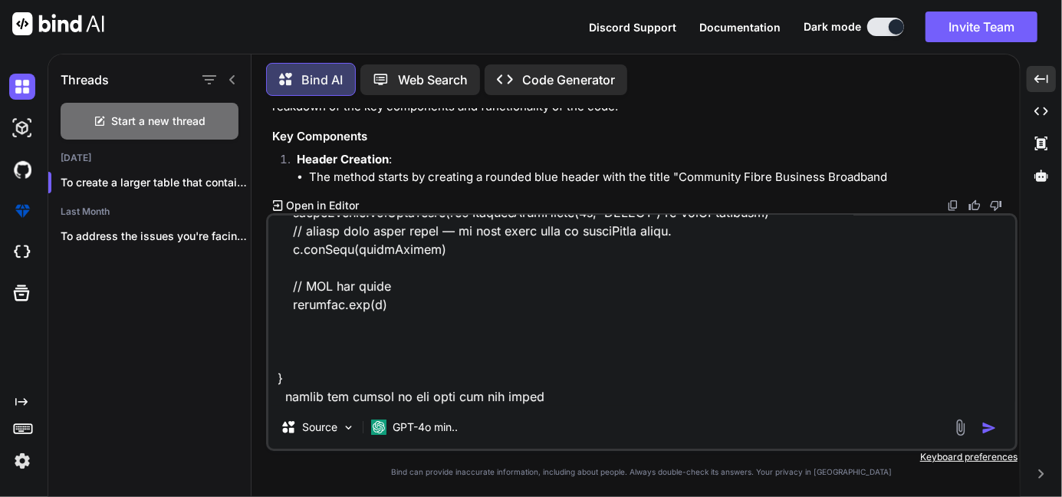
type textarea "def firstPage(Document document){ // -------- top pill header (full width) ----…"
type textarea "x"
type textarea "def firstPage(Document document){ // -------- top pill header (full width) ----…"
type textarea "x"
type textarea "def firstPage(Document document){ // -------- top pill header (full width) ----…"
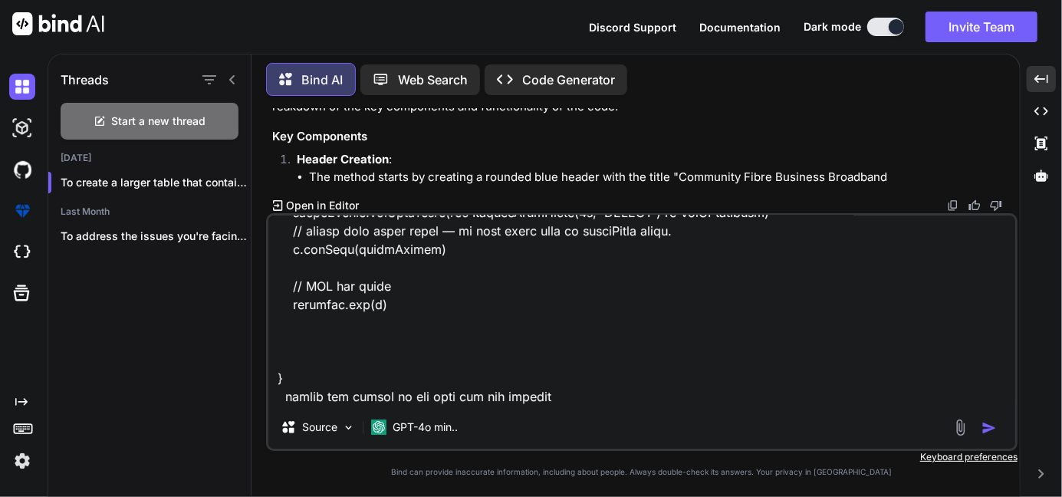
type textarea "x"
type textarea "def firstPage(Document document){ // -------- top pill header (full width) ----…"
type textarea "x"
type textarea "def firstPage(Document document){ // -------- top pill header (full width) ----…"
type textarea "x"
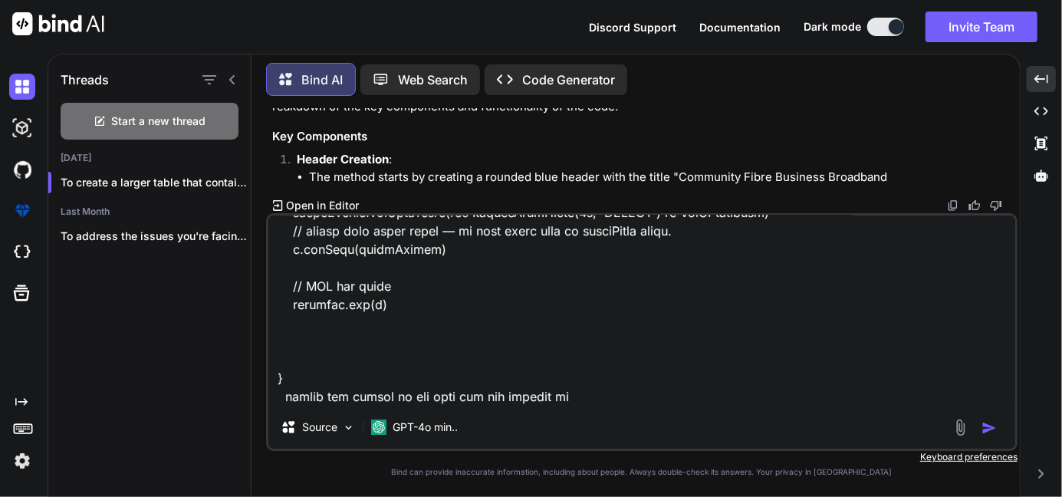
type textarea "def firstPage(Document document){ // -------- top pill header (full width) ----…"
type textarea "x"
type textarea "def firstPage(Document document){ // -------- top pill header (full width) ----…"
type textarea "x"
type textarea "def firstPage(Document document){ // -------- top pill header (full width) ----…"
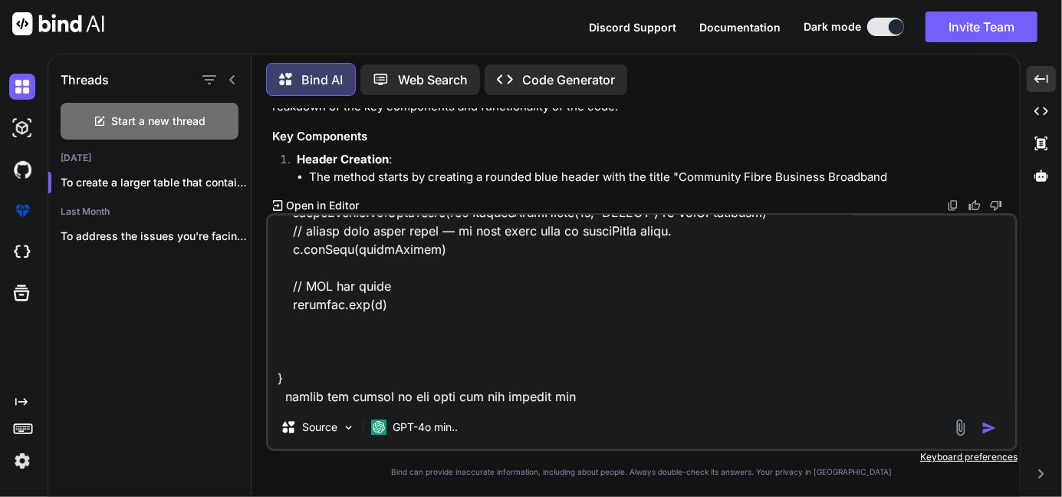
type textarea "x"
type textarea "def firstPage(Document document){ // -------- top pill header (full width) ----…"
type textarea "x"
type textarea "def firstPage(Document document){ // -------- top pill header (full width) ----…"
type textarea "x"
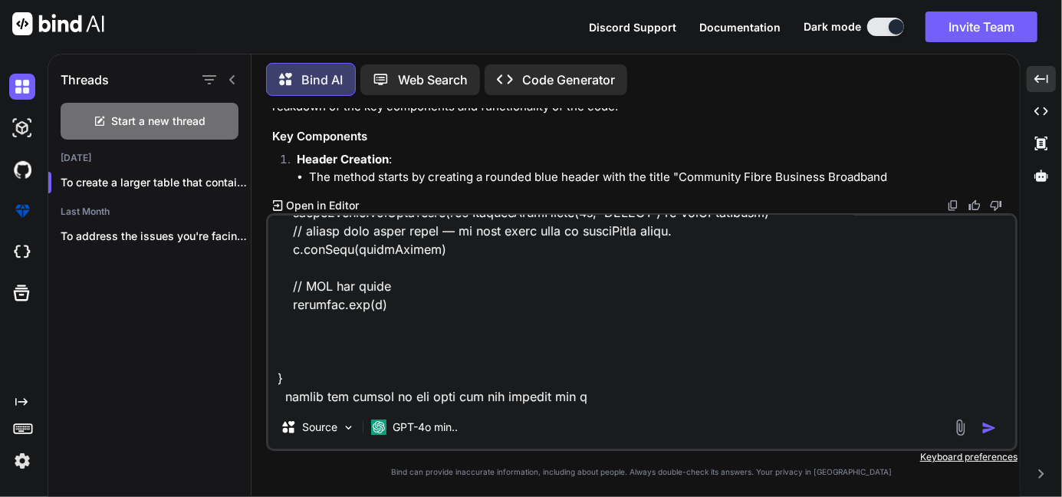
type textarea "def firstPage(Document document){ // -------- top pill header (full width) ----…"
type textarea "x"
type textarea "def firstPage(Document document){ // -------- top pill header (full width) ----…"
type textarea "x"
type textarea "def firstPage(Document document){ // -------- top pill header (full width) ----…"
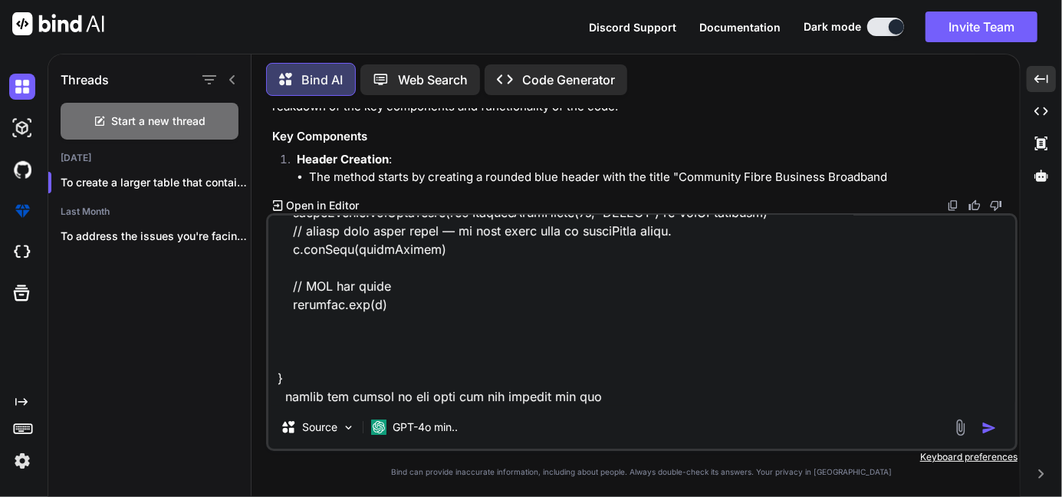
type textarea "x"
type textarea "def firstPage(Document document){ // -------- top pill header (full width) ----…"
type textarea "x"
type textarea "def firstPage(Document document){ // -------- top pill header (full width) ----…"
type textarea "x"
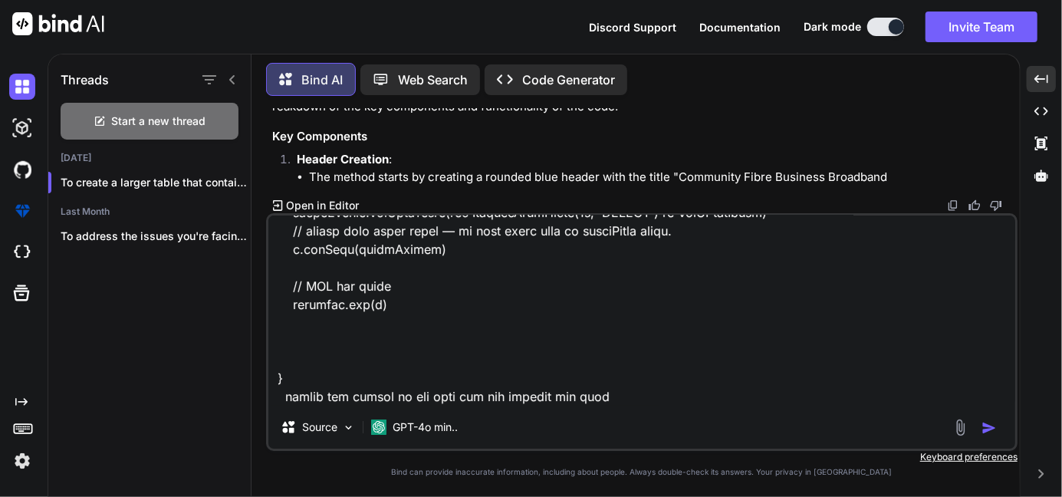
type textarea "def firstPage(Document document){ // -------- top pill header (full width) ----…"
type textarea "x"
type textarea "def firstPage(Document document){ // -------- top pill header (full width) ----…"
type textarea "x"
type textarea "def firstPage(Document document){ // -------- top pill header (full width) ----…"
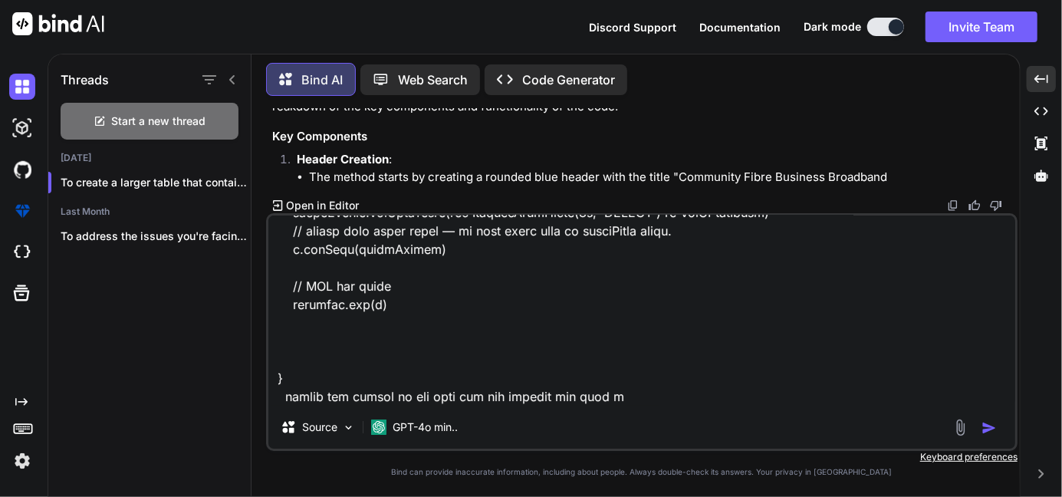
type textarea "x"
type textarea "def firstPage(Document document){ // -------- top pill header (full width) ----…"
type textarea "x"
type textarea "def firstPage(Document document){ // -------- top pill header (full width) ----…"
type textarea "x"
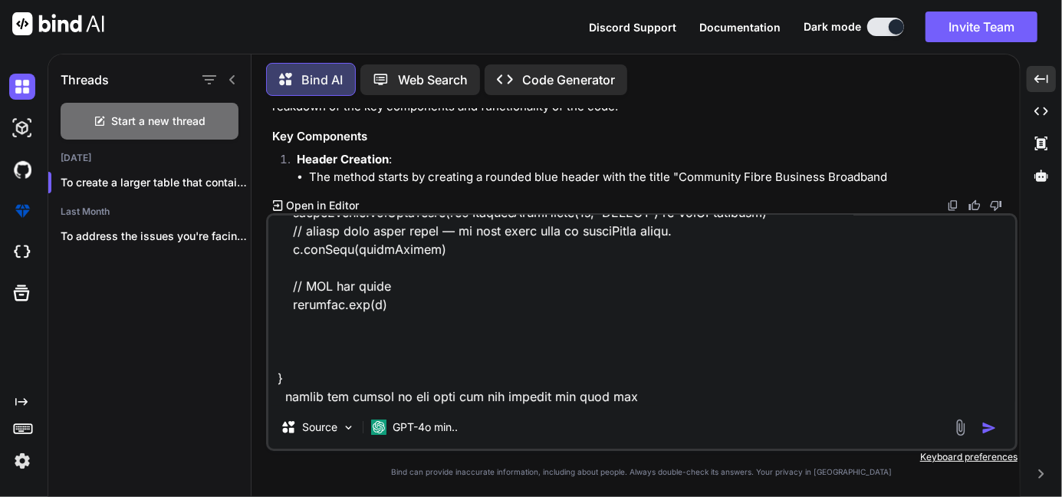
type textarea "def firstPage(Document document){ // -------- top pill header (full width) ----…"
type textarea "x"
type textarea "def firstPage(Document document){ // -------- top pill header (full width) ----…"
type textarea "x"
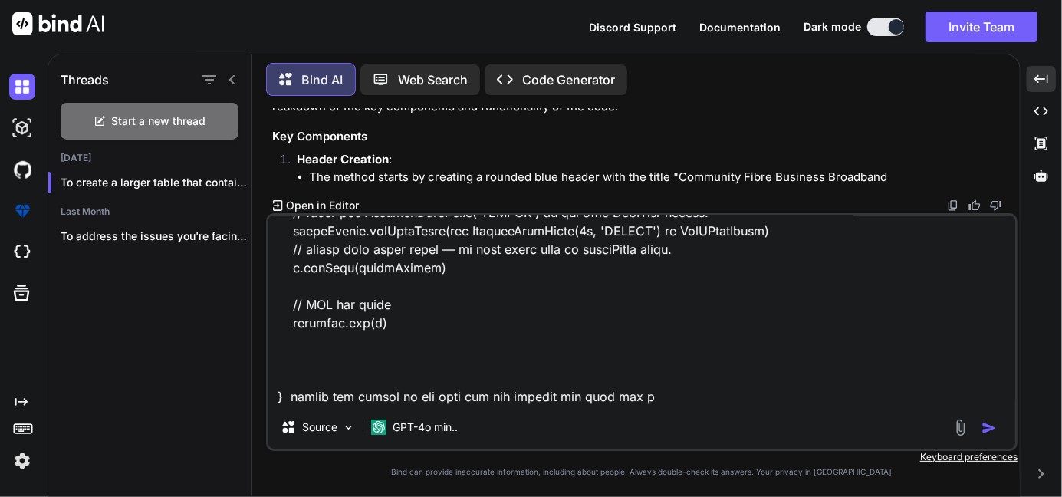
scroll to position [6777, 0]
click at [637, 387] on textarea at bounding box center [641, 311] width 747 height 190
click at [642, 403] on textarea at bounding box center [641, 311] width 747 height 190
type textarea "def firstPage(Document document){ // -------- top pill header (full width) ----…"
type textarea "x"
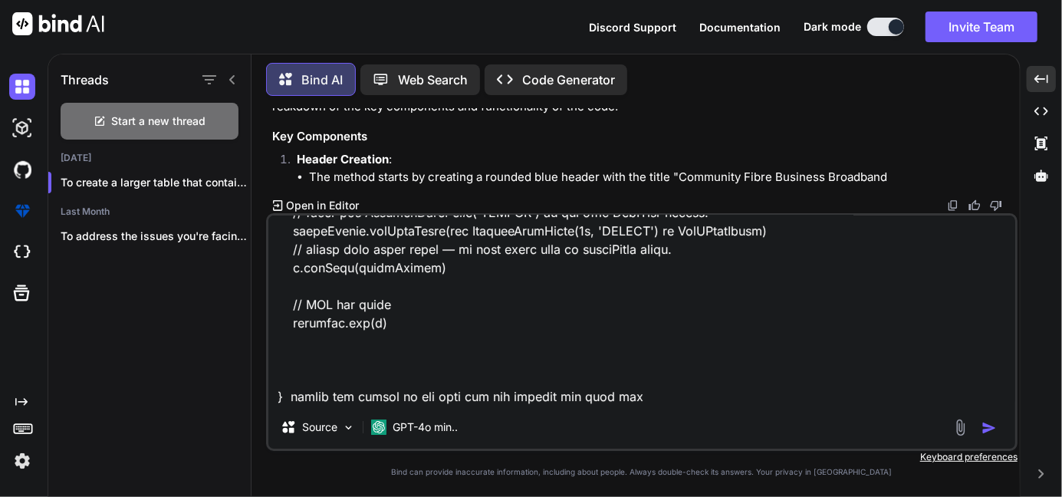
type textarea "def firstPage(Document document){ // -------- top pill header (full width) ----…"
type textarea "x"
type textarea "def firstPage(Document document){ // -------- top pill header (full width) ----…"
type textarea "x"
type textarea "def firstPage(Document document){ // -------- top pill header (full width) ----…"
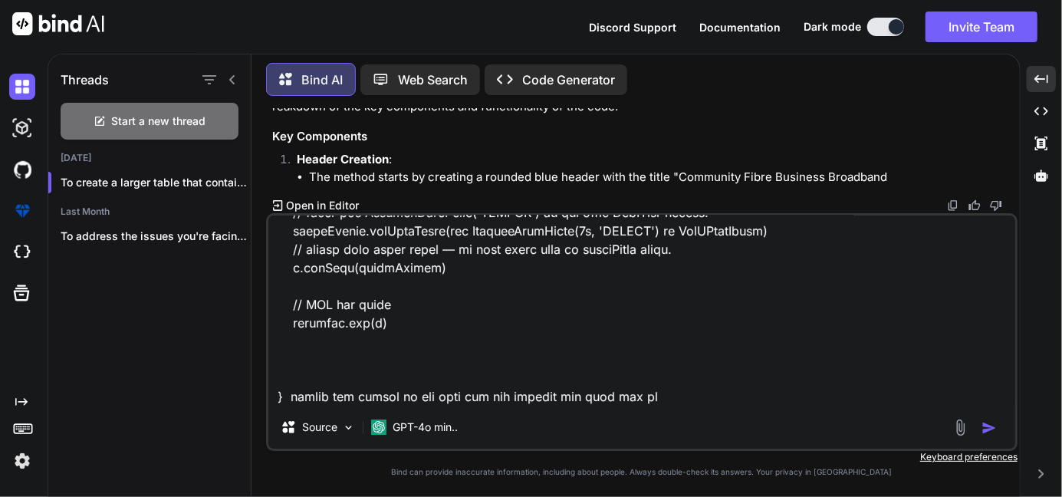
type textarea "x"
type textarea "def firstPage(Document document){ // -------- top pill header (full width) ----…"
type textarea "x"
type textarea "def firstPage(Document document){ // -------- top pill header (full width) ----…"
type textarea "x"
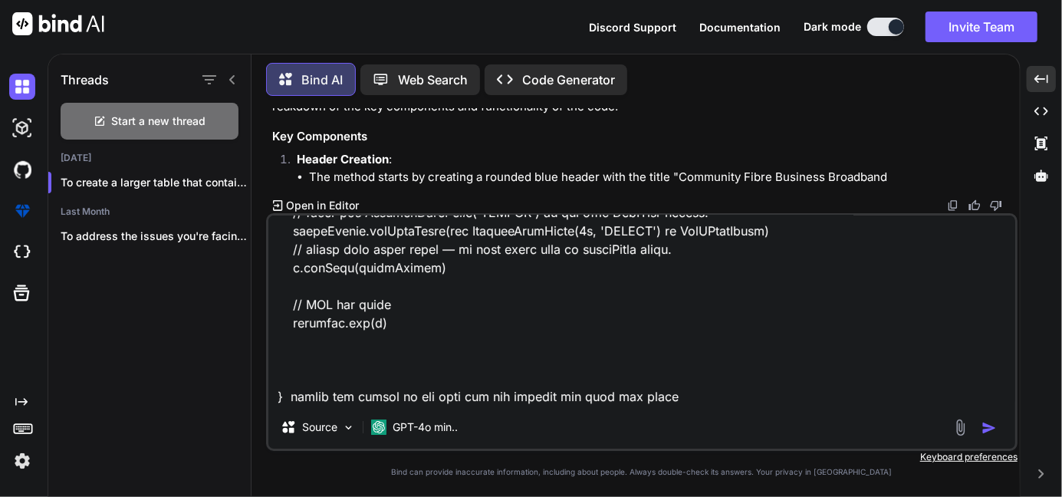
type textarea "def firstPage(Document document){ // -------- top pill header (full width) ----…"
type textarea "x"
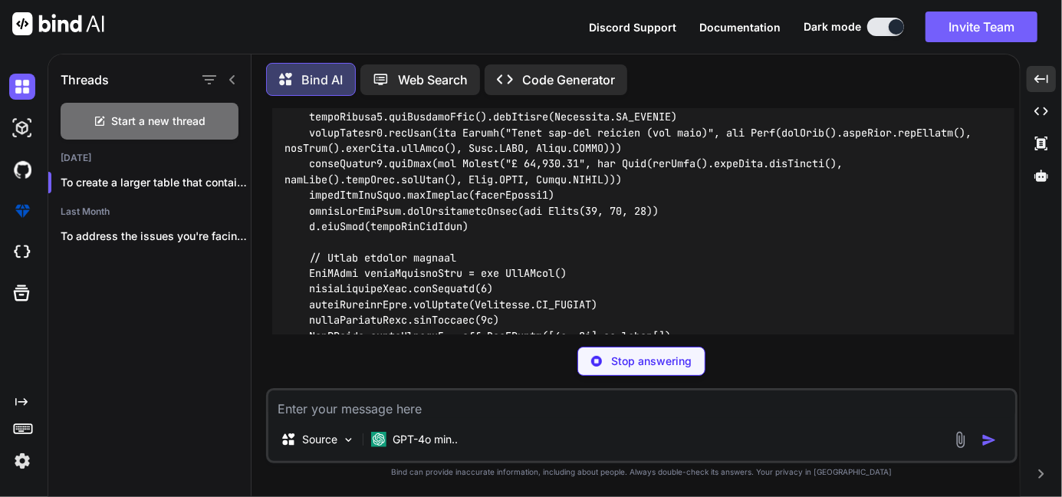
scroll to position [29959, 0]
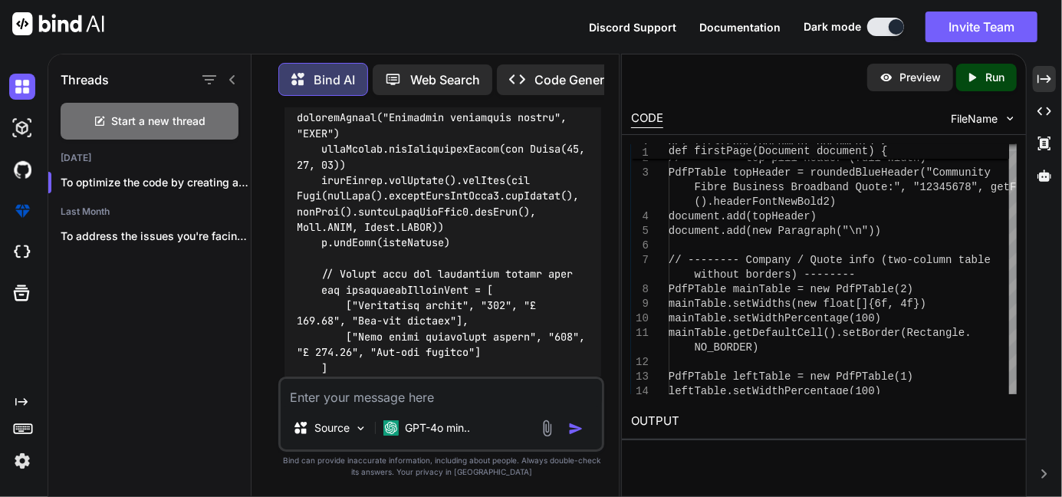
click at [996, 81] on p "Run" at bounding box center [995, 77] width 19 height 15
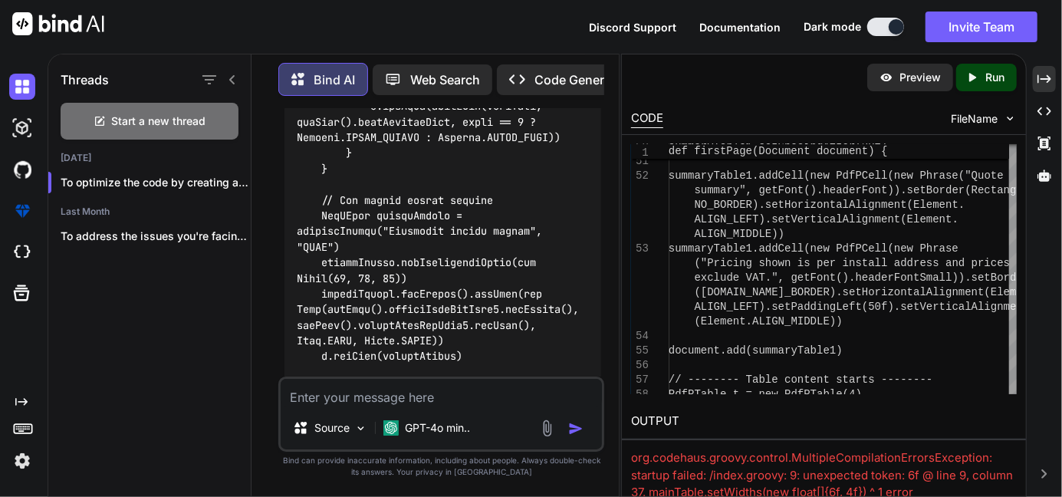
scroll to position [28854, 0]
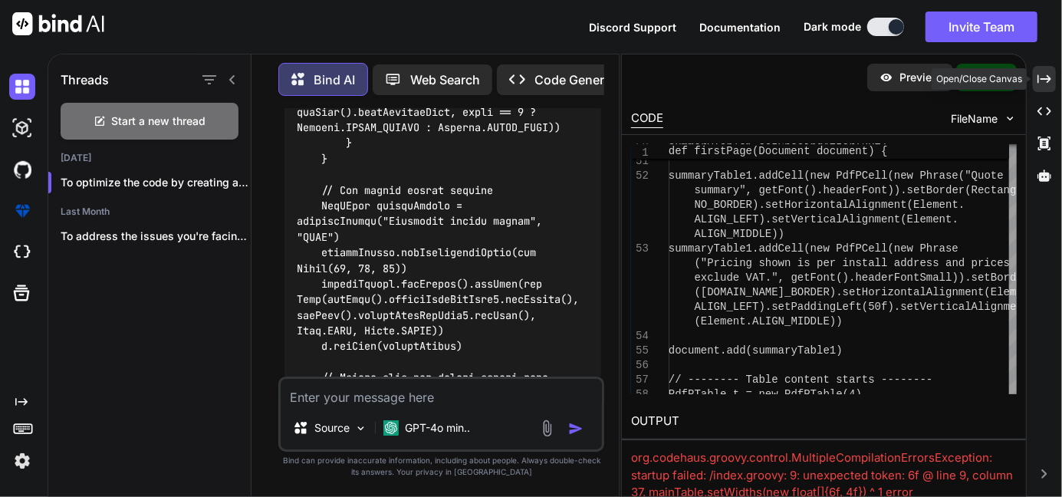
click at [1051, 81] on icon "Created with Pixso." at bounding box center [1045, 79] width 14 height 14
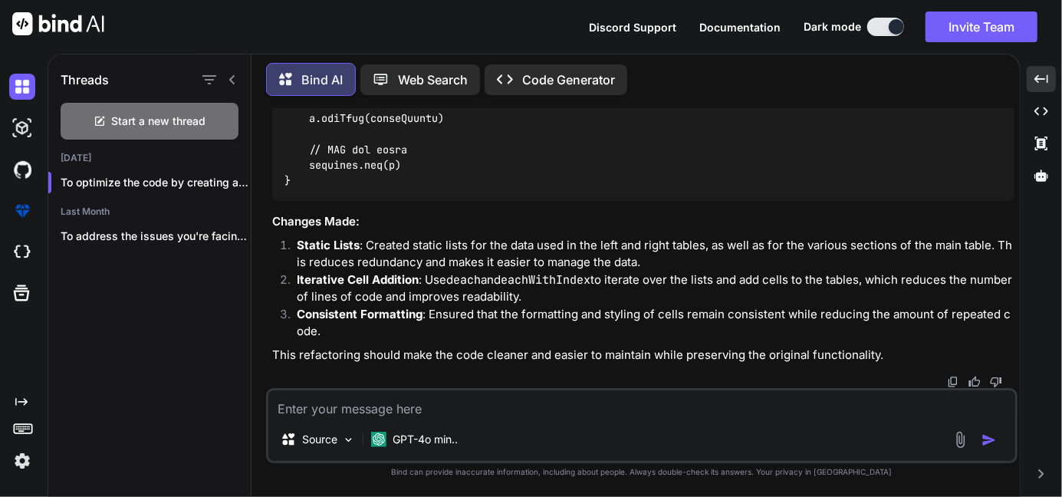
scroll to position [20413, 0]
click at [335, 408] on textarea at bounding box center [641, 404] width 747 height 28
paste textarea "// t.addCell(dataCell("1 Gbps Full Fibre Business Broadband", getFont().pageCon…"
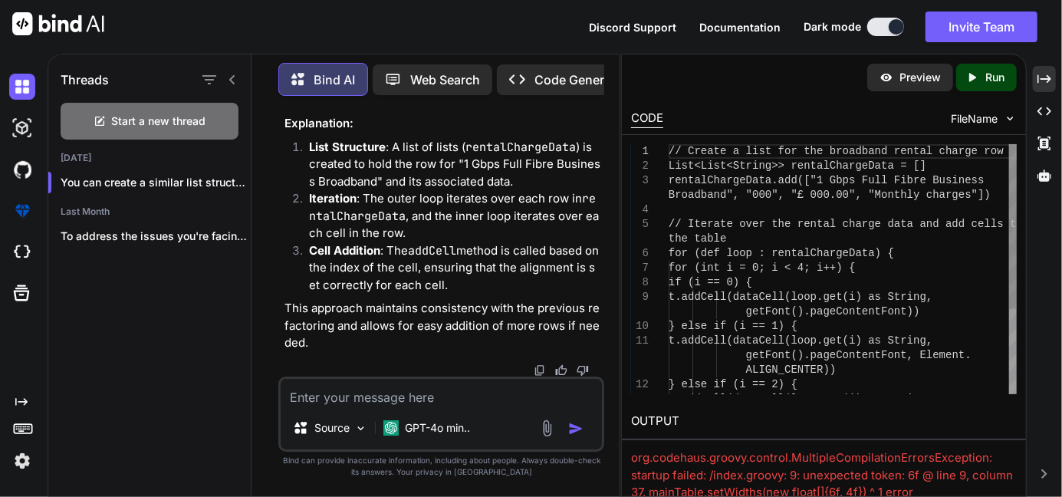
scroll to position [36028, 0]
click at [1046, 81] on icon "Created with Pixso." at bounding box center [1045, 79] width 14 height 14
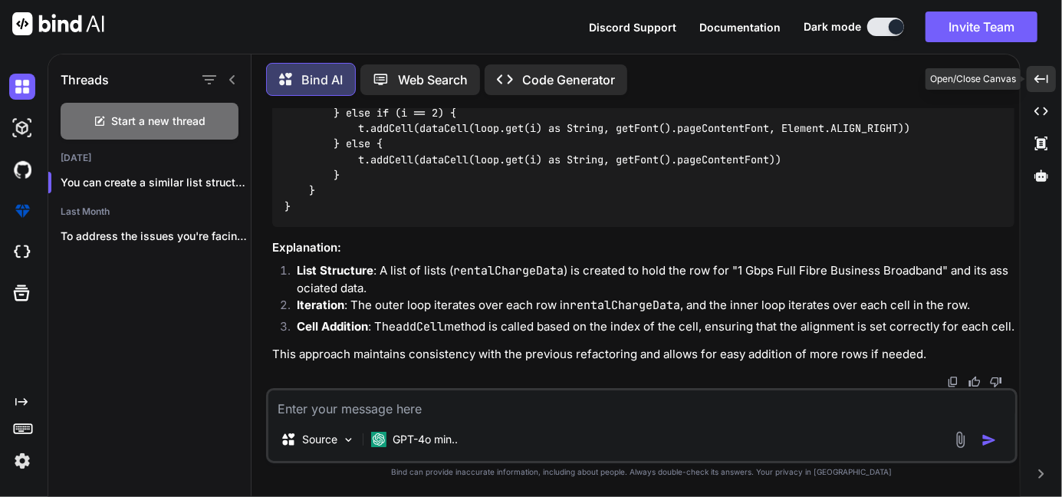
scroll to position [20947, 0]
click at [290, 408] on textarea at bounding box center [641, 404] width 747 height 28
paste textarea "// t.addCell(dataCell("1 Gbps Full Fibre Business Broadband", getFont().pageCon…"
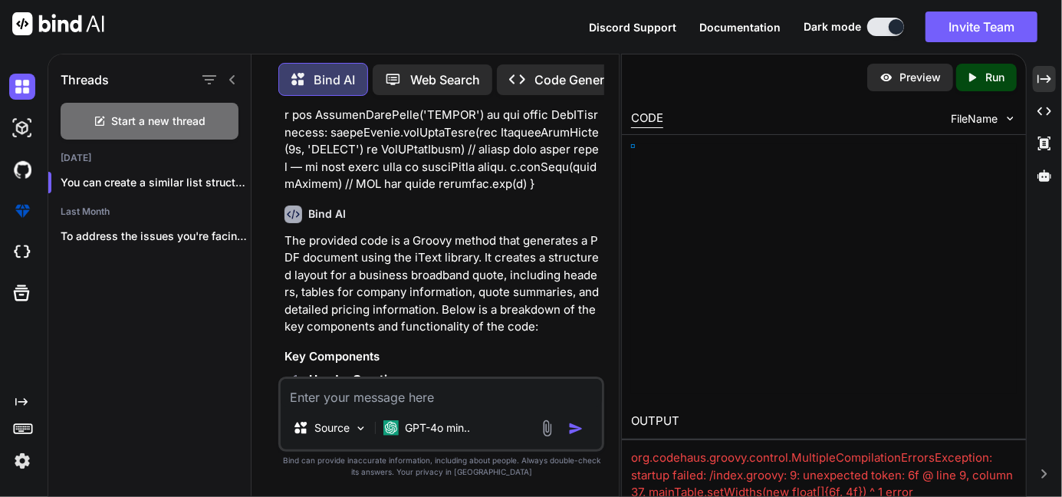
scroll to position [36602, 0]
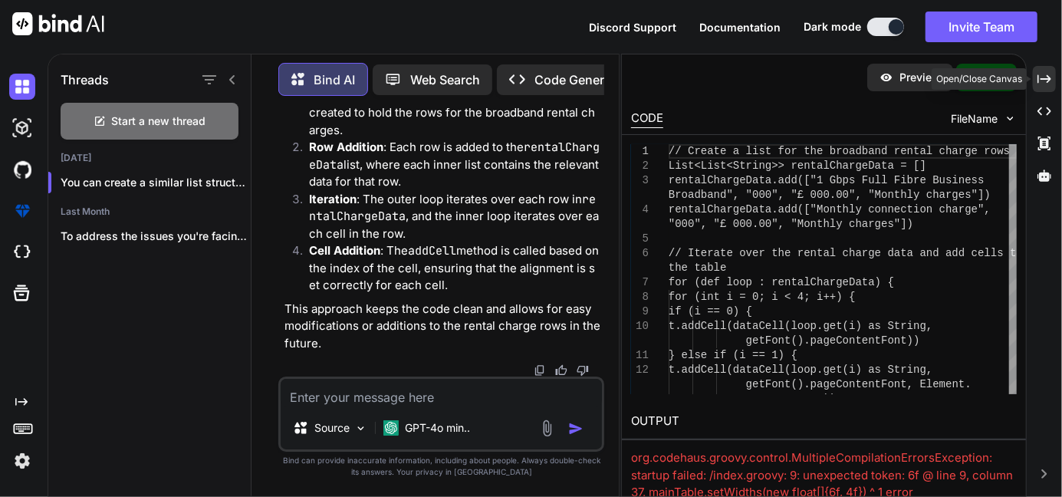
click at [1044, 71] on div "Created with Pixso." at bounding box center [1044, 79] width 23 height 26
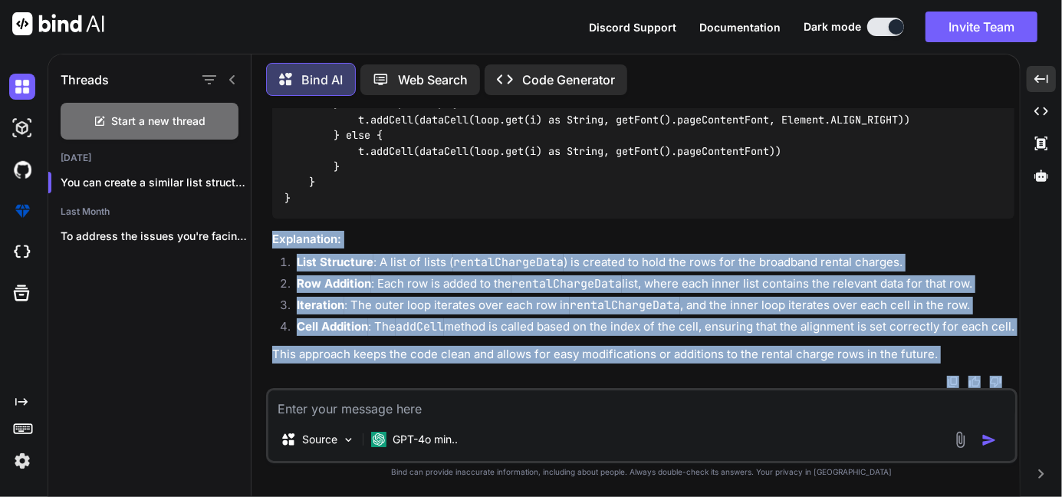
scroll to position [21442, 0]
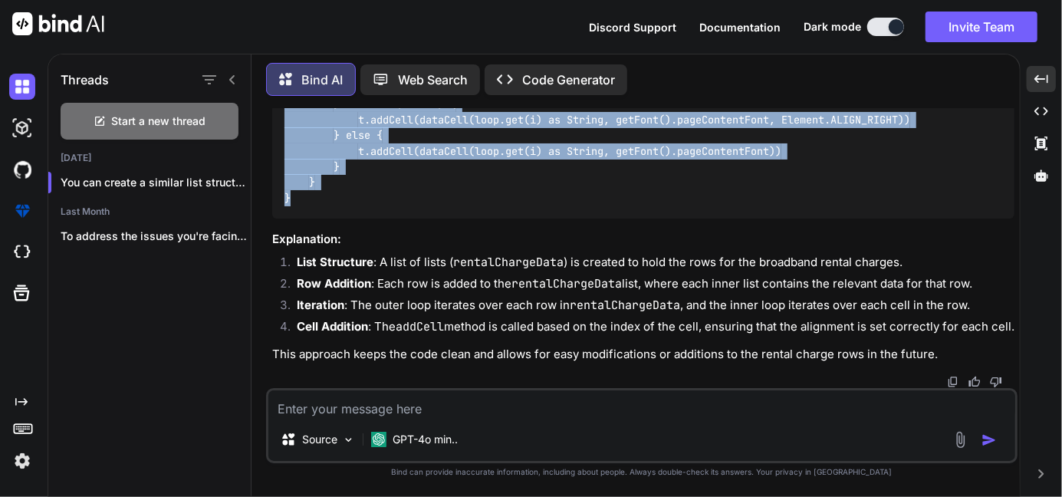
drag, startPoint x: 298, startPoint y: 346, endPoint x: 274, endPoint y: 292, distance: 58.7
click at [274, 218] on div "// Create a list for the broadband rental charge rows List<List<String>> rental…" at bounding box center [643, 56] width 742 height 321
copy code "List<List<String>> rentalChargeData = [] rentalChargeData.add(["1 Gbps Full Fib…"
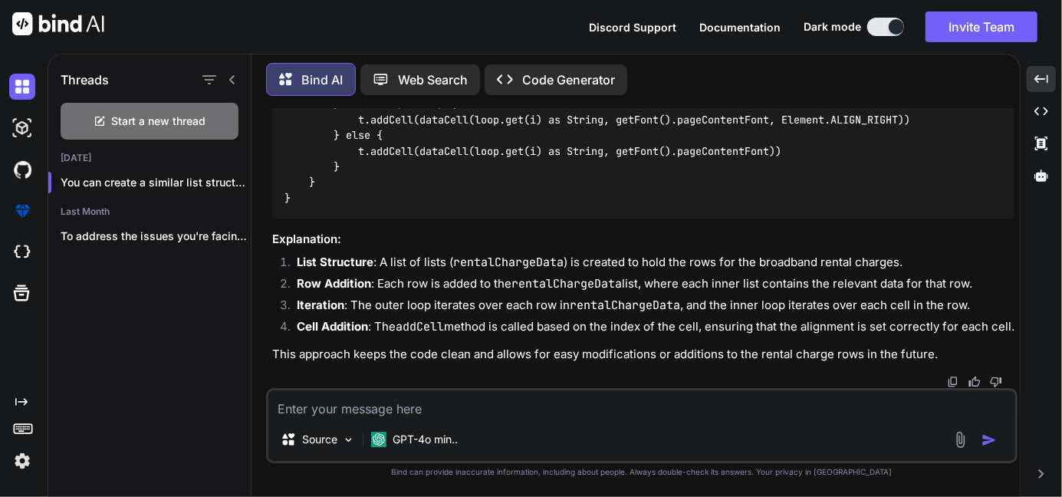
click at [436, 417] on textarea at bounding box center [641, 404] width 747 height 28
paste textarea "// t.addCell(dataCell("Connection charge")) // t.addCell(dataCell("000", getFon…"
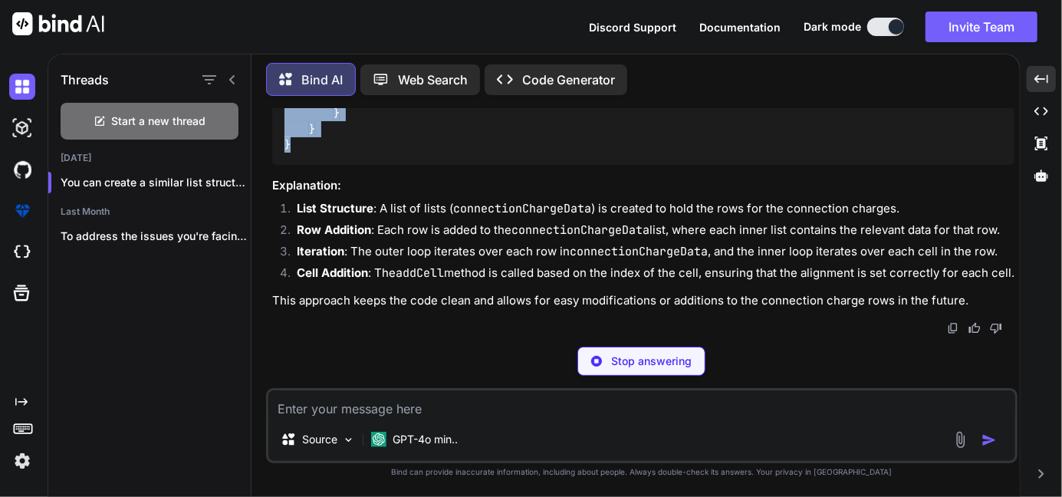
scroll to position [37816, 0]
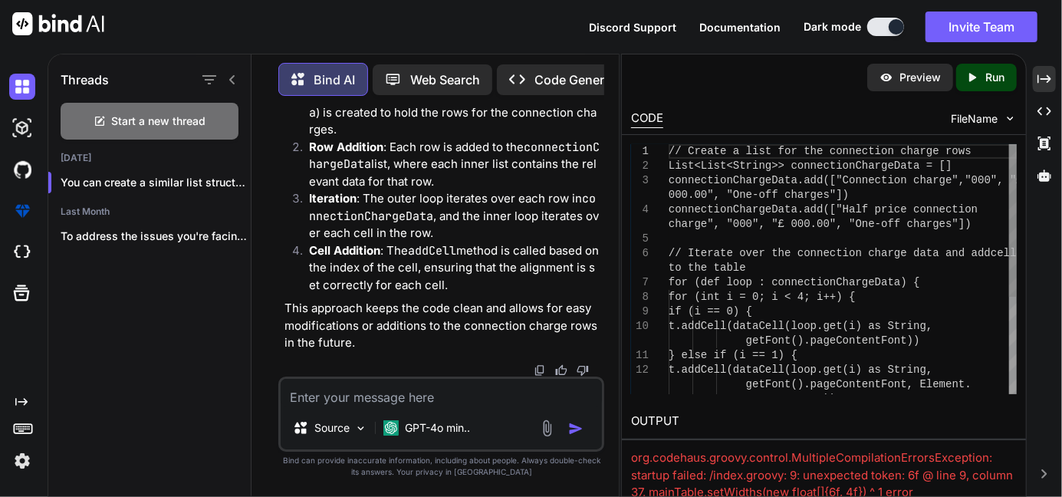
drag, startPoint x: 296, startPoint y: 262, endPoint x: 318, endPoint y: 324, distance: 65.7
click at [318, 324] on div "You Bind AI To modify your existing code to create a table cell with rounded co…" at bounding box center [442, 242] width 323 height 268
click at [1054, 71] on div "Created with Pixso." at bounding box center [1044, 79] width 23 height 26
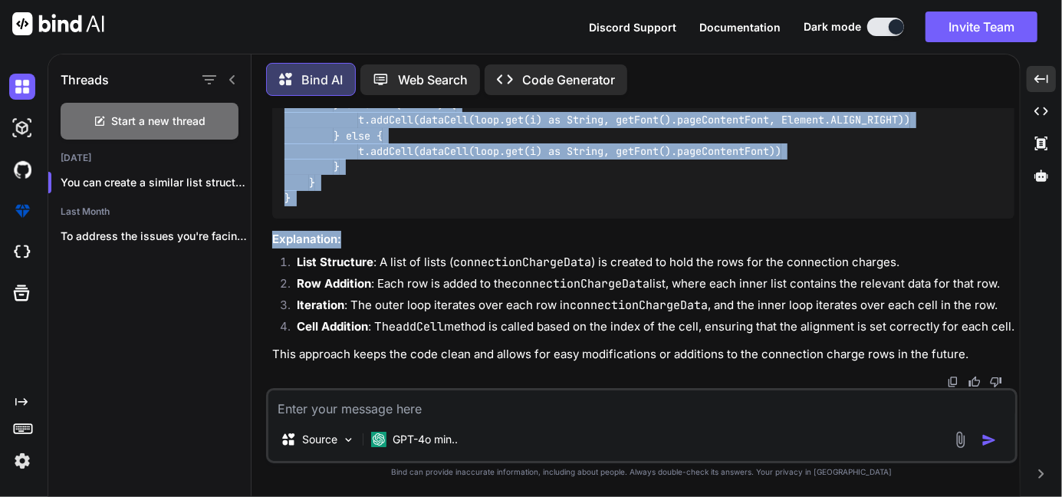
scroll to position [22405, 0]
drag, startPoint x: 282, startPoint y: 219, endPoint x: 353, endPoint y: 321, distance: 124.7
click at [353, 219] on div "// Create a list for the connection charge rows List<List<String>> connectionCh…" at bounding box center [643, 57] width 742 height 321
copy code "// Create a list for the connection charge rows List<List<String>> connectionCh…"
